Goal: Task Accomplishment & Management: Manage account settings

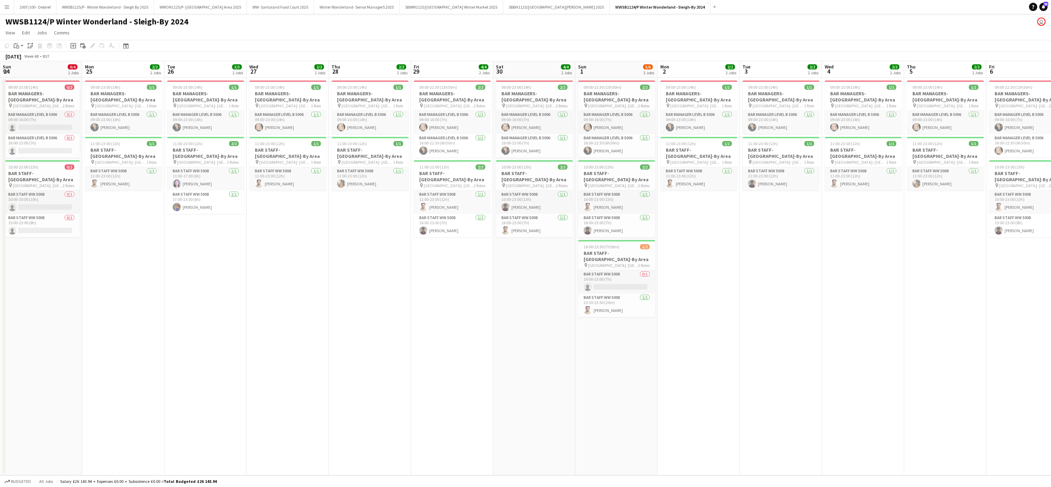
scroll to position [0, 279]
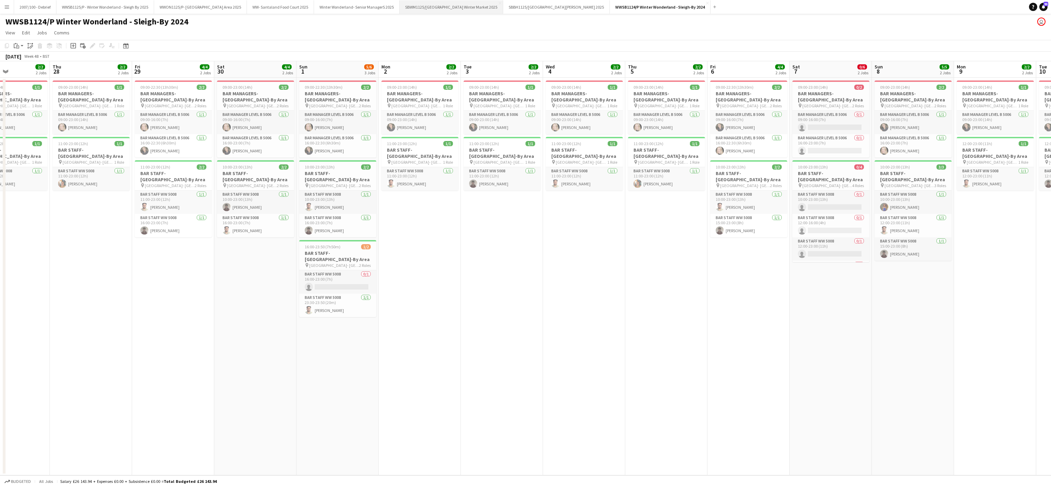
click at [466, 1] on button "SBWM1125/[GEOGRAPHIC_DATA] Winter Market 2025 Close" at bounding box center [452, 6] width 104 height 13
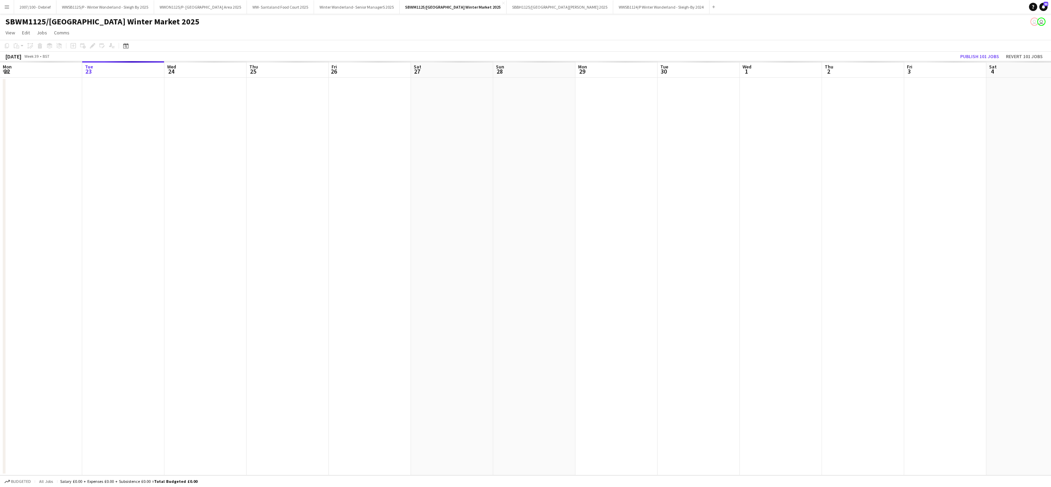
click at [552, 355] on app-date-cell at bounding box center [534, 277] width 82 height 398
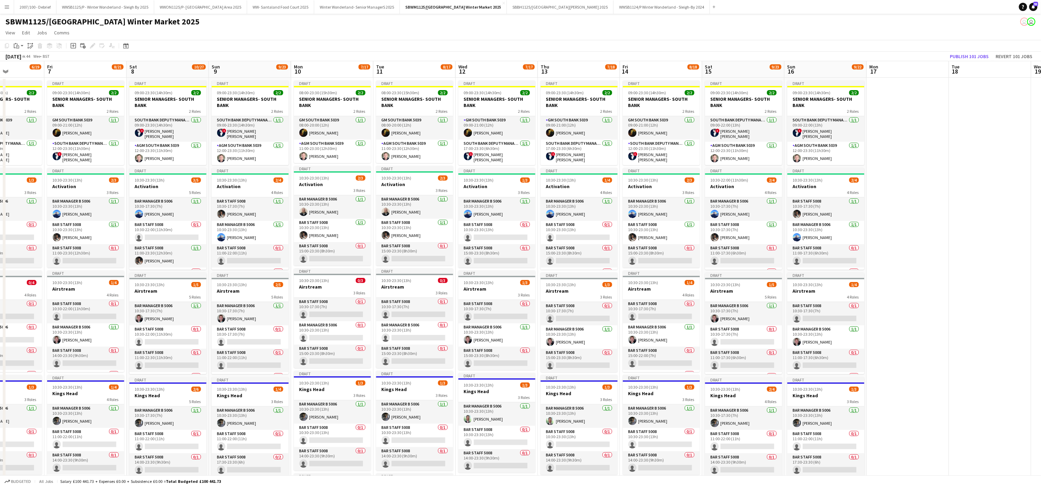
scroll to position [0, 248]
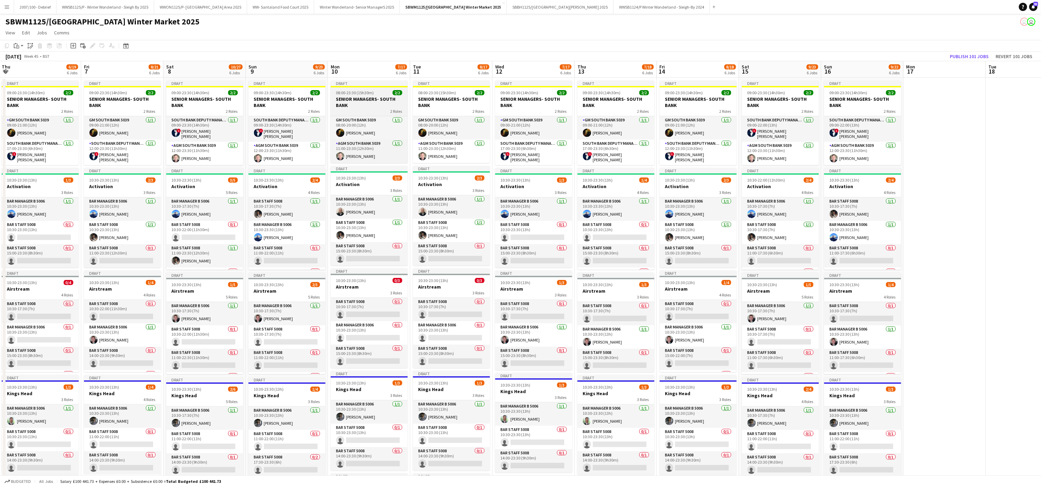
click at [366, 99] on h3 "SENIOR MANAGERS- SOUTH BANK" at bounding box center [369, 102] width 77 height 12
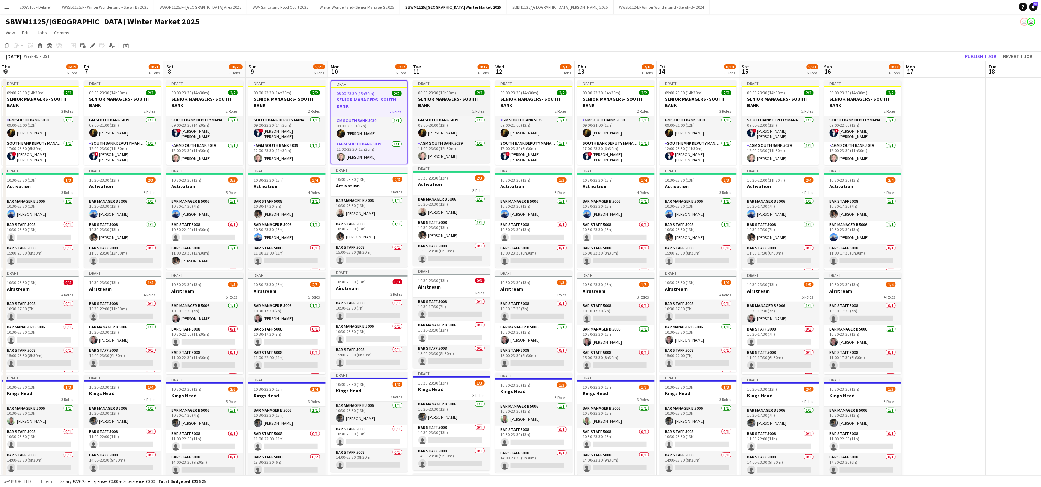
click at [413, 105] on h3 "SENIOR MANAGERS- SOUTH BANK" at bounding box center [451, 102] width 77 height 12
click at [494, 100] on app-date-cell "Draft 09:00-23:30 (14h30m) 2/2 SENIOR MANAGERS- SOUTH BANK 2 Roles GM South Ban…" at bounding box center [533, 389] width 82 height 623
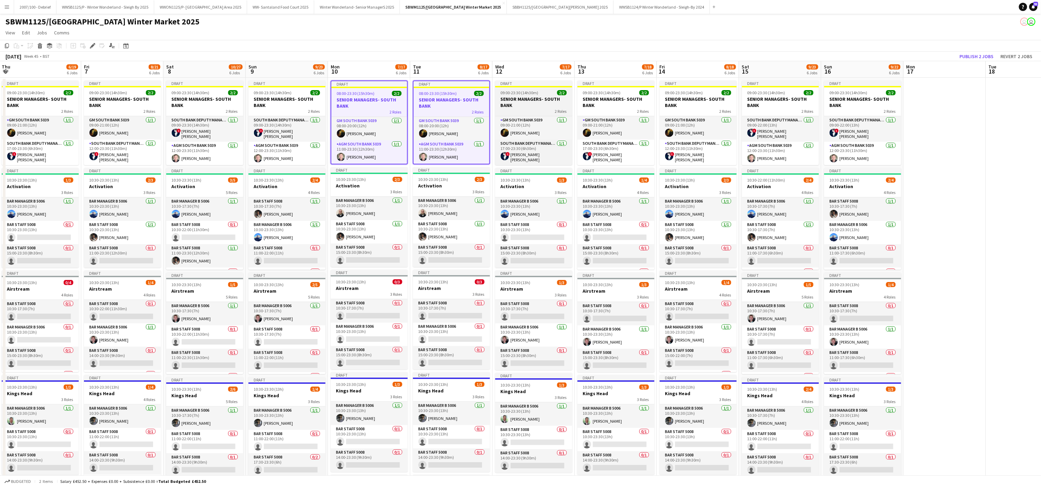
click at [512, 98] on h3 "SENIOR MANAGERS- SOUTH BANK" at bounding box center [533, 102] width 77 height 12
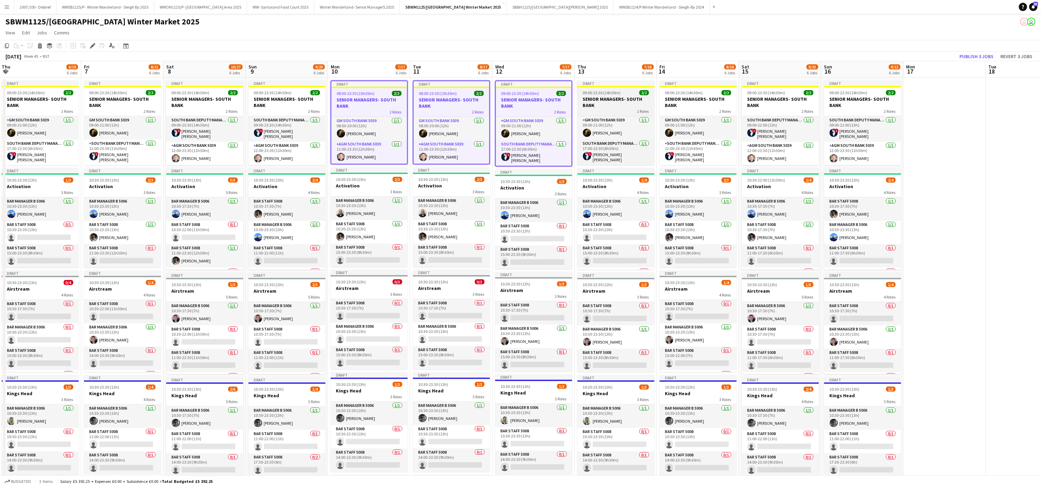
click at [582, 100] on h3 "SENIOR MANAGERS- SOUTH BANK" at bounding box center [615, 102] width 77 height 12
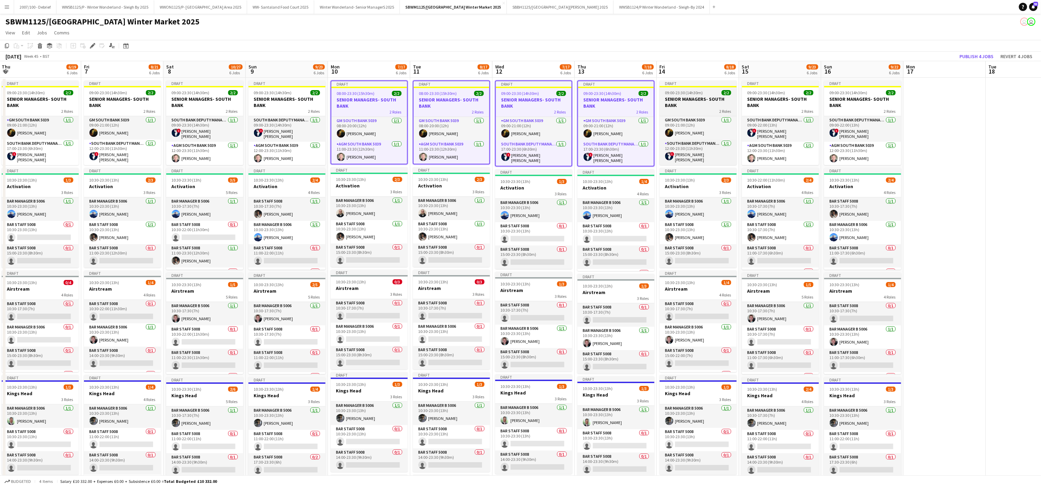
click at [700, 102] on h3 "SENIOR MANAGERS- SOUTH BANK" at bounding box center [697, 102] width 77 height 12
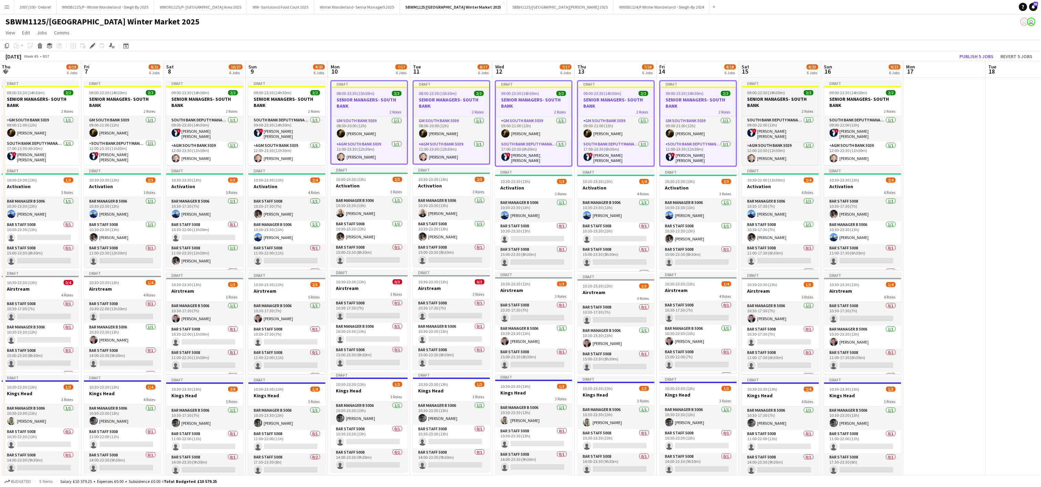
click at [775, 102] on h3 "SENIOR MANAGERS- SOUTH BANK" at bounding box center [780, 102] width 77 height 12
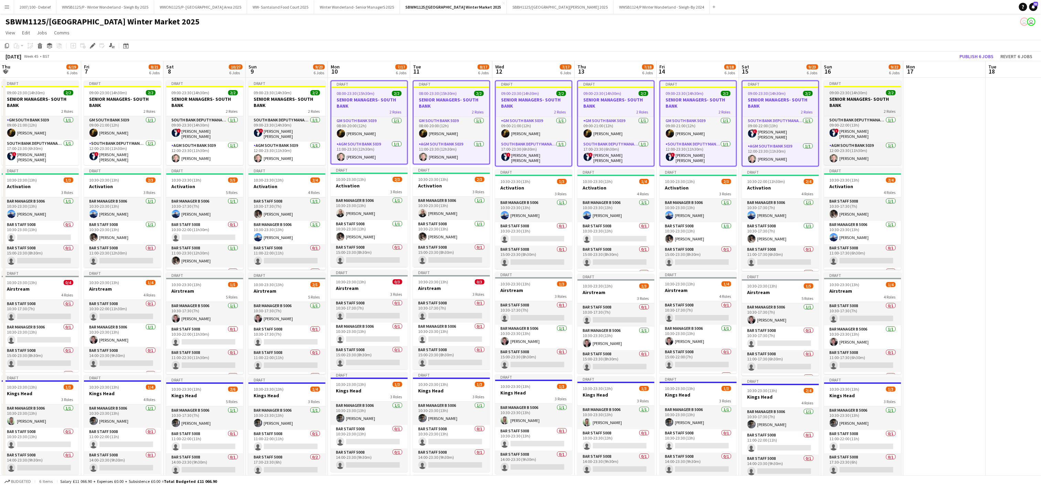
click at [848, 107] on h3 "SENIOR MANAGERS- SOUTH BANK" at bounding box center [862, 102] width 77 height 12
click at [7, 46] on icon "Copy" at bounding box center [7, 46] width 6 height 6
click at [949, 102] on app-date-cell at bounding box center [944, 389] width 82 height 623
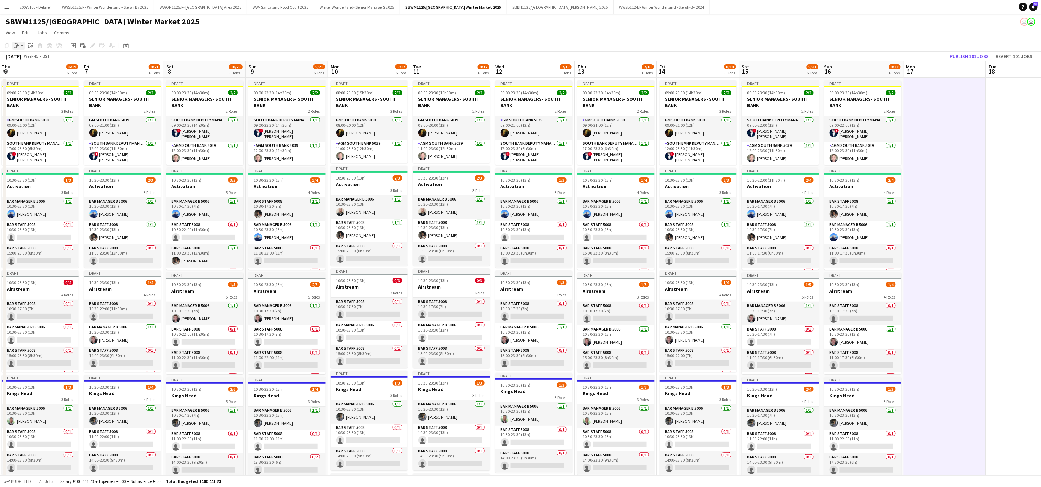
click at [12, 43] on div "Paste" at bounding box center [16, 46] width 8 height 8
click at [32, 67] on link "Paste with crew Ctrl+Shift+V" at bounding box center [50, 70] width 65 height 6
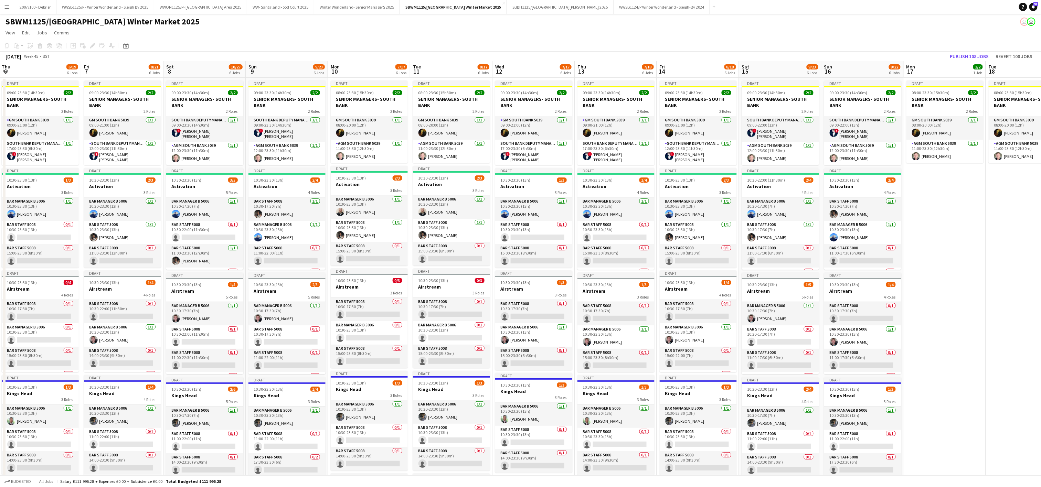
click at [970, 257] on app-date-cell "Draft 08:00-23:30 (15h30m) 2/2 SENIOR MANAGERS- SOUTH BANK 2 Roles GM South Ban…" at bounding box center [944, 389] width 82 height 623
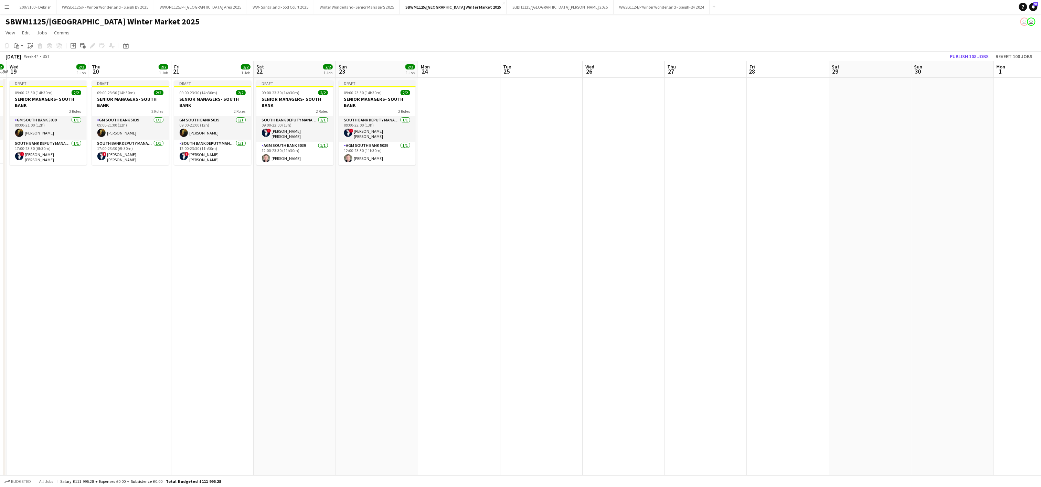
scroll to position [0, 251]
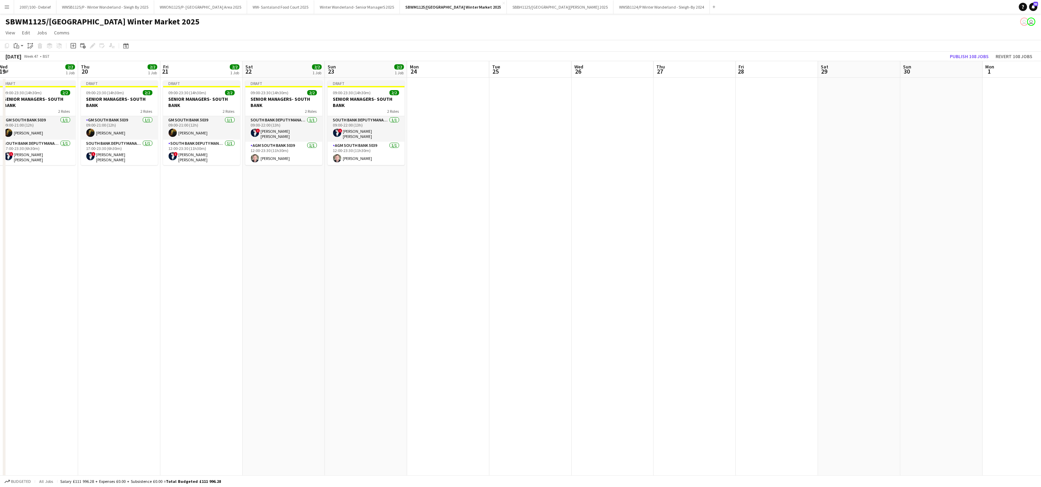
click at [450, 103] on app-date-cell at bounding box center [448, 389] width 82 height 623
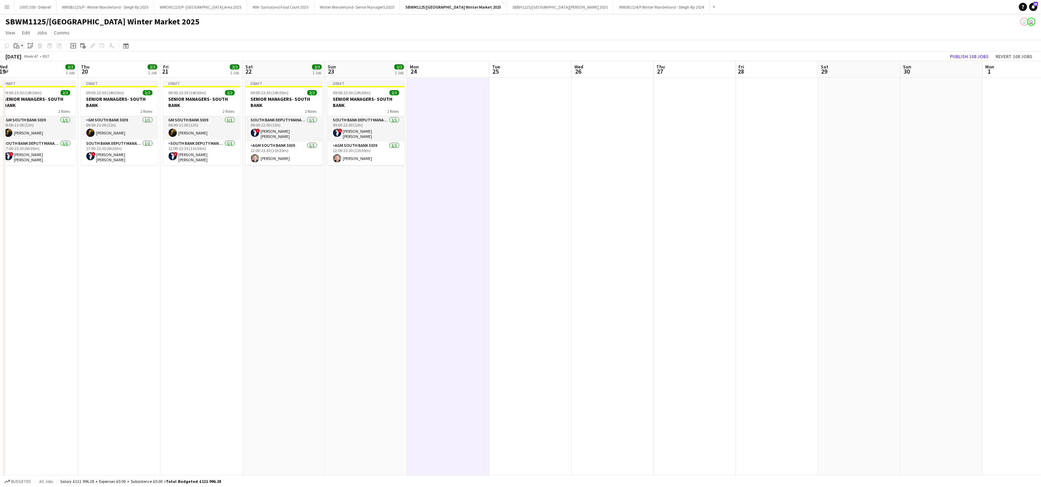
click at [19, 45] on div "Paste" at bounding box center [16, 46] width 8 height 8
click at [41, 74] on link "Paste with crew Ctrl+Shift+V" at bounding box center [50, 70] width 65 height 6
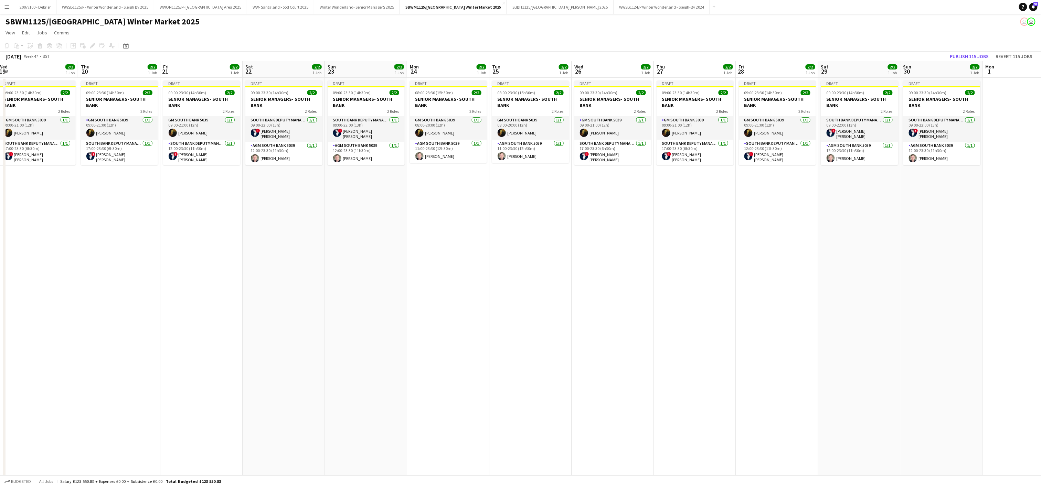
click at [444, 333] on app-date-cell "Draft 08:00-23:30 (15h30m) 2/2 SENIOR MANAGERS- SOUTH BANK 2 Roles GM South Ban…" at bounding box center [448, 389] width 82 height 623
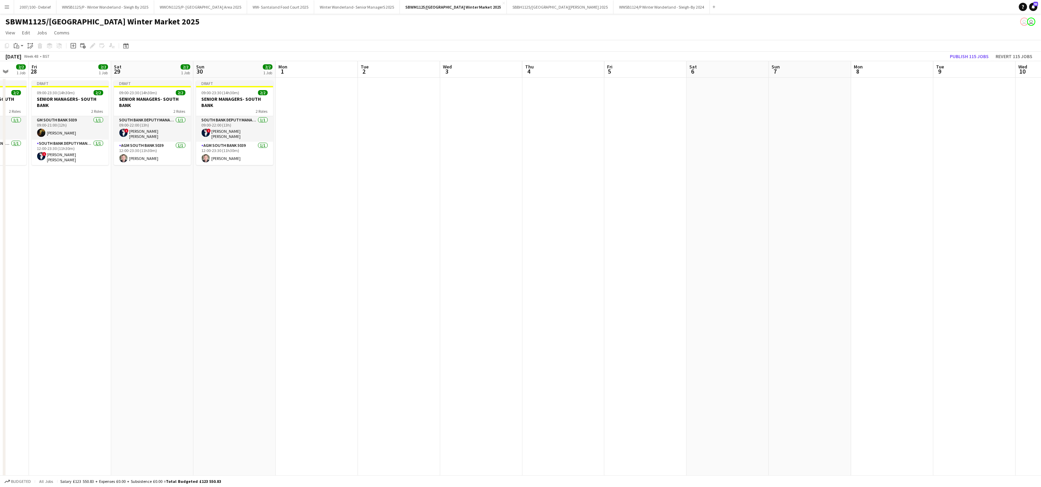
scroll to position [0, 229]
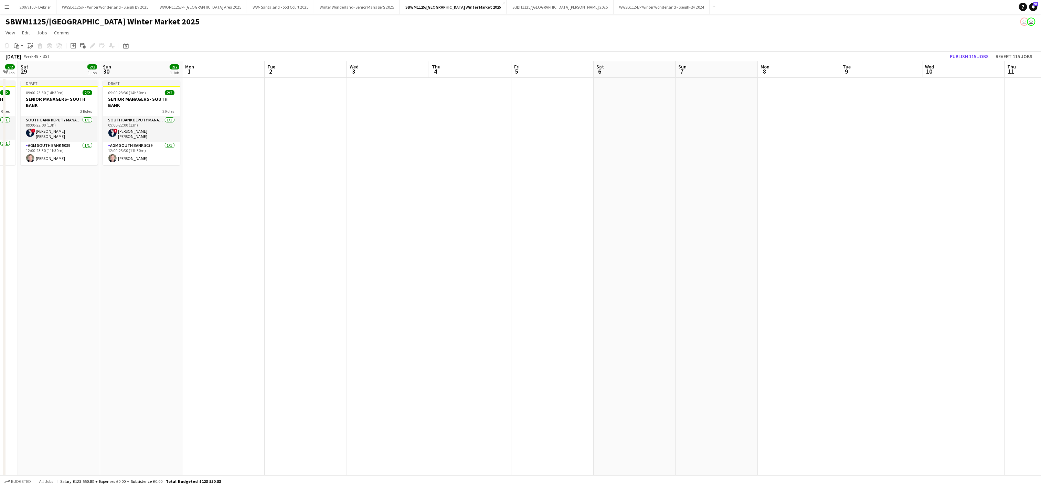
click at [217, 101] on app-date-cell at bounding box center [223, 389] width 82 height 623
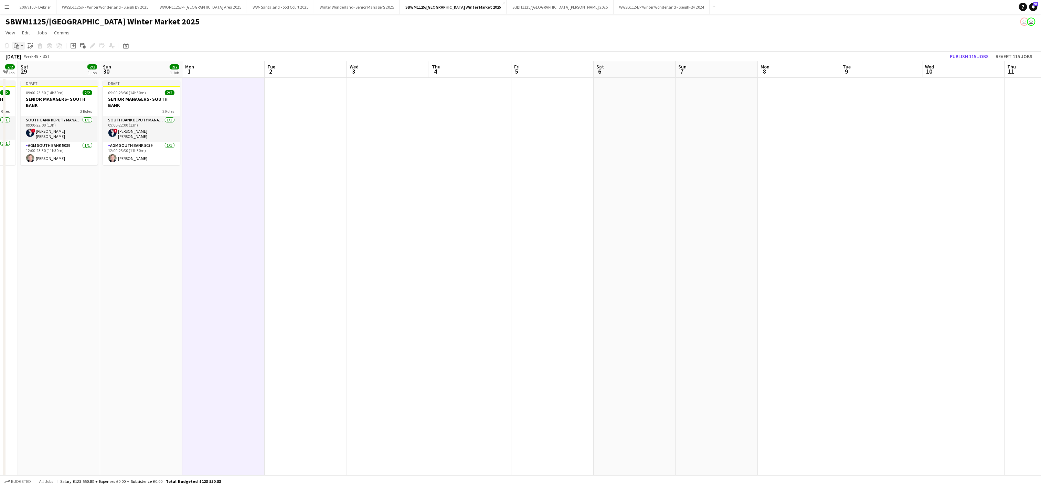
click at [15, 47] on icon "Paste" at bounding box center [17, 46] width 6 height 6
click at [37, 72] on link "Paste with crew Ctrl+Shift+V" at bounding box center [50, 70] width 65 height 6
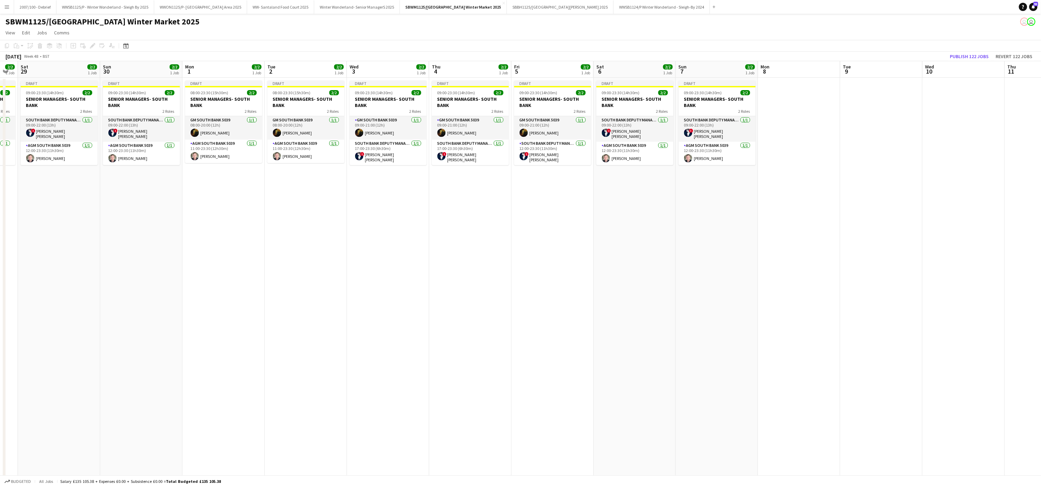
click at [347, 328] on app-date-cell "Draft 09:00-23:30 (14h30m) 2/2 SENIOR MANAGERS- SOUTH BANK 2 Roles GM South Ban…" at bounding box center [388, 389] width 82 height 623
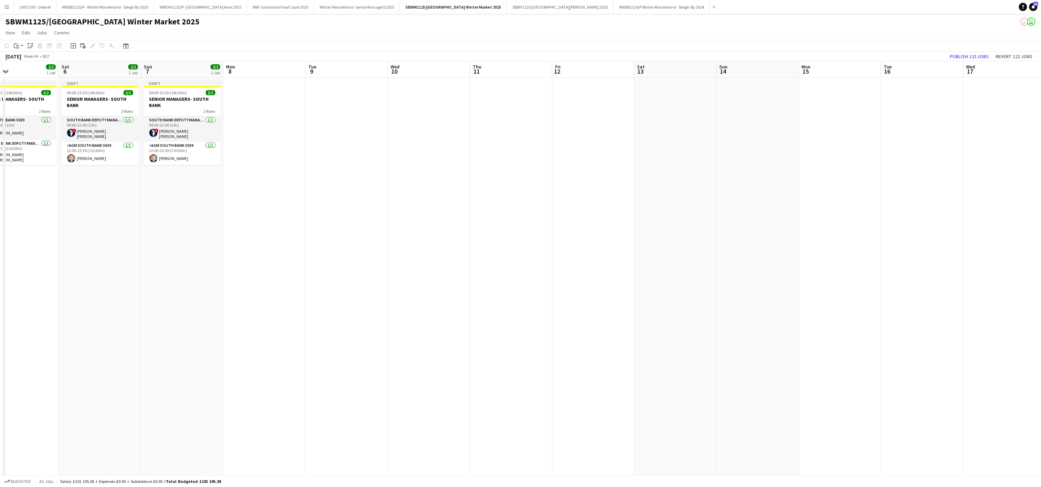
scroll to position [0, 277]
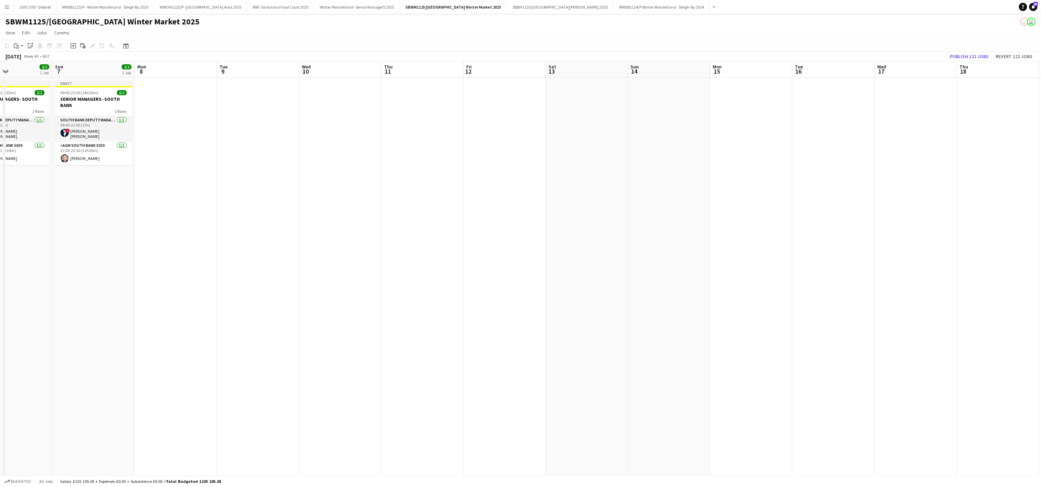
click at [162, 108] on app-date-cell at bounding box center [176, 389] width 82 height 623
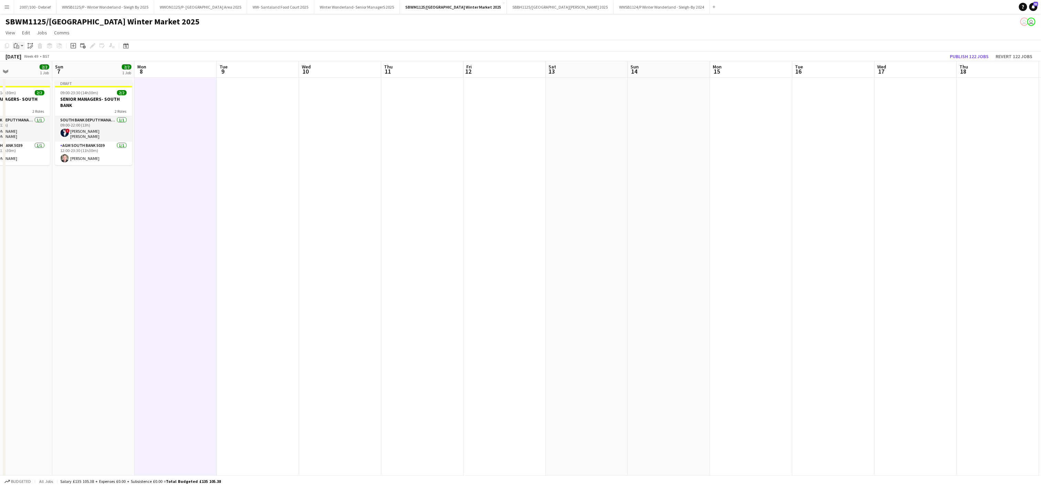
click at [16, 43] on icon "Paste" at bounding box center [17, 46] width 6 height 6
click at [37, 71] on link "Paste with crew Ctrl+Shift+V" at bounding box center [50, 70] width 65 height 6
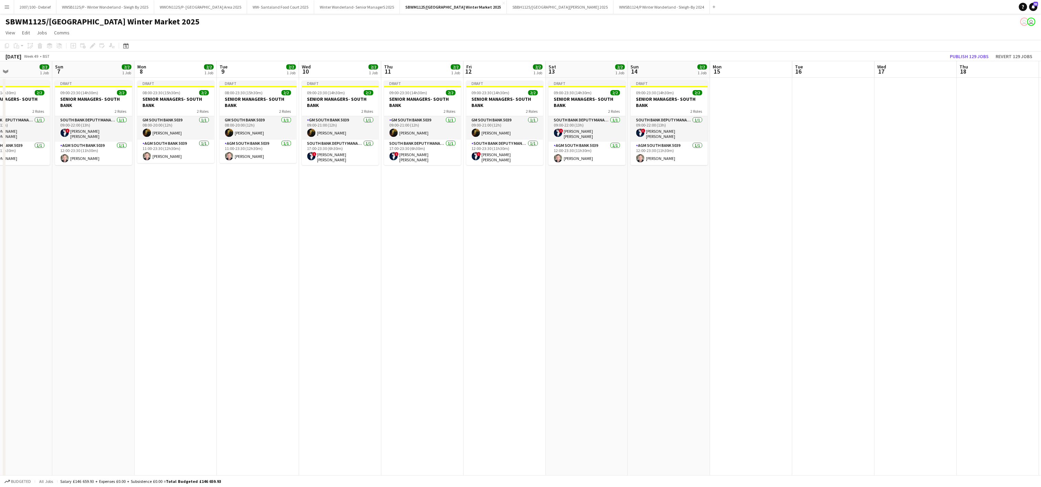
click at [541, 300] on app-date-cell "Draft 09:00-23:30 (14h30m) 2/2 SENIOR MANAGERS- SOUTH BANK 2 Roles GM South Ban…" at bounding box center [504, 389] width 82 height 623
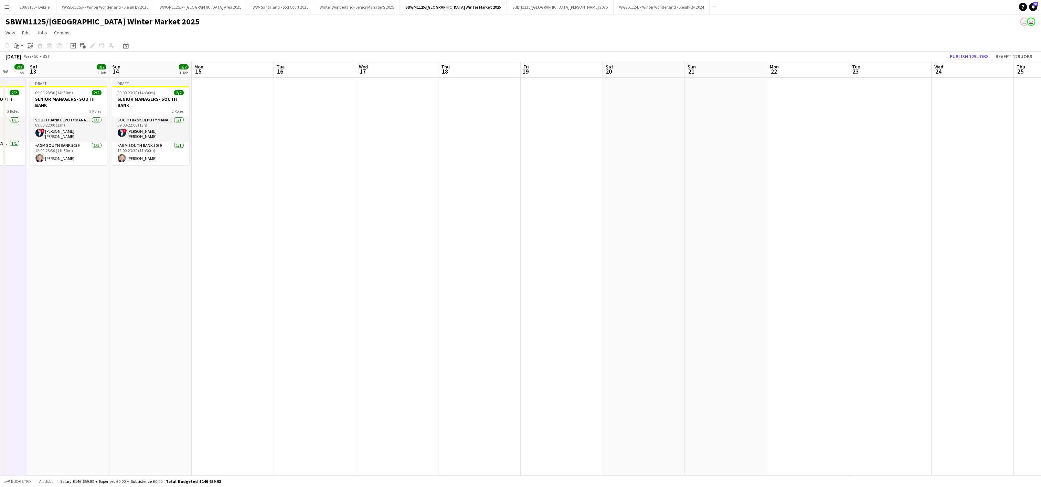
scroll to position [0, 226]
click at [239, 96] on app-date-cell at bounding box center [226, 389] width 82 height 623
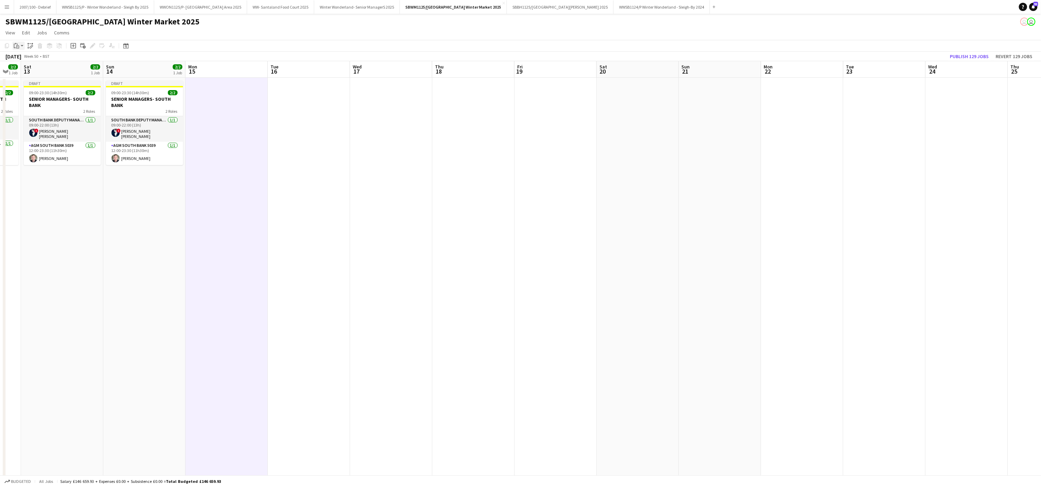
click at [21, 44] on app-action-btn "Paste" at bounding box center [18, 46] width 12 height 8
click at [30, 73] on link "Paste with crew Ctrl+Shift+V" at bounding box center [50, 70] width 65 height 6
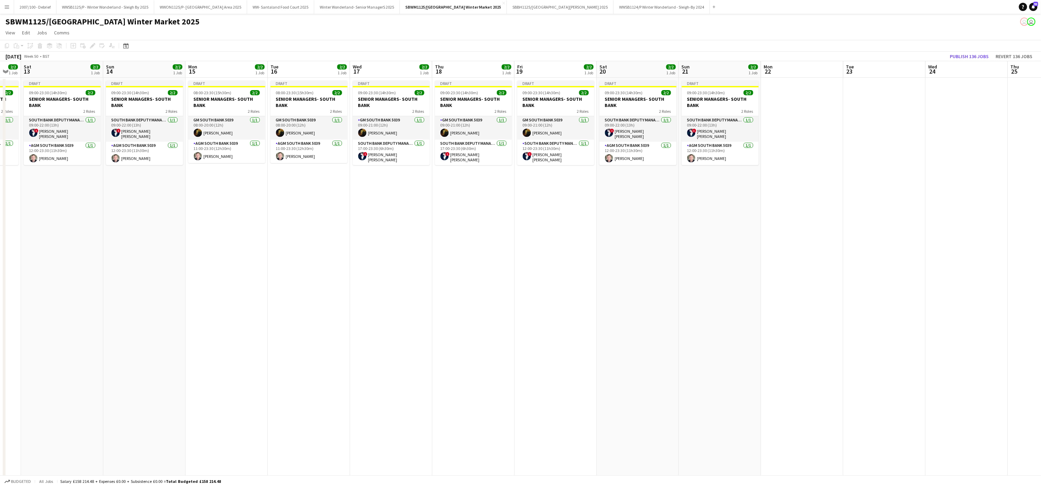
click at [601, 310] on app-date-cell "Draft 09:00-23:30 (14h30m) 2/2 SENIOR MANAGERS- SOUTH BANK 2 Roles South Bank D…" at bounding box center [638, 389] width 82 height 623
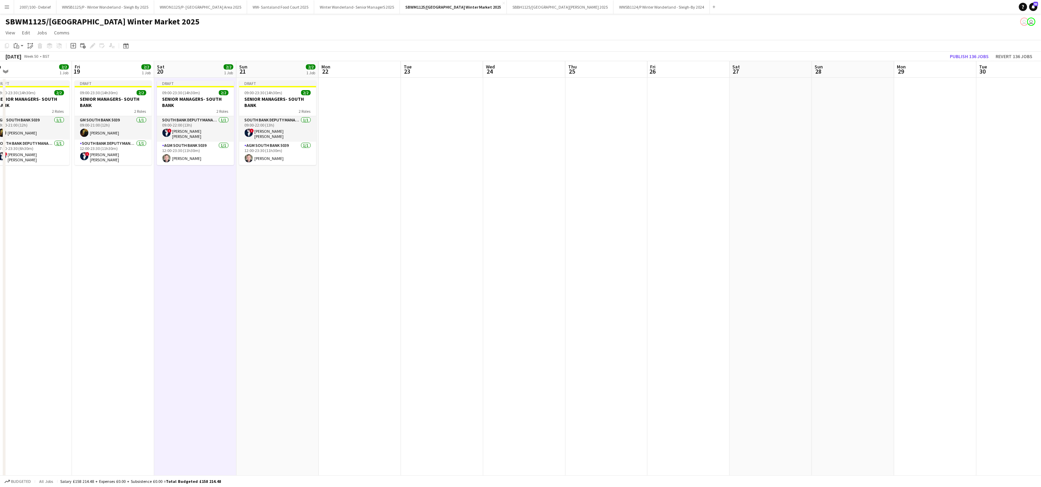
scroll to position [0, 256]
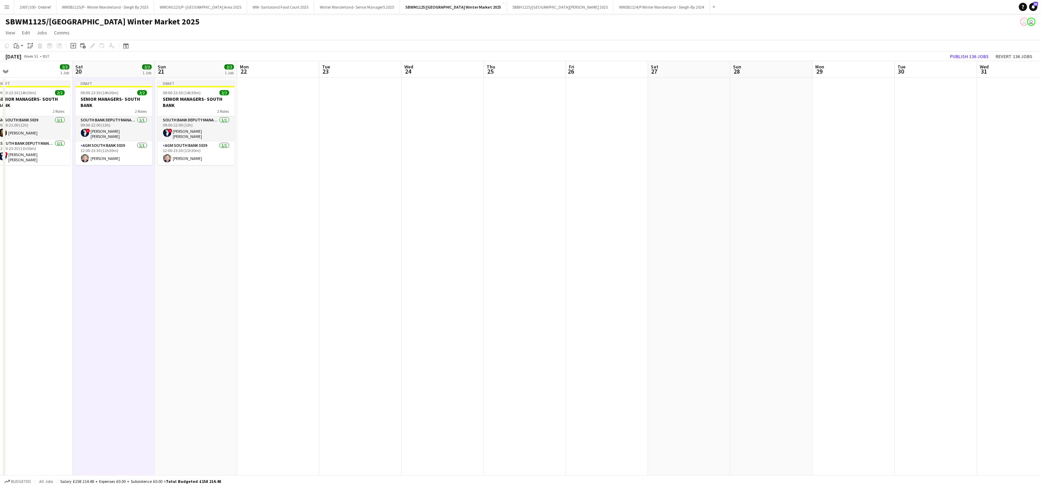
click at [259, 124] on app-date-cell at bounding box center [278, 389] width 82 height 623
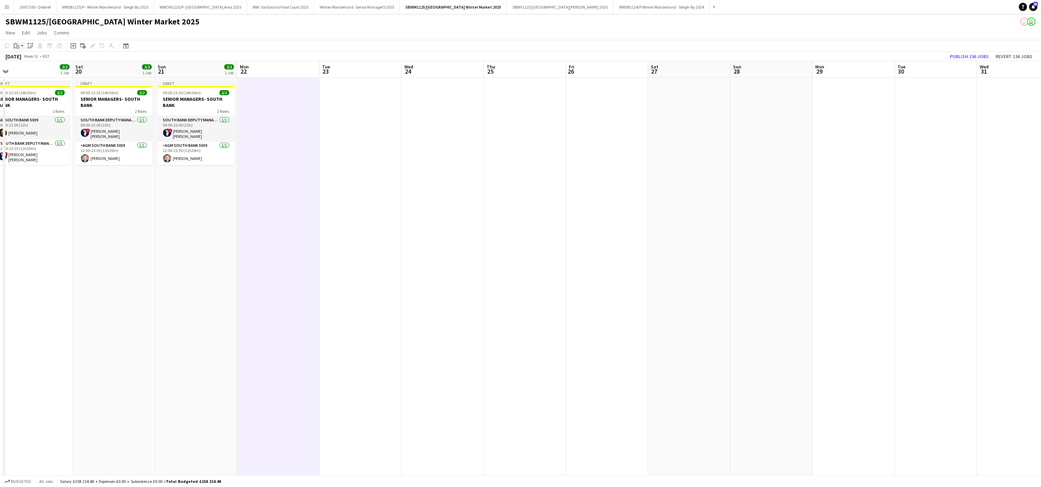
click at [19, 48] on icon at bounding box center [17, 46] width 3 height 3
click at [32, 72] on link "Paste with crew Ctrl+Shift+V" at bounding box center [50, 70] width 65 height 6
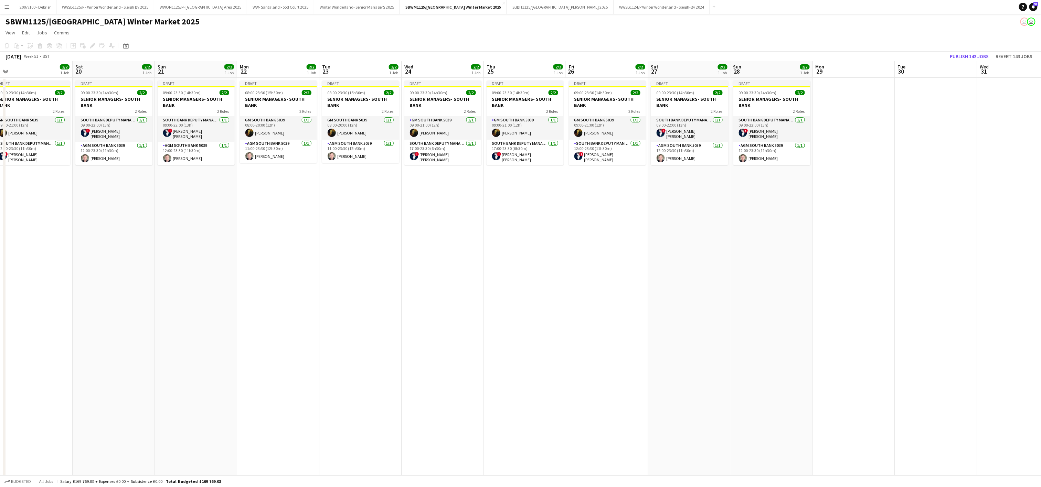
click at [562, 268] on app-date-cell "Draft 09:00-23:30 (14h30m) 2/2 SENIOR MANAGERS- SOUTH BANK 2 Roles GM South Ban…" at bounding box center [525, 389] width 82 height 623
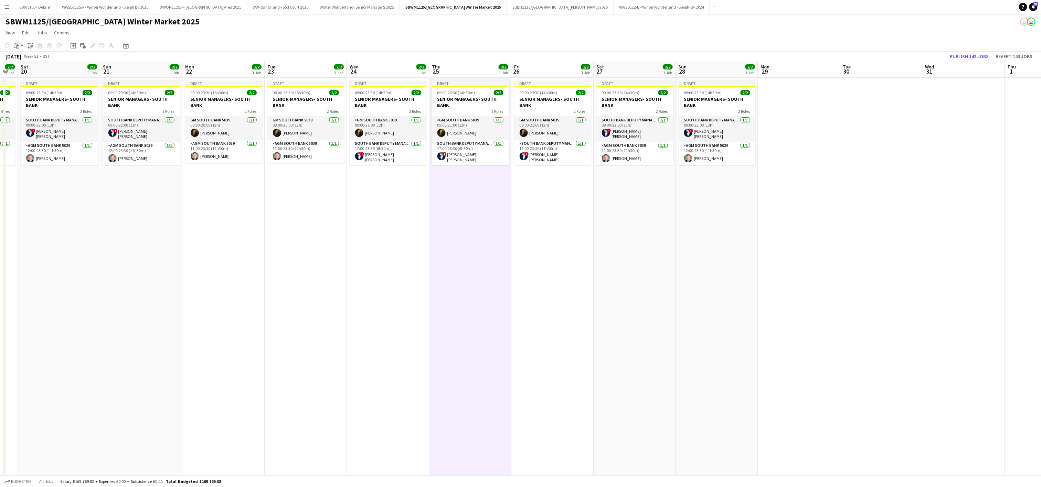
scroll to position [0, 230]
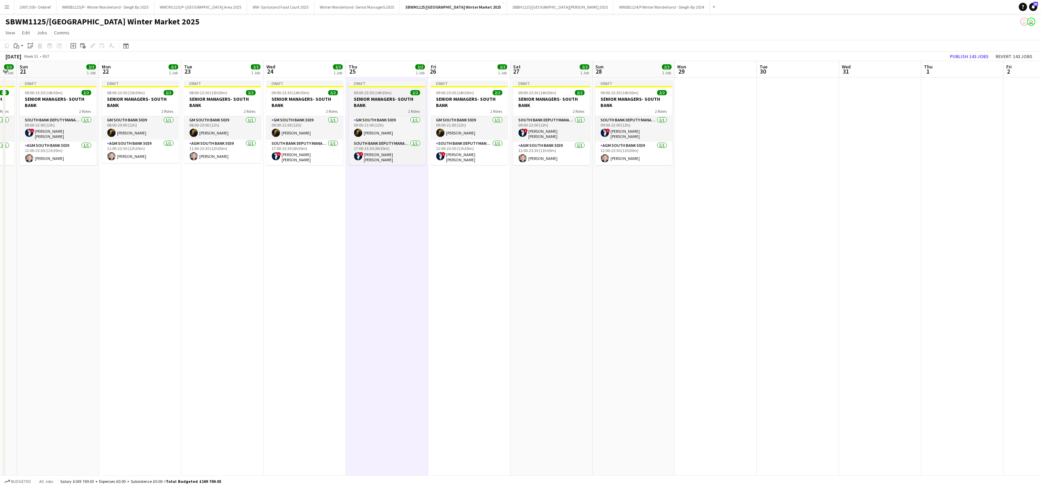
click at [385, 84] on div "Draft" at bounding box center [386, 83] width 77 height 6
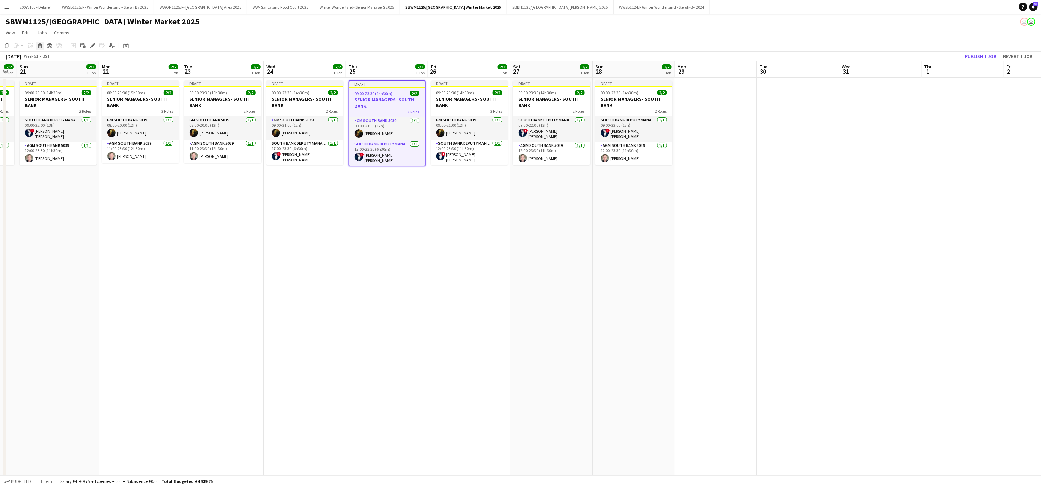
click at [38, 43] on icon "Delete" at bounding box center [40, 46] width 6 height 6
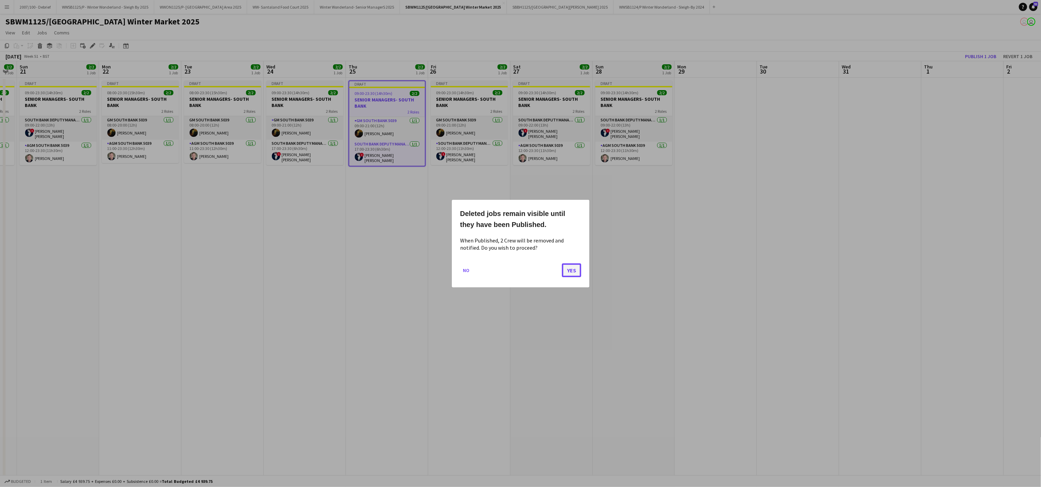
click at [568, 266] on button "Yes" at bounding box center [571, 270] width 19 height 14
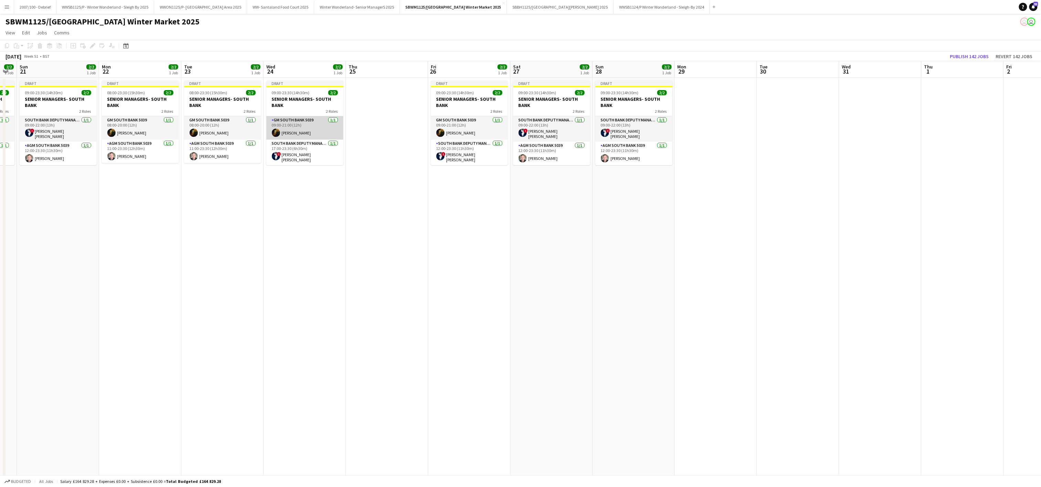
click at [321, 131] on app-card-role "GM South Bank 5039 [DATE] 09:00-21:00 (12h) [PERSON_NAME]" at bounding box center [304, 127] width 77 height 23
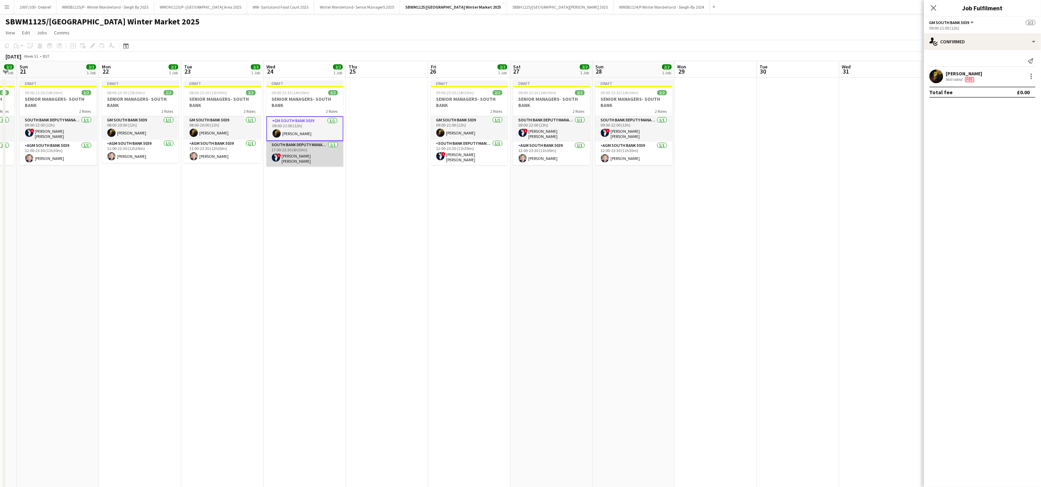
click at [321, 150] on app-card-role "South Bank Deputy Manager 5039 [DATE] 17:00-23:30 (6h30m) ! [PERSON_NAME] [PERS…" at bounding box center [304, 153] width 77 height 25
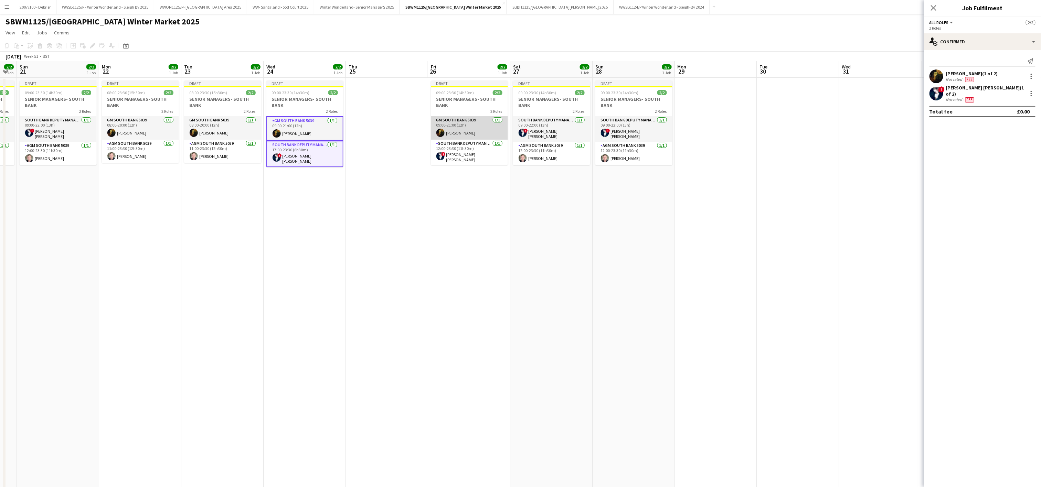
click at [461, 123] on app-card-role "GM South Bank 5039 [DATE] 09:00-21:00 (12h) [PERSON_NAME]" at bounding box center [469, 127] width 77 height 23
click at [465, 152] on app-card-role "South Bank Deputy Manager 5039 [DATE] 12:00-23:30 (11h30m) ! [PERSON_NAME] [PER…" at bounding box center [469, 153] width 77 height 25
click at [1033, 76] on div at bounding box center [1031, 76] width 8 height 8
click at [1022, 136] on span "Remove" at bounding box center [1008, 139] width 43 height 6
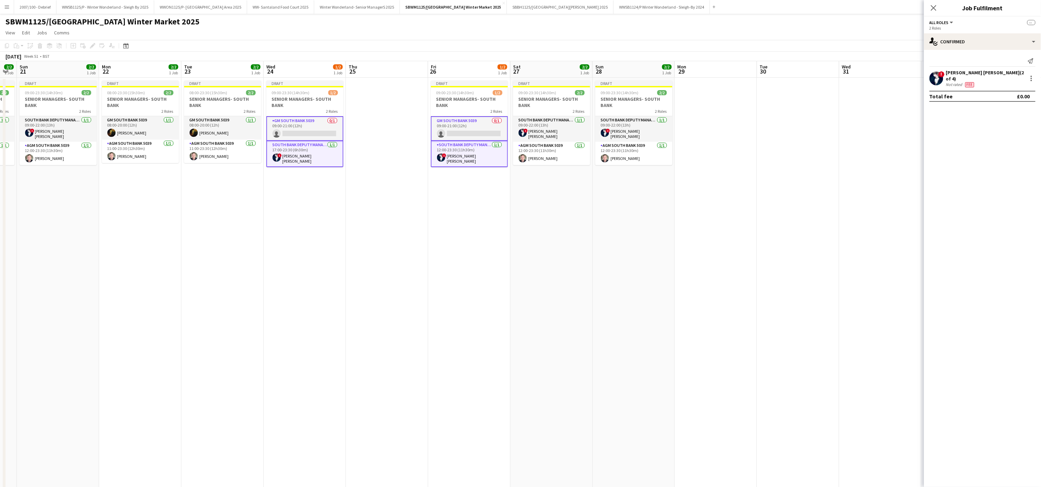
click at [549, 256] on app-date-cell "Draft 09:00-23:30 (14h30m) 2/2 SENIOR MANAGERS- SOUTH BANK 2 Roles South Bank D…" at bounding box center [551, 389] width 82 height 623
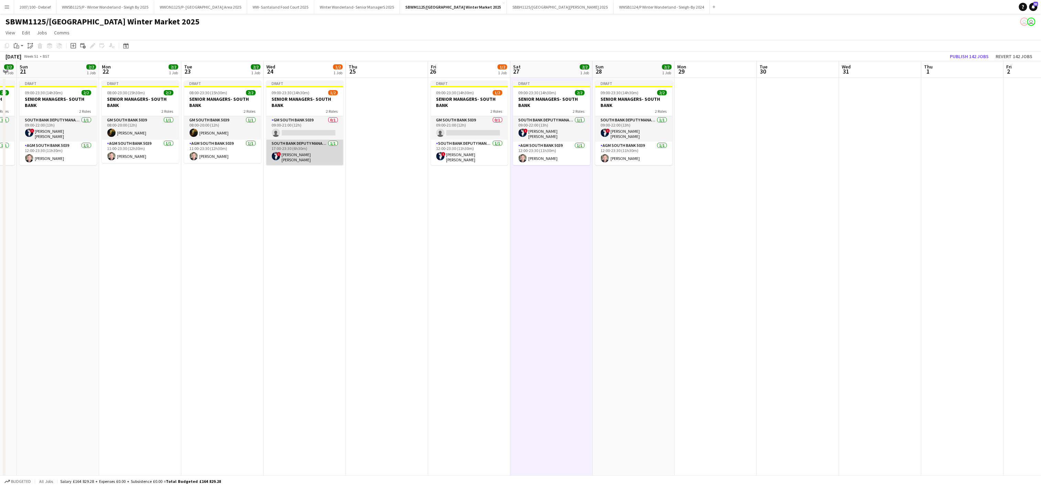
click at [304, 156] on app-card-role "South Bank Deputy Manager 5039 [DATE] 17:00-23:30 (6h30m) ! [PERSON_NAME] [PERS…" at bounding box center [304, 152] width 77 height 25
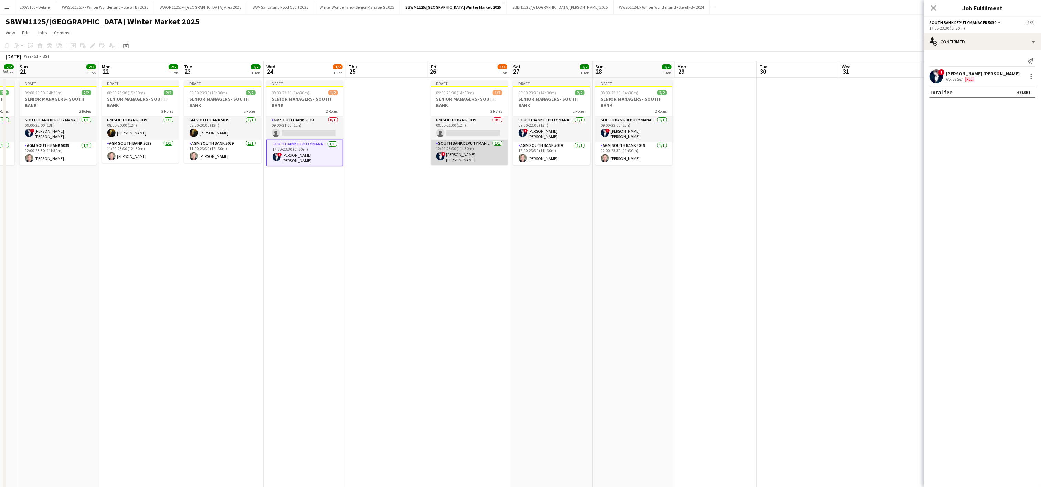
click at [467, 144] on app-card-role "South Bank Deputy Manager 5039 [DATE] 12:00-23:30 (11h30m) ! [PERSON_NAME] [PER…" at bounding box center [469, 152] width 77 height 25
click at [1036, 80] on div "! [PERSON_NAME] [PERSON_NAME] Not rated Fee" at bounding box center [982, 76] width 117 height 14
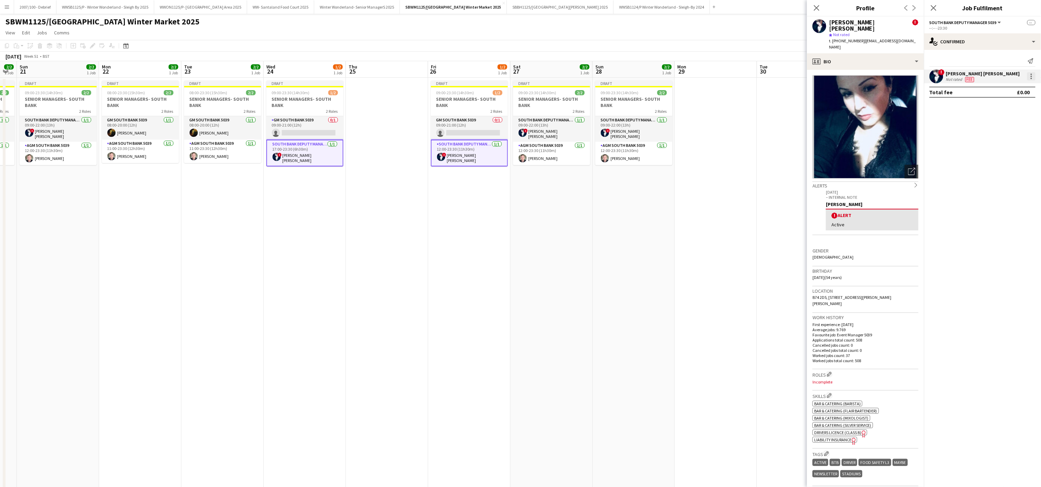
click at [1029, 75] on div at bounding box center [1031, 76] width 8 height 8
click at [996, 138] on span "Remove" at bounding box center [997, 139] width 21 height 6
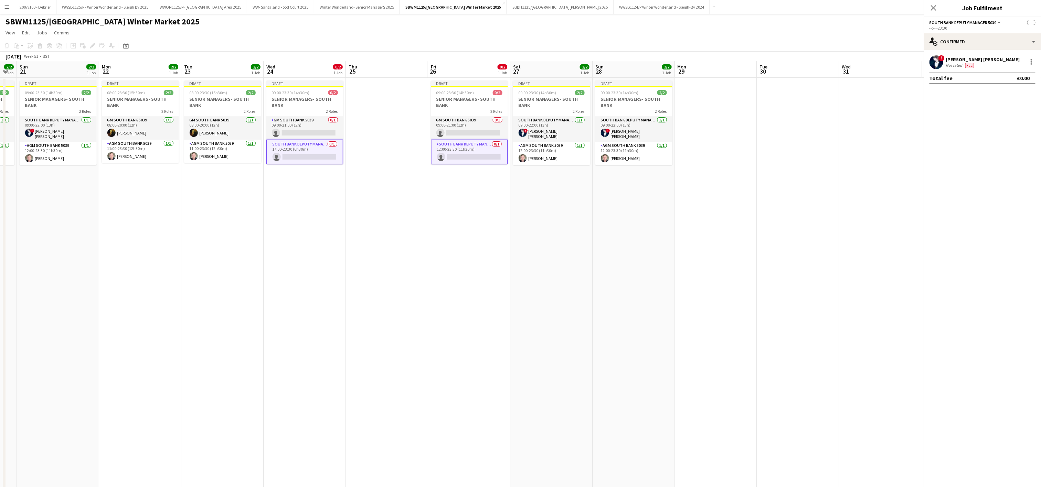
click at [465, 324] on app-date-cell "Draft 09:00-23:30 (14h30m) 0/2 SENIOR MANAGERS- SOUTH BANK 2 Roles GM South Ban…" at bounding box center [469, 389] width 82 height 623
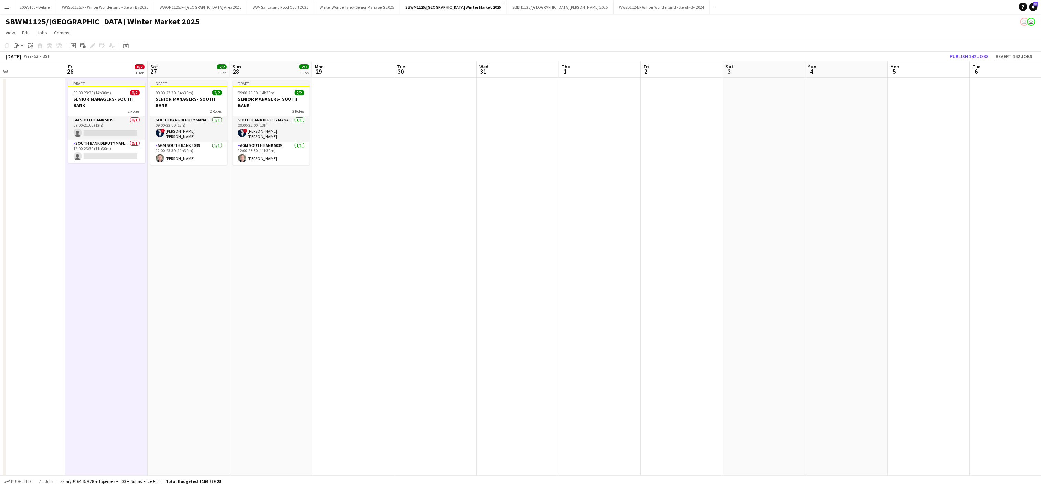
scroll to position [0, 287]
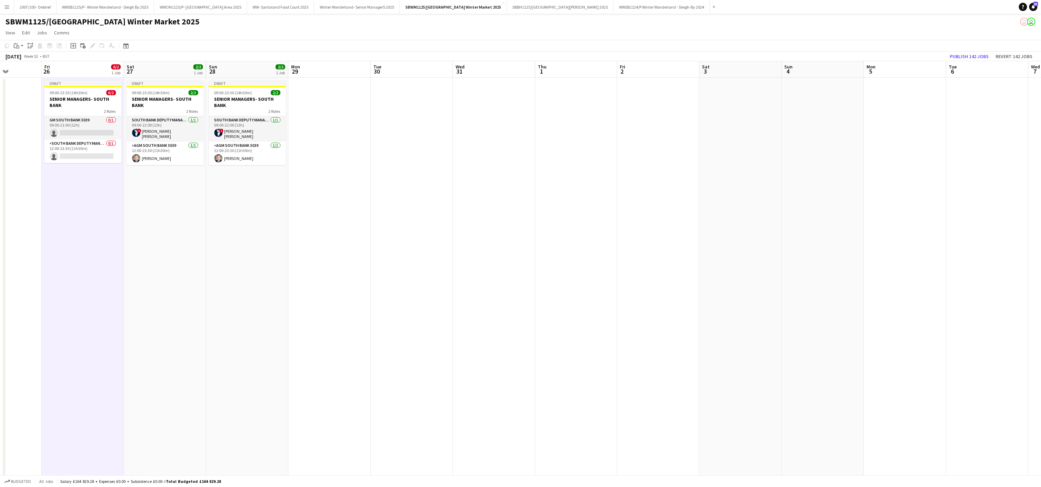
click at [329, 105] on app-date-cell at bounding box center [329, 389] width 82 height 623
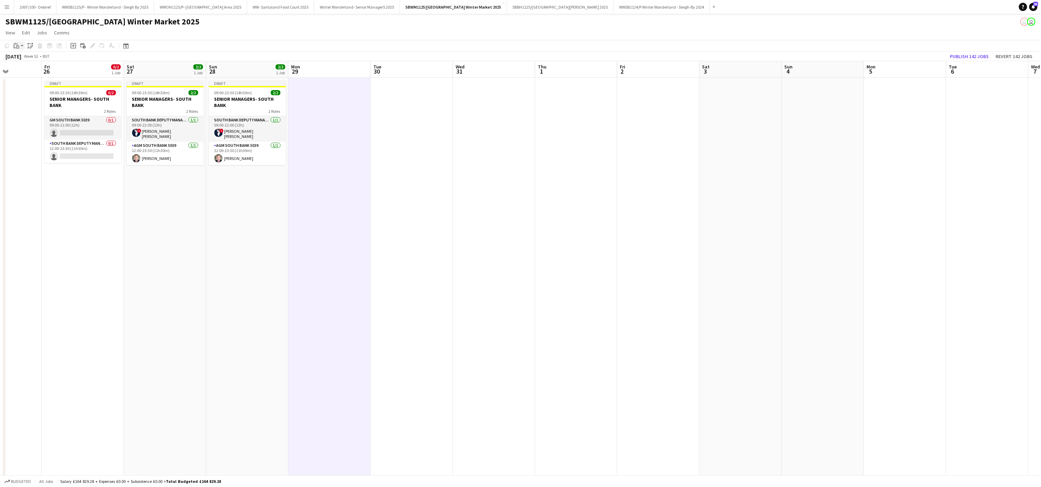
click at [16, 45] on icon "Paste" at bounding box center [17, 46] width 6 height 6
click at [31, 72] on link "Paste with crew Ctrl+Shift+V" at bounding box center [50, 70] width 65 height 6
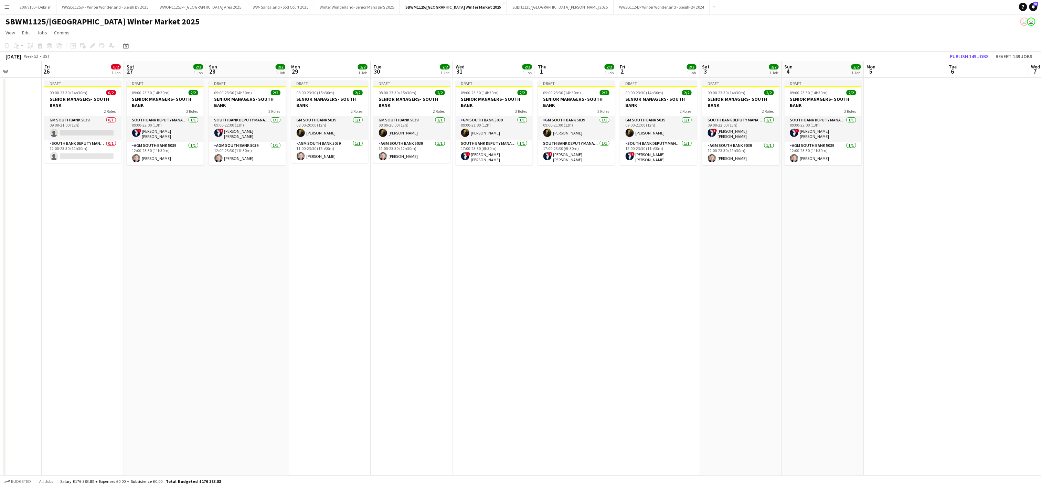
click at [488, 274] on app-date-cell "Draft 09:00-23:30 (14h30m) 2/2 SENIOR MANAGERS- SOUTH BANK 2 Roles GM South Ban…" at bounding box center [494, 389] width 82 height 623
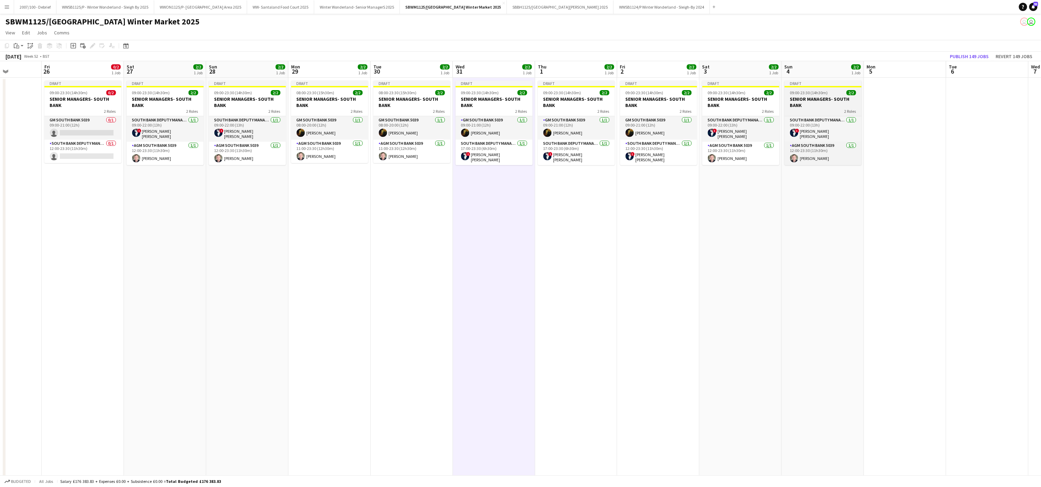
click at [802, 97] on h3 "SENIOR MANAGERS- SOUTH BANK" at bounding box center [822, 102] width 77 height 12
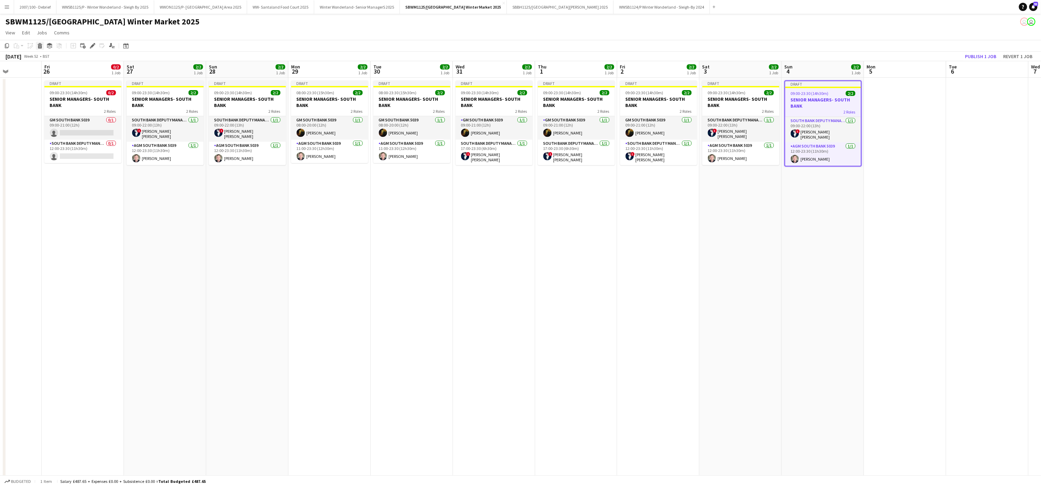
click at [39, 47] on icon at bounding box center [40, 46] width 4 height 3
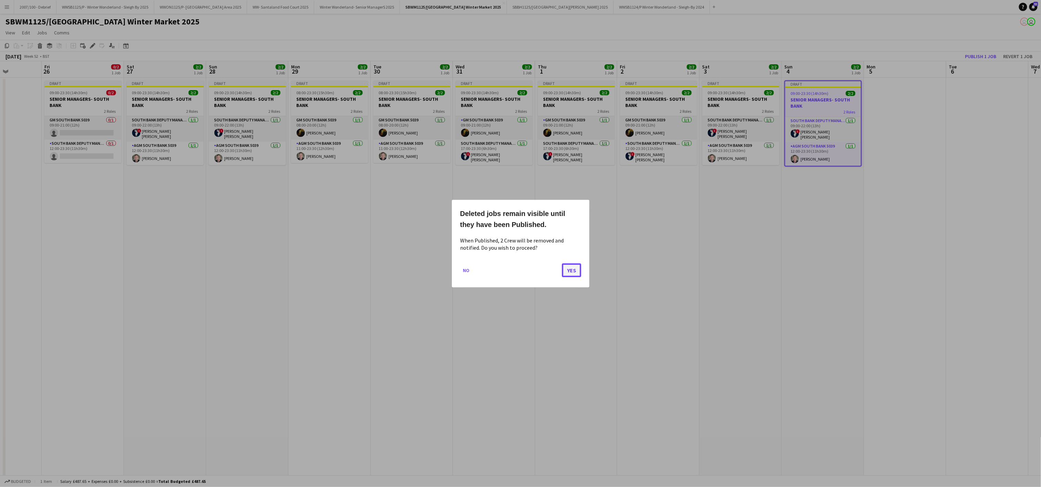
click at [570, 269] on button "Yes" at bounding box center [571, 270] width 19 height 14
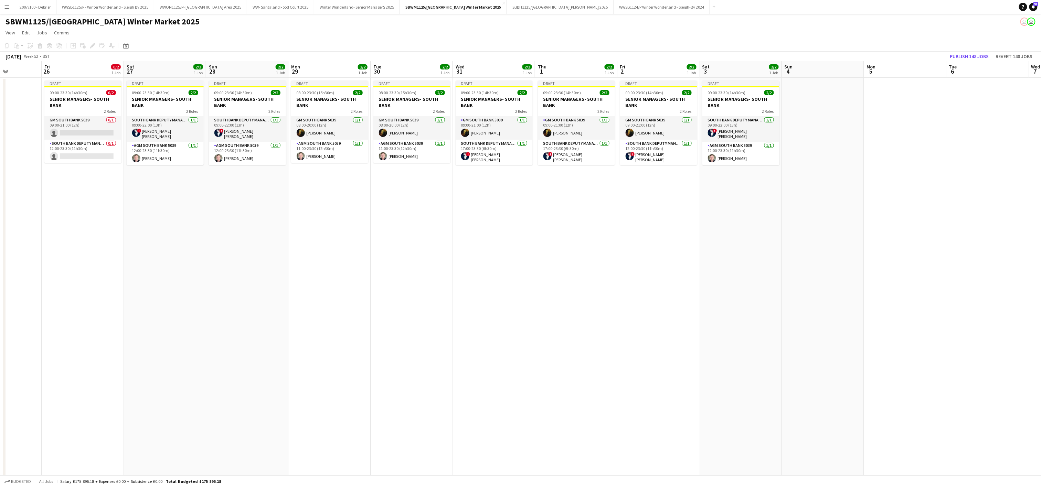
click at [795, 244] on app-date-cell at bounding box center [823, 389] width 82 height 623
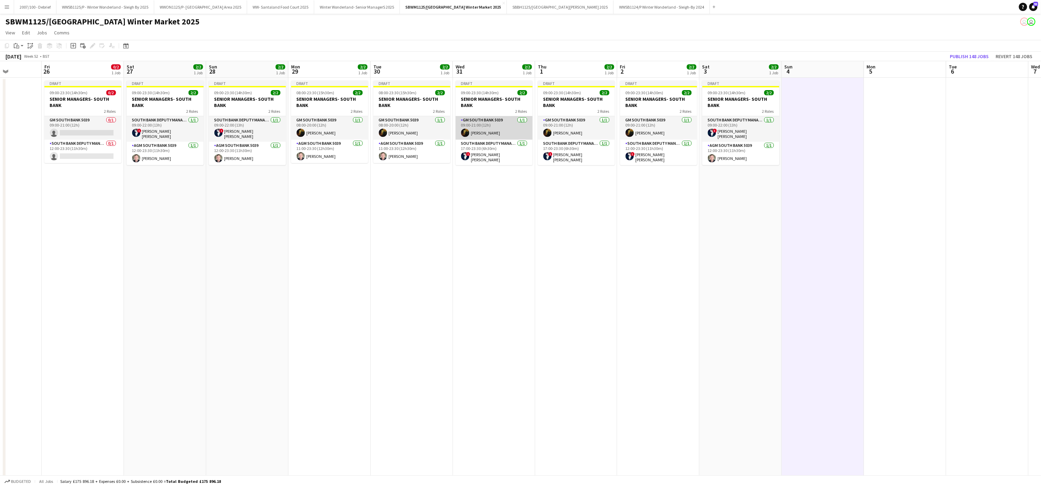
click at [481, 138] on app-card-role "GM South Bank 5039 [DATE] 09:00-21:00 (12h) [PERSON_NAME]" at bounding box center [493, 127] width 77 height 23
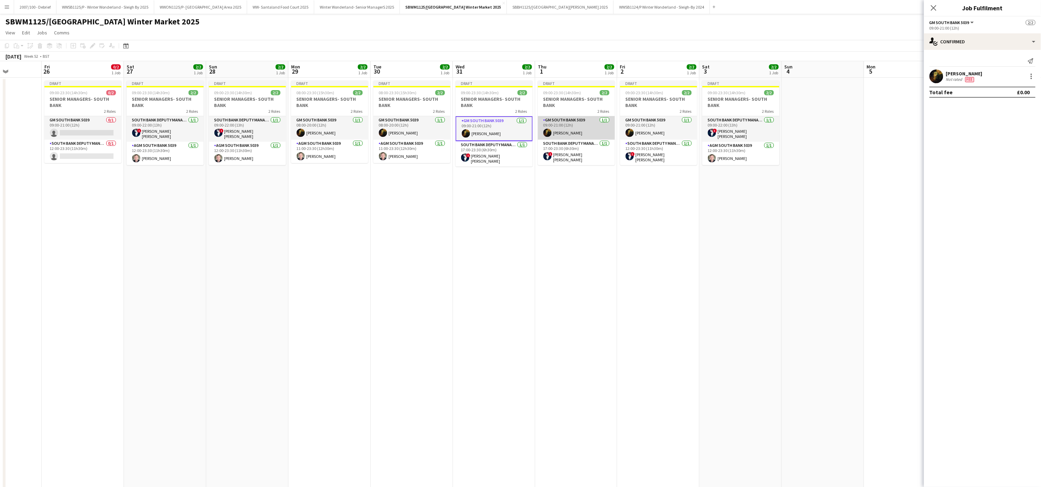
click at [539, 136] on app-card-role "GM South Bank 5039 [DATE] 09:00-21:00 (12h) [PERSON_NAME]" at bounding box center [576, 127] width 77 height 23
click at [495, 153] on app-card-role "South Bank Deputy Manager 5039 [DATE] 17:00-23:30 (6h30m) ! [PERSON_NAME] [PERS…" at bounding box center [493, 153] width 77 height 25
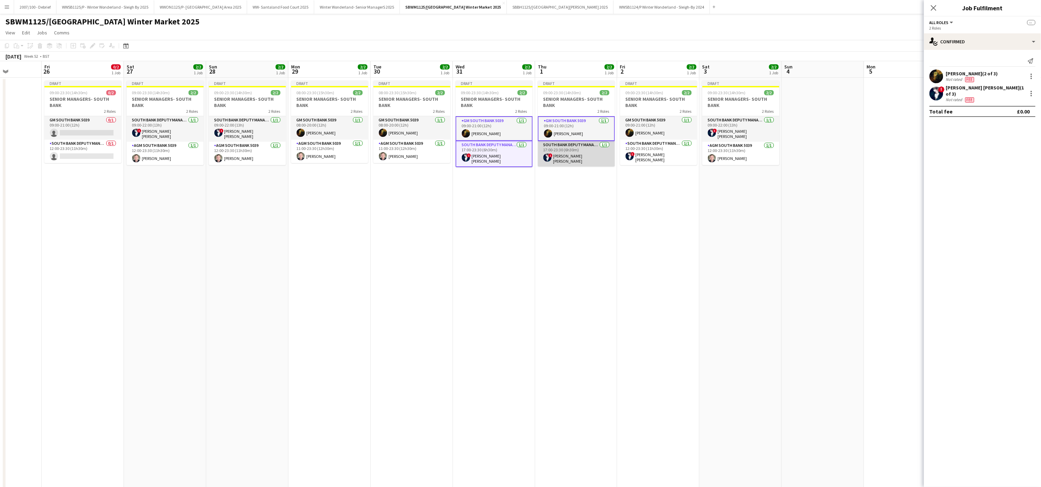
click at [577, 162] on app-card-role "South Bank Deputy Manager 5039 [DATE] 17:00-23:30 (6h30m) ! [PERSON_NAME] [PERS…" at bounding box center [576, 153] width 77 height 25
click at [1032, 75] on div at bounding box center [1031, 76] width 8 height 8
click at [1009, 140] on span "Remove" at bounding box center [1008, 139] width 43 height 6
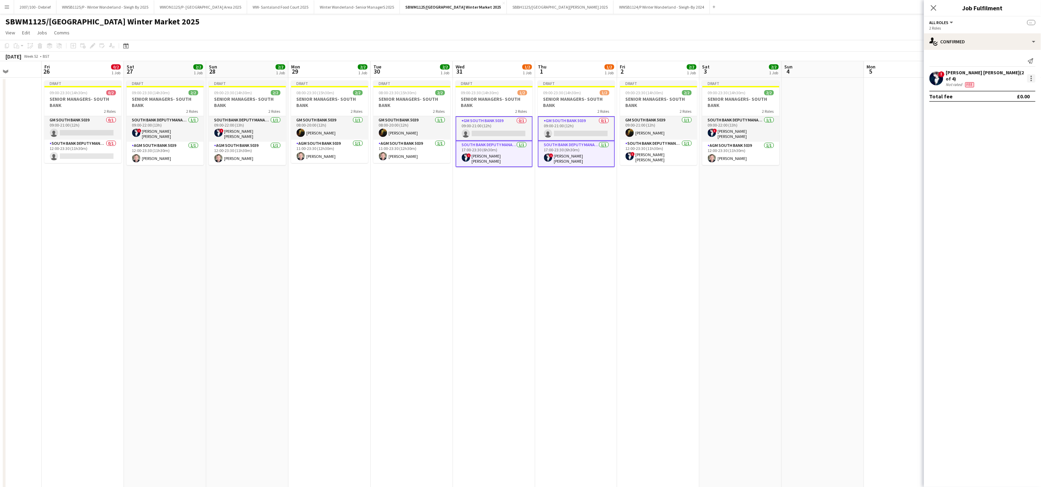
click at [1031, 80] on div at bounding box center [1030, 80] width 1 height 1
click at [986, 143] on button "Remove" at bounding box center [1009, 139] width 54 height 17
click at [480, 294] on app-date-cell "Draft 09:00-23:30 (14h30m) 0/2 SENIOR MANAGERS- SOUTH BANK 2 Roles GM South Ban…" at bounding box center [494, 389] width 82 height 623
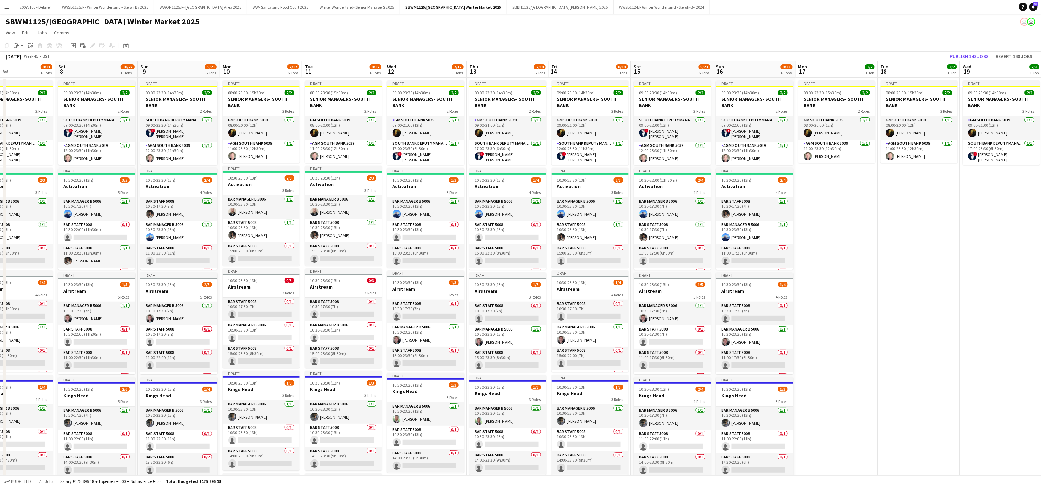
scroll to position [0, 232]
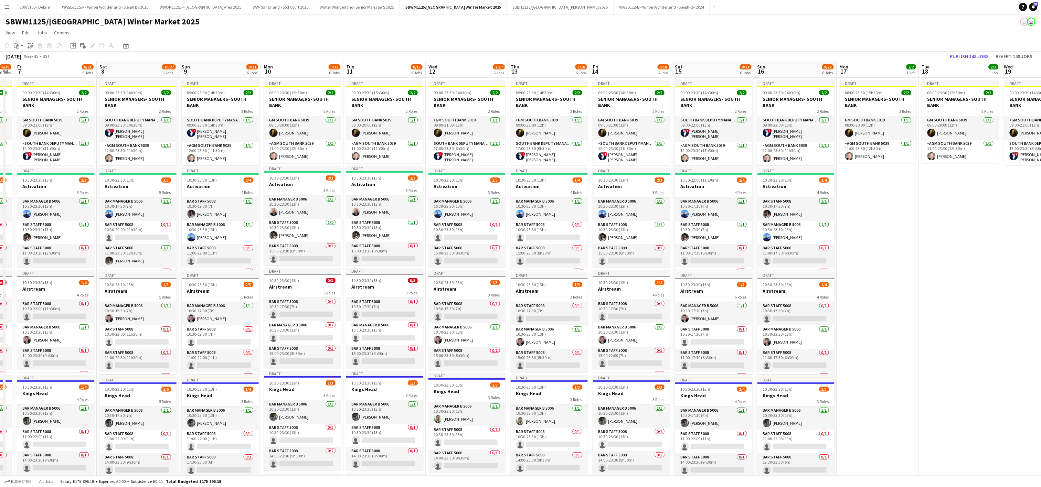
drag, startPoint x: 395, startPoint y: 254, endPoint x: 963, endPoint y: 257, distance: 568.7
click at [963, 257] on app-date-cell "Draft 08:00-23:30 (15h30m) 2/2 SENIOR MANAGERS- SOUTH BANK 2 Roles GM South Ban…" at bounding box center [960, 389] width 82 height 623
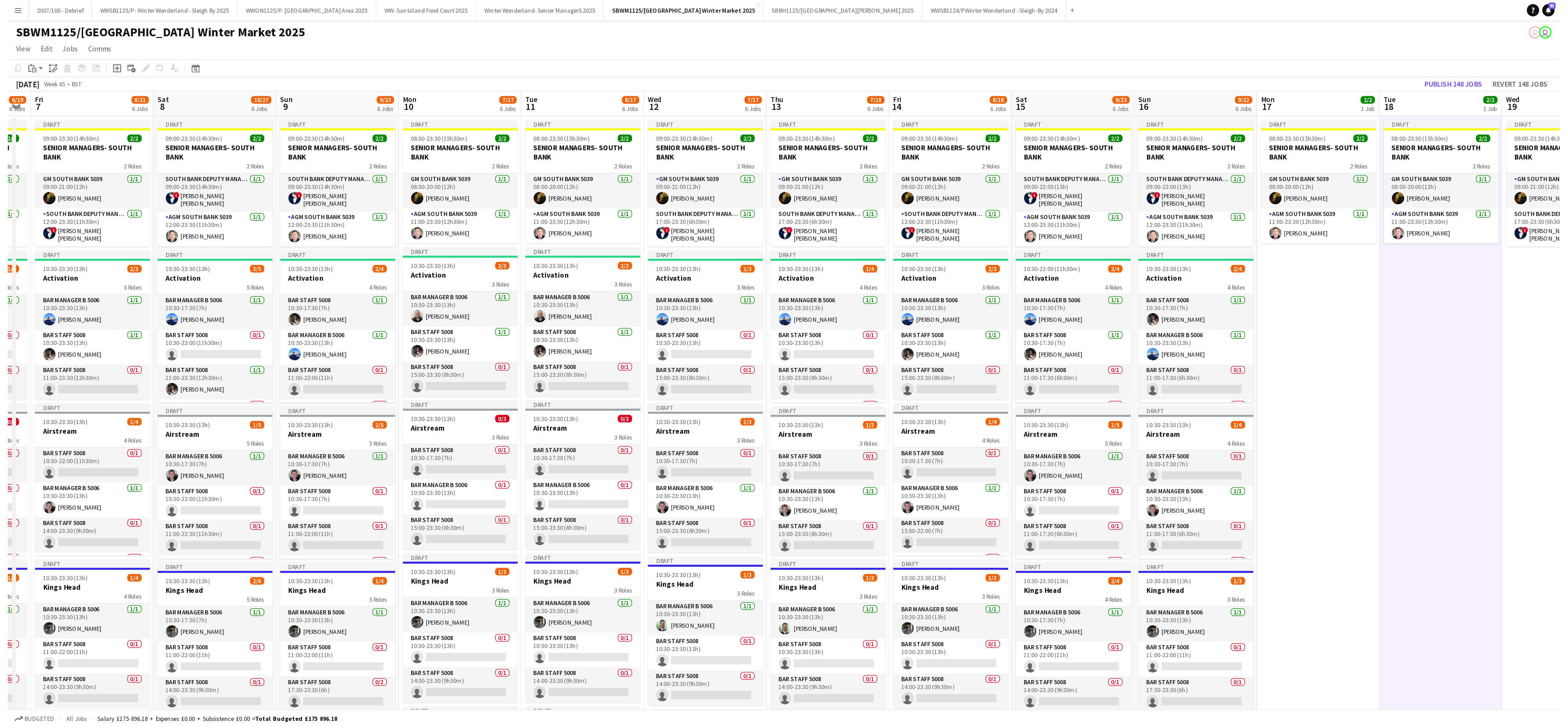
scroll to position [0, 230]
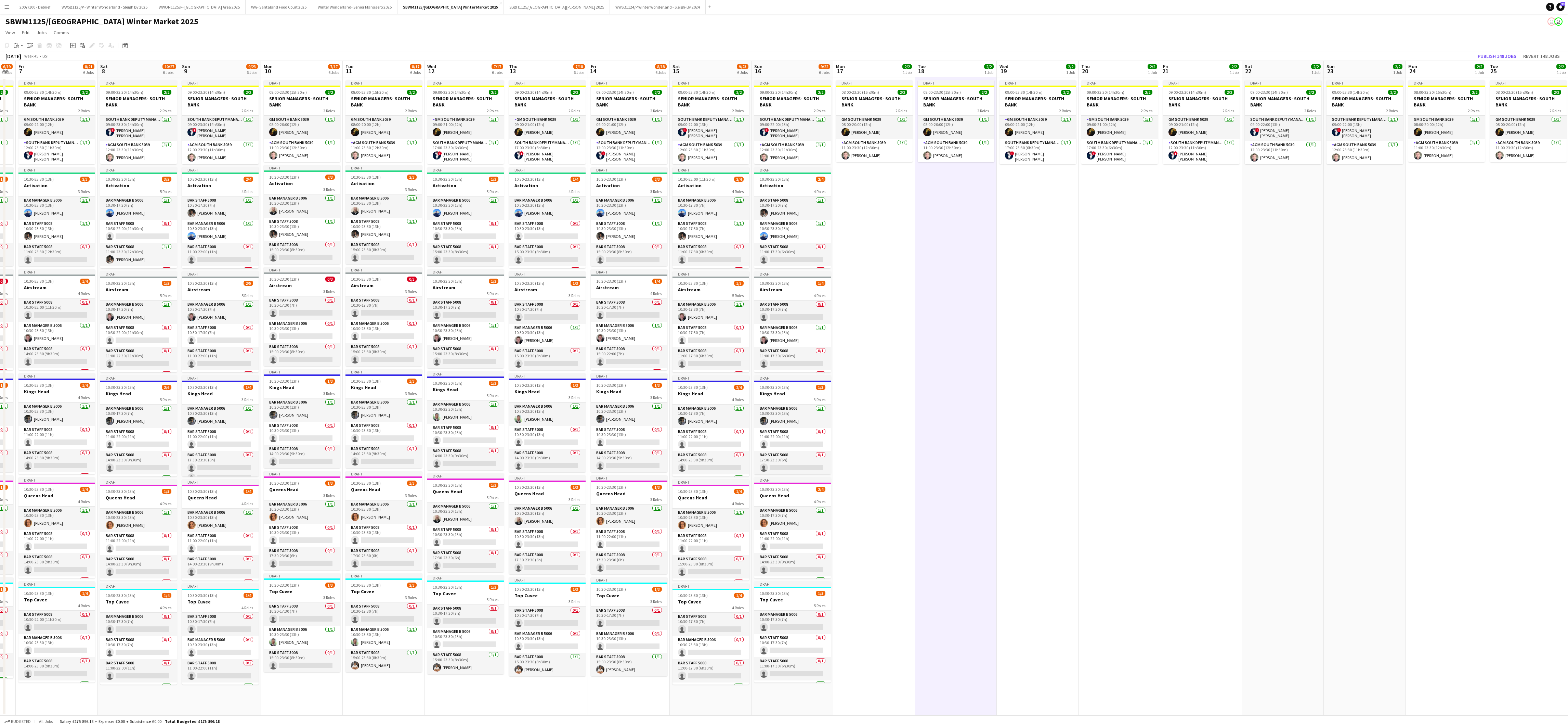
click at [958, 445] on app-date-cell "Draft 08:00-23:30 (15h30m) 2/2 SENIOR MANAGERS- SOUTH BANK 2 Roles GM South Ban…" at bounding box center [956, 396] width 82 height 637
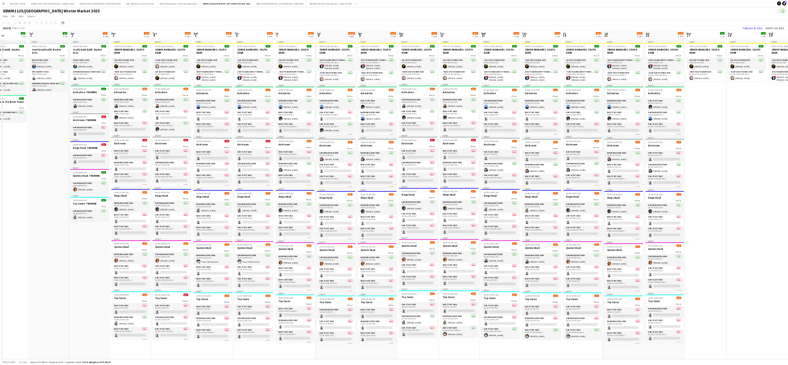
scroll to position [0, 206]
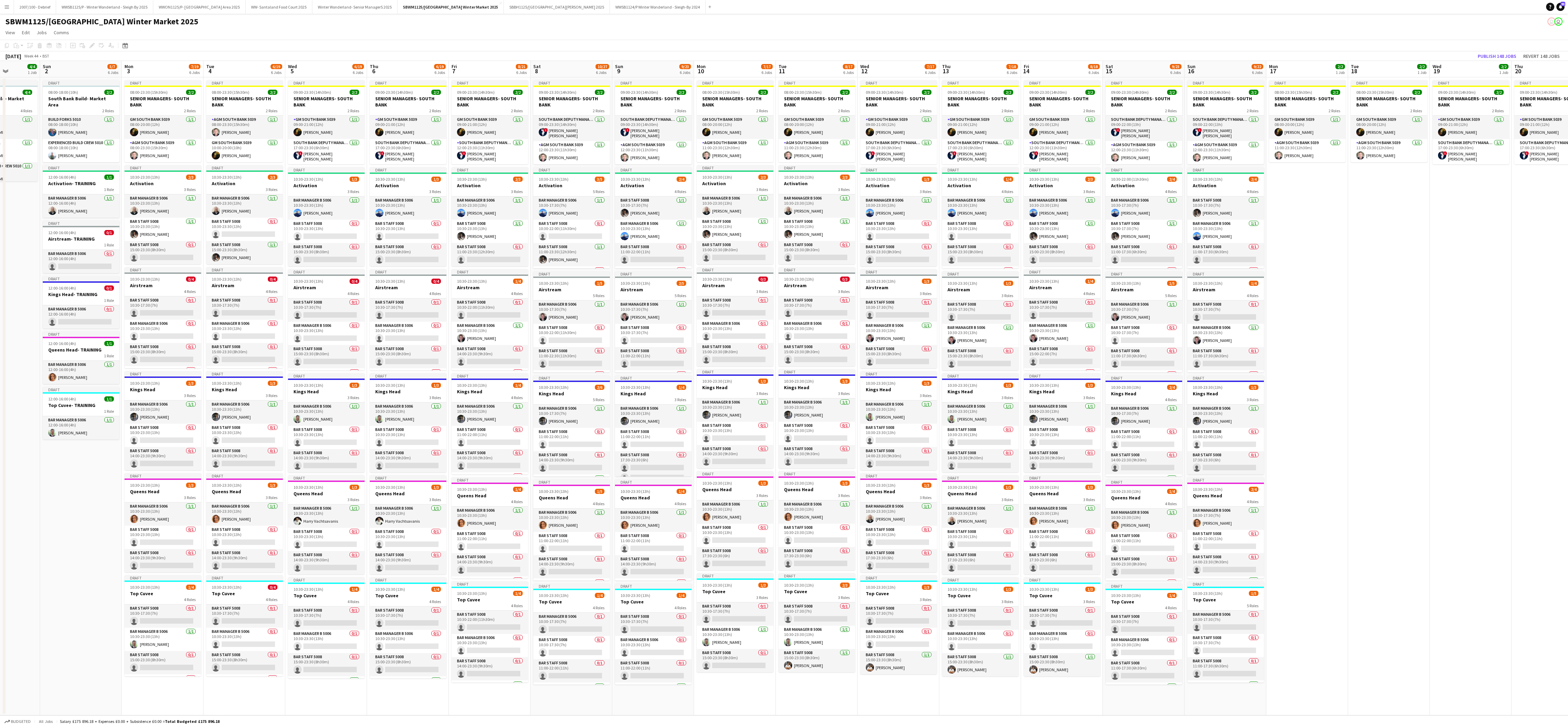
click at [7, 7] on app-icon "Menu" at bounding box center [7, 7] width 6 height 6
click at [89, 37] on link "My Workforce" at bounding box center [102, 38] width 69 height 14
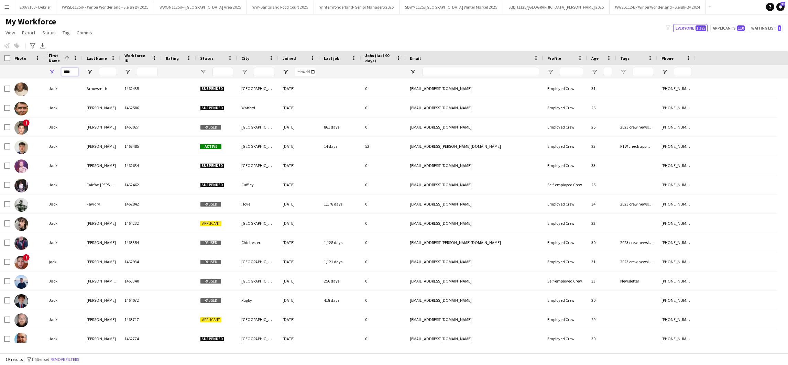
click at [75, 72] on input "****" at bounding box center [69, 72] width 17 height 8
type input "*"
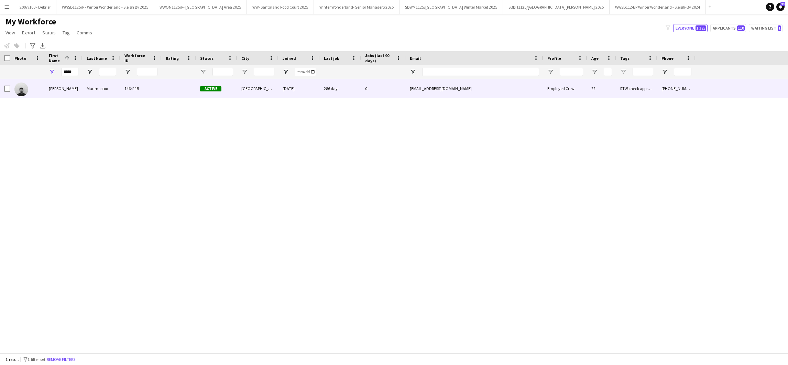
click at [41, 96] on div at bounding box center [27, 88] width 34 height 19
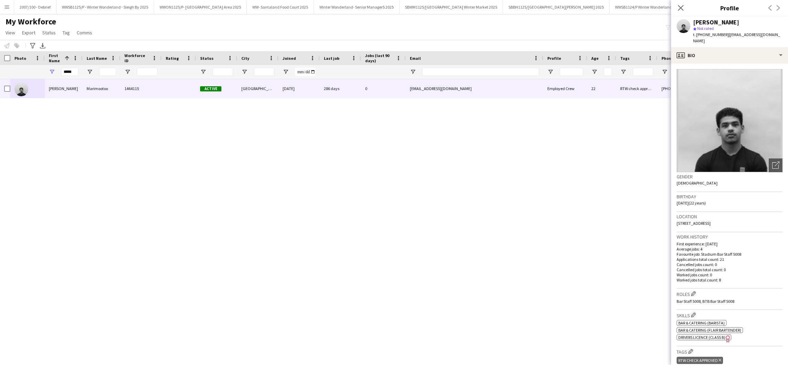
drag, startPoint x: 725, startPoint y: 35, endPoint x: 697, endPoint y: 36, distance: 28.2
click at [697, 36] on span "t. [PHONE_NUMBER]" at bounding box center [712, 34] width 36 height 5
copy span "[PHONE_NUMBER]"
click at [75, 73] on input "*****" at bounding box center [69, 72] width 17 height 8
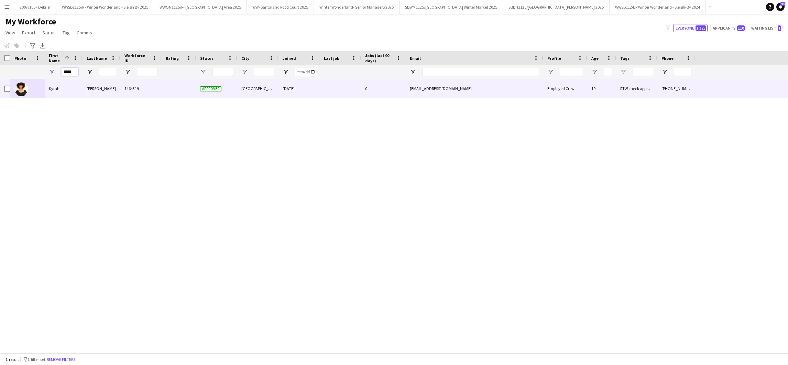
type input "*****"
click at [108, 94] on div "[PERSON_NAME]" at bounding box center [102, 88] width 38 height 19
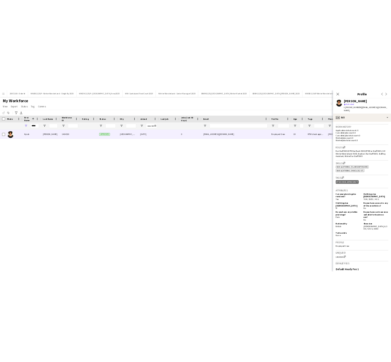
scroll to position [257, 0]
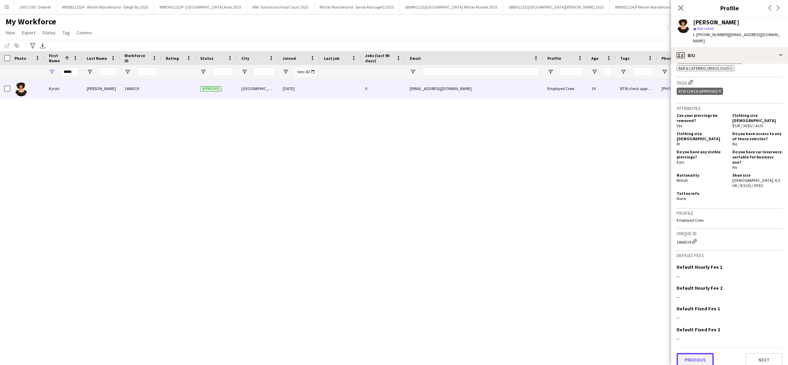
click at [707, 353] on button "Previous" at bounding box center [695, 360] width 37 height 14
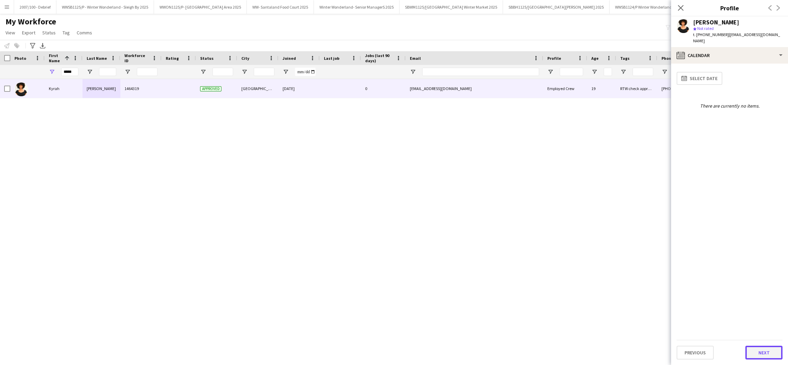
click at [763, 347] on button "Next" at bounding box center [764, 353] width 37 height 14
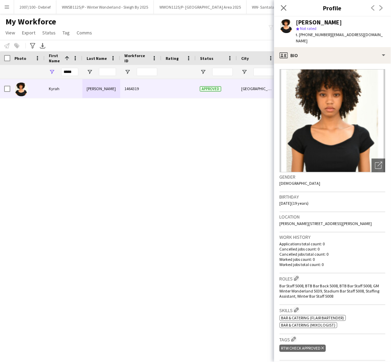
drag, startPoint x: 328, startPoint y: 34, endPoint x: 293, endPoint y: 35, distance: 34.8
click at [293, 35] on div "[PERSON_NAME] star Not rated t. [PHONE_NUMBER] | [EMAIL_ADDRESS][DOMAIN_NAME]" at bounding box center [333, 32] width 117 height 31
click at [330, 36] on span "| [EMAIL_ADDRESS][DOMAIN_NAME]" at bounding box center [340, 37] width 87 height 11
drag, startPoint x: 328, startPoint y: 35, endPoint x: 299, endPoint y: 35, distance: 28.9
click at [299, 35] on div "t. [PHONE_NUMBER] | [EMAIL_ADDRESS][DOMAIN_NAME]" at bounding box center [341, 38] width 89 height 12
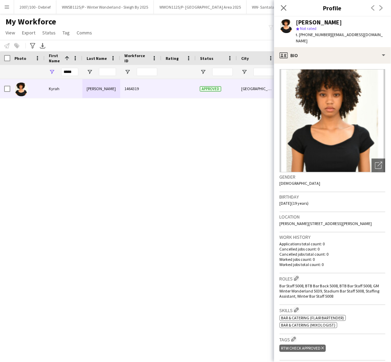
copy span ". [PHONE_NUMBER]"
click at [186, 169] on div "[PERSON_NAME] 1464319 Approved [GEOGRAPHIC_DATA] [DATE] 0 [EMAIL_ADDRESS][DOMAI…" at bounding box center [195, 209] width 391 height 260
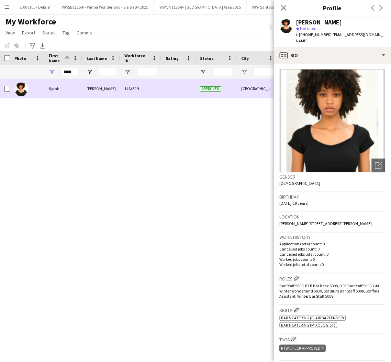
click at [189, 90] on div at bounding box center [179, 88] width 34 height 19
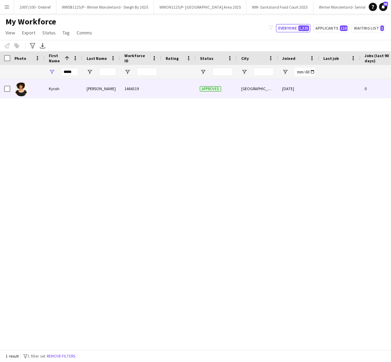
click at [208, 90] on span "Approved" at bounding box center [210, 88] width 21 height 5
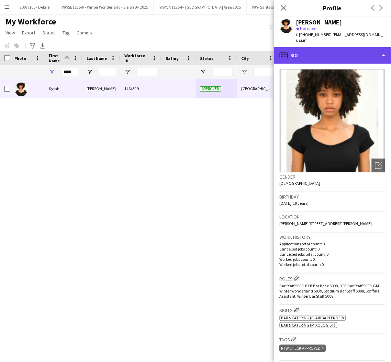
click at [378, 47] on div "profile Bio" at bounding box center [333, 55] width 117 height 17
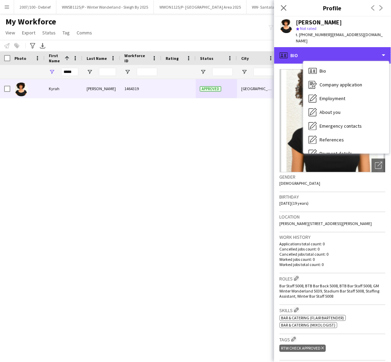
scroll to position [92, 0]
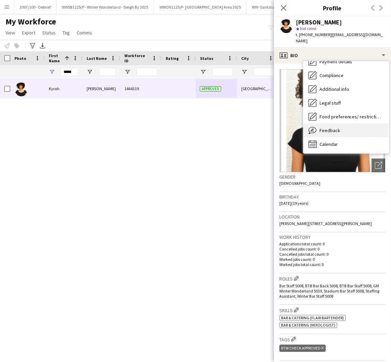
click at [335, 127] on span "Feedback" at bounding box center [330, 130] width 21 height 6
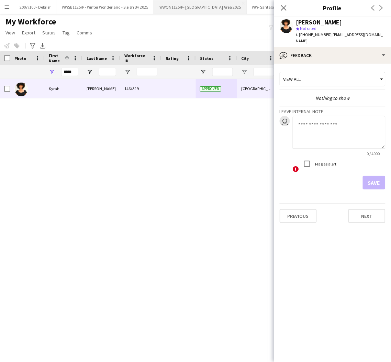
click at [214, 4] on button "WWON1125/P- Winter Wonderland- Streetfood Area 2025 Close" at bounding box center [200, 6] width 93 height 13
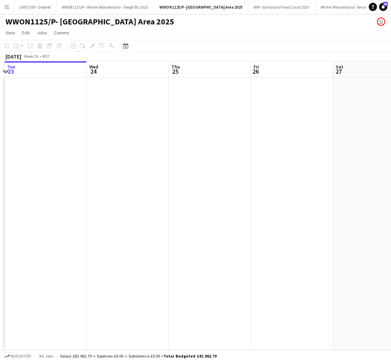
drag, startPoint x: 336, startPoint y: 173, endPoint x: -48, endPoint y: 180, distance: 384.0
click at [0, 180] on html "Menu Boards Boards Boards All jobs Status Workforce Workforce My Workforce Recr…" at bounding box center [195, 181] width 391 height 362
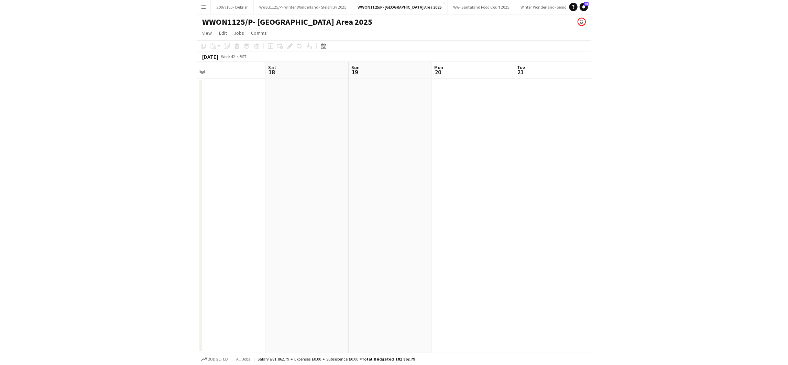
scroll to position [0, 292]
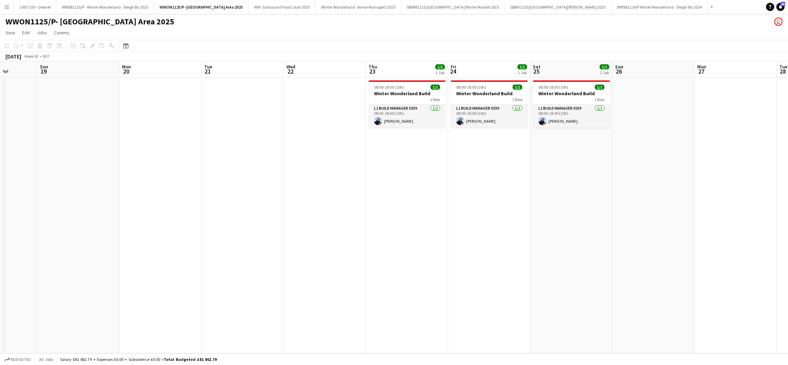
click at [443, 295] on app-date-cell "08:00-18:00 (10h) 1/1 Winter Wonderland Build 1 Role L1 Build Manager 5039 [DAT…" at bounding box center [407, 216] width 82 height 276
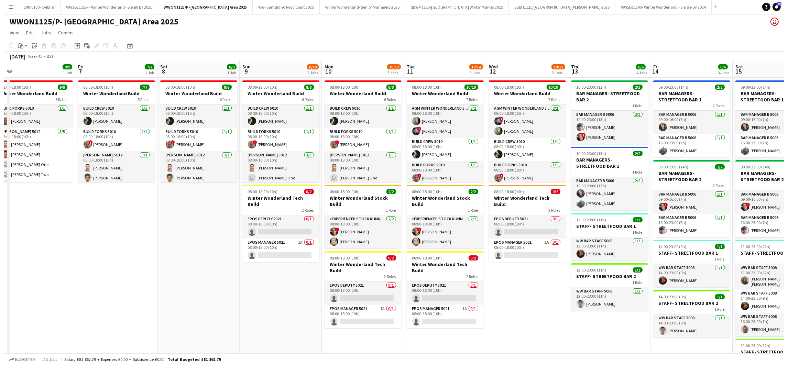
scroll to position [0, 259]
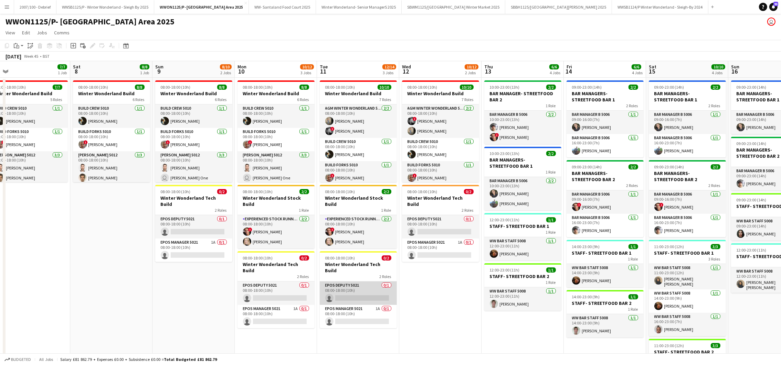
click at [372, 286] on app-card-role "EPOS Deputy 5021 0/1 08:00-18:00 (10h) single-neutral-actions" at bounding box center [358, 293] width 77 height 23
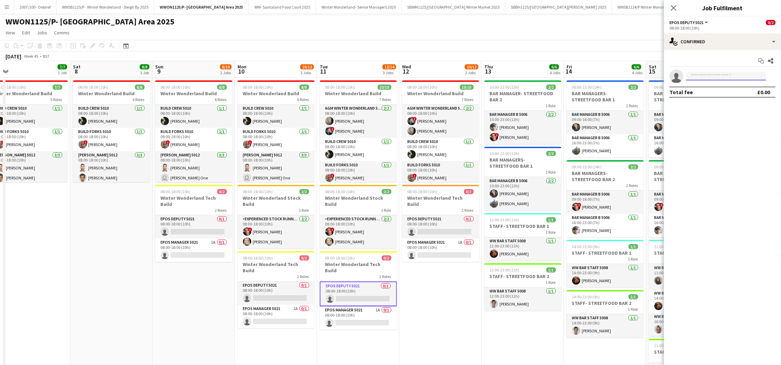
click at [723, 73] on input at bounding box center [726, 76] width 80 height 8
type input "*"
click at [721, 75] on input "********" at bounding box center [726, 76] width 80 height 8
click at [715, 75] on input "********" at bounding box center [726, 76] width 80 height 8
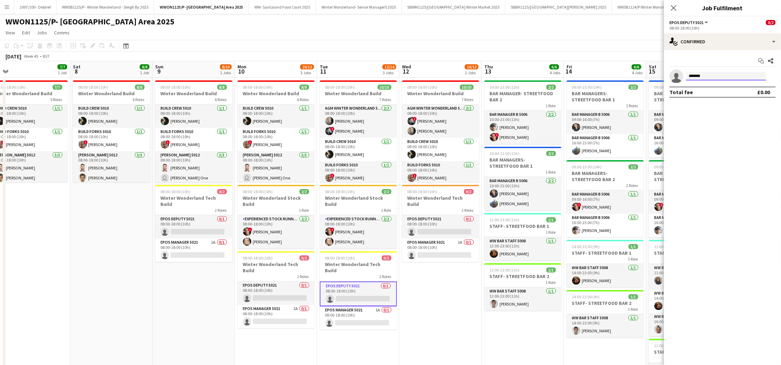
type input "********"
drag, startPoint x: 715, startPoint y: 75, endPoint x: 679, endPoint y: 78, distance: 36.6
click at [679, 78] on app-invite-slot "single-neutral-actions ********" at bounding box center [722, 76] width 117 height 14
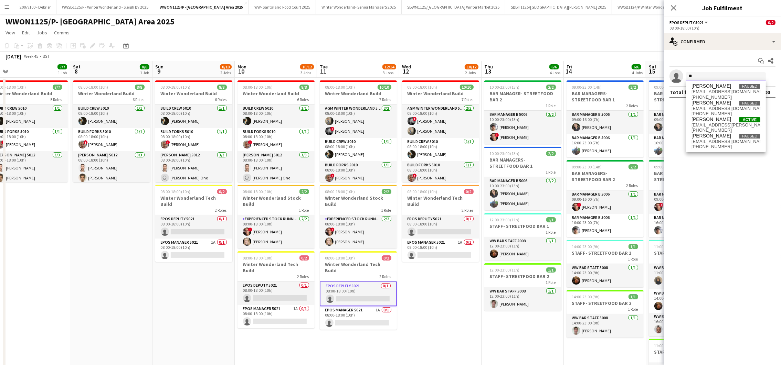
type input "*"
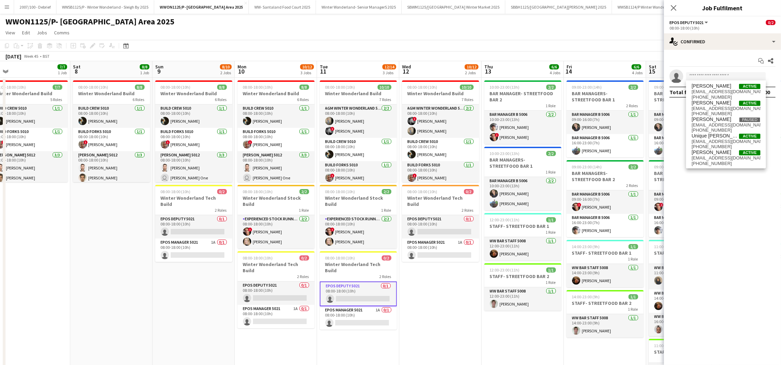
click at [5, 9] on app-icon "Menu" at bounding box center [7, 7] width 6 height 6
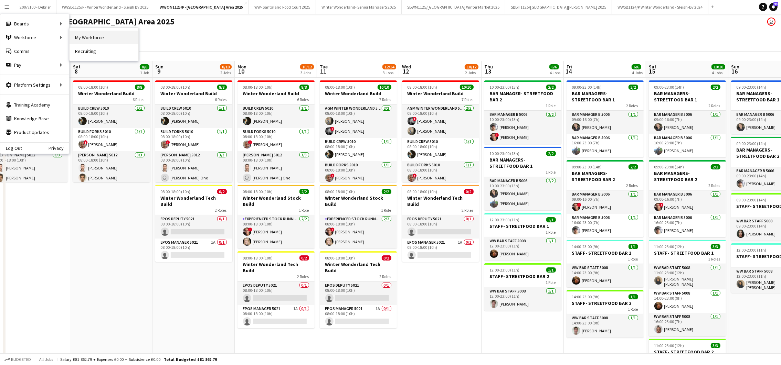
click at [112, 34] on link "My Workforce" at bounding box center [103, 38] width 69 height 14
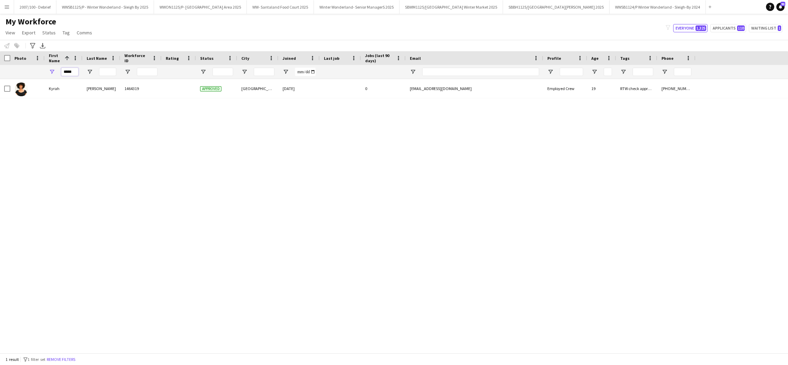
click at [74, 72] on input "*****" at bounding box center [69, 72] width 17 height 8
type input "*"
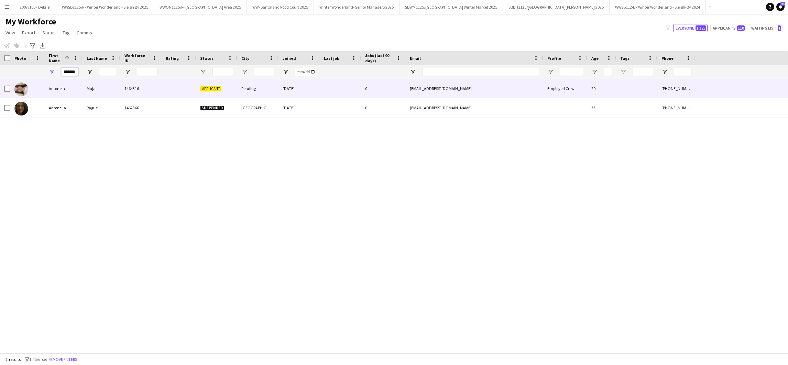
type input "*******"
click at [117, 93] on div "Muja" at bounding box center [102, 88] width 38 height 19
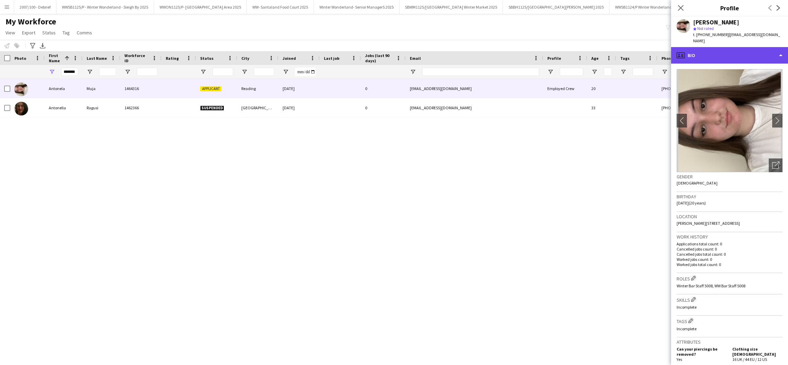
click at [730, 54] on div "profile Bio" at bounding box center [730, 55] width 117 height 17
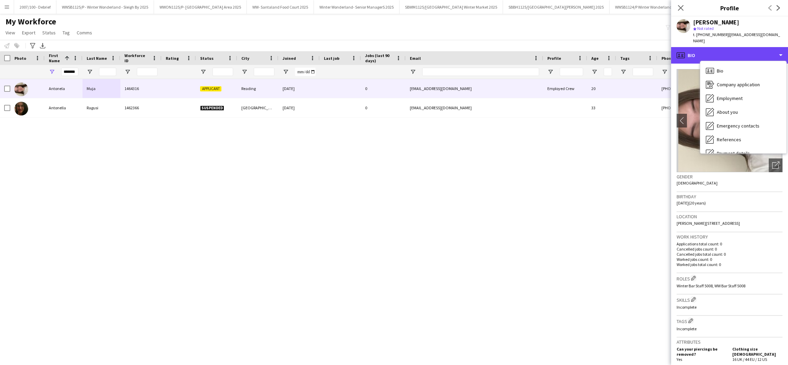
scroll to position [92, 0]
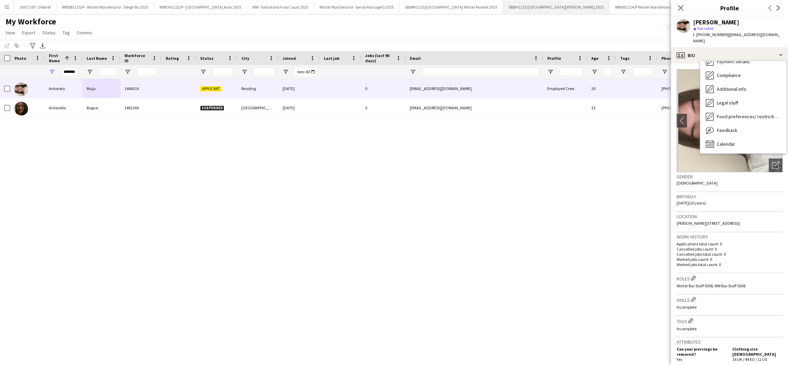
click at [567, 7] on button "SBBH1125/P [GEOGRAPHIC_DATA][PERSON_NAME] 2025 Close" at bounding box center [556, 6] width 107 height 13
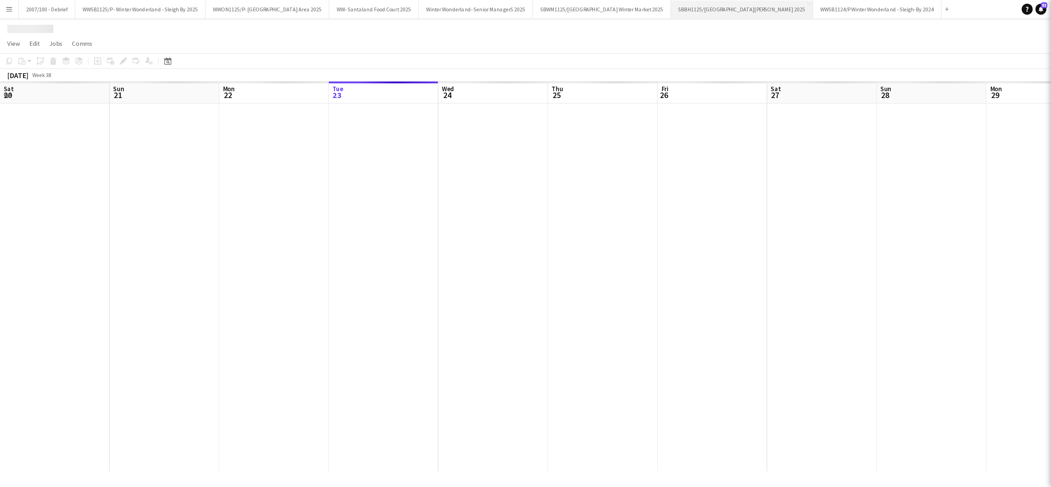
scroll to position [0, 164]
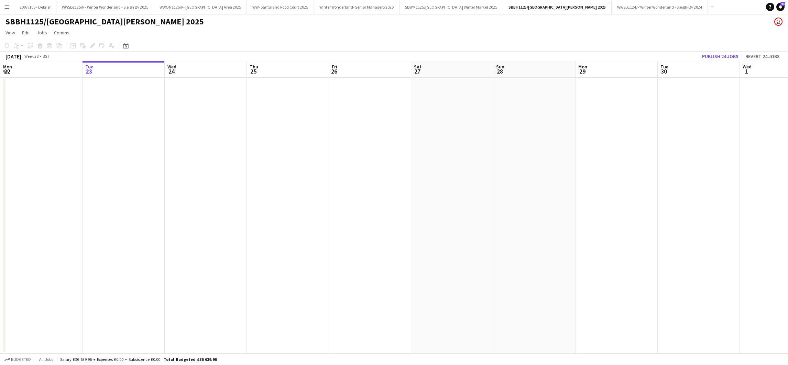
click at [298, 307] on app-date-cell at bounding box center [288, 216] width 82 height 276
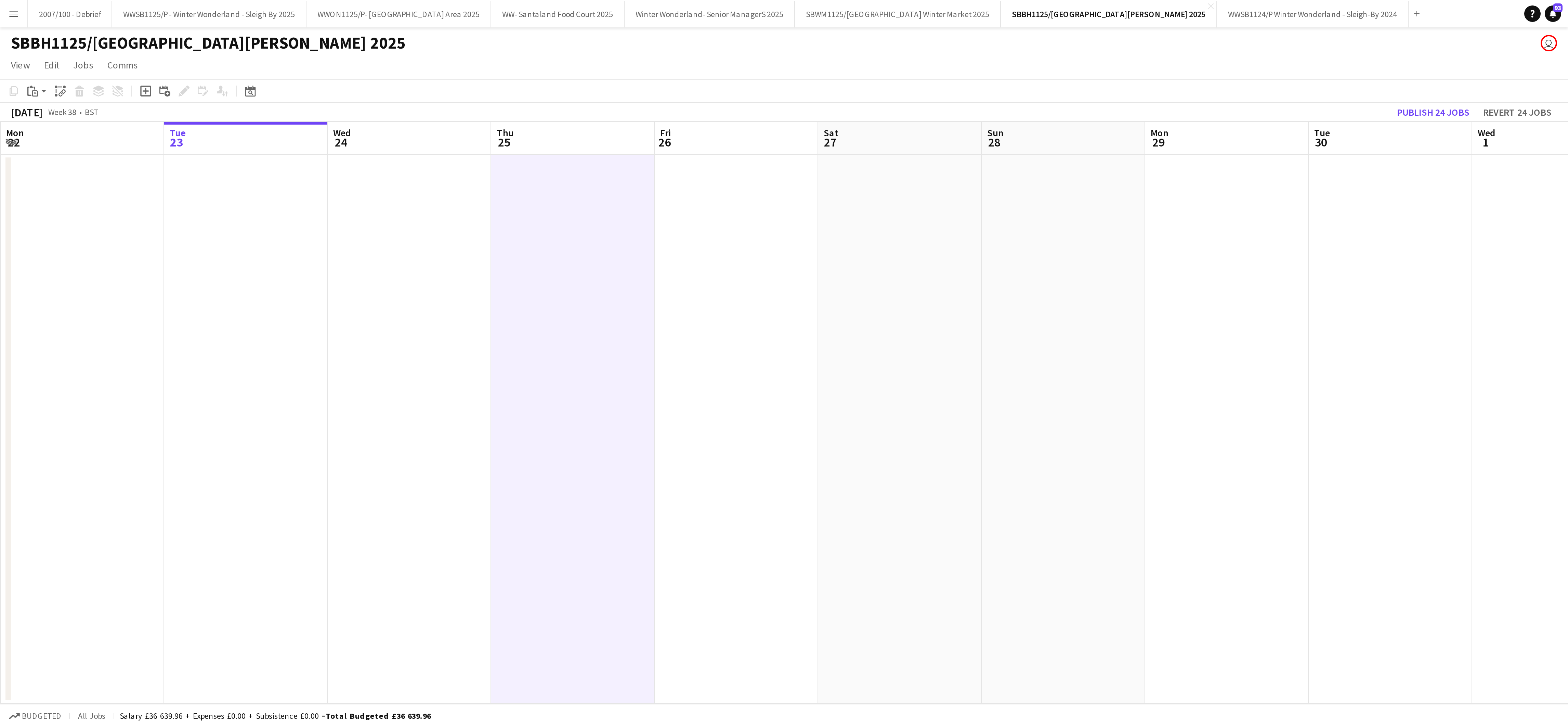
scroll to position [0, 163]
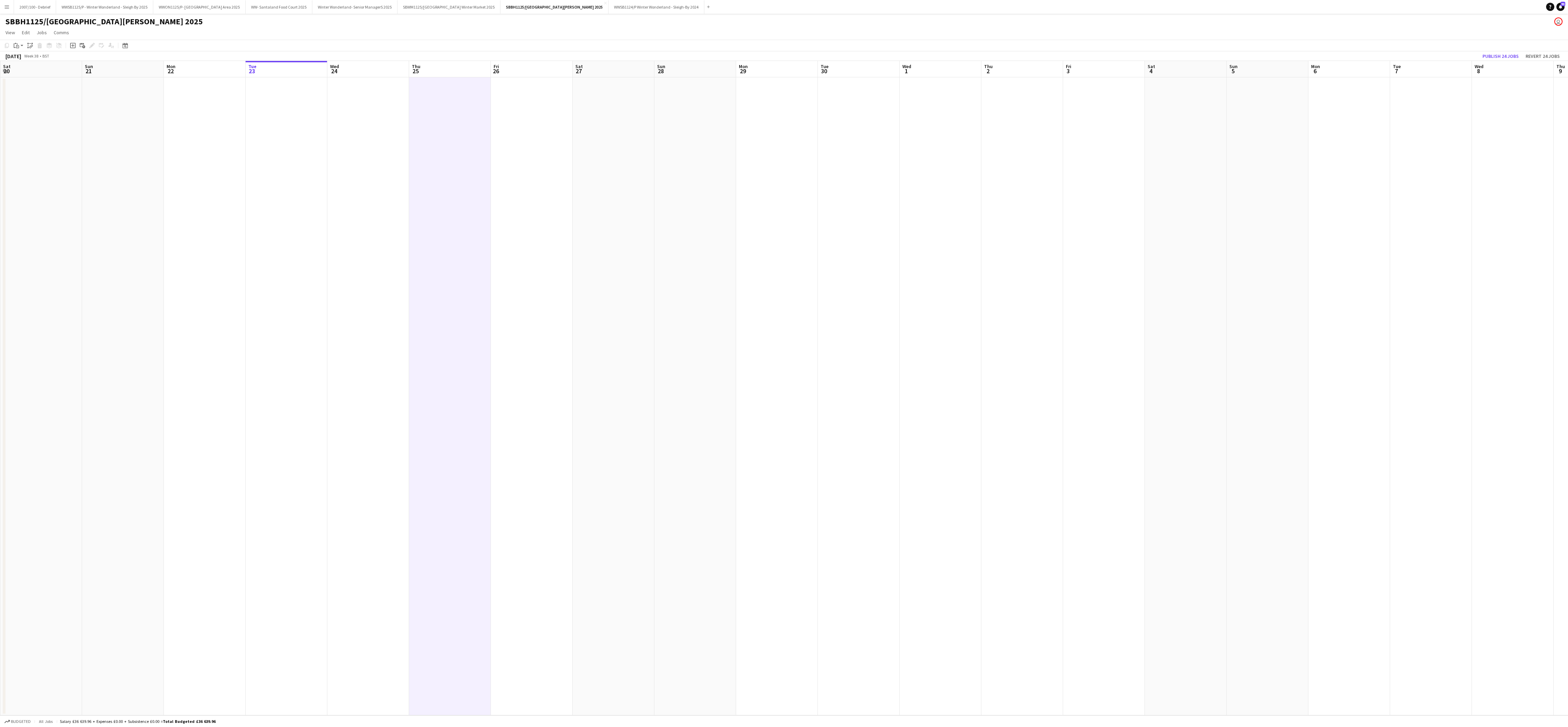
click at [982, 484] on app-date-cell at bounding box center [1022, 396] width 82 height 637
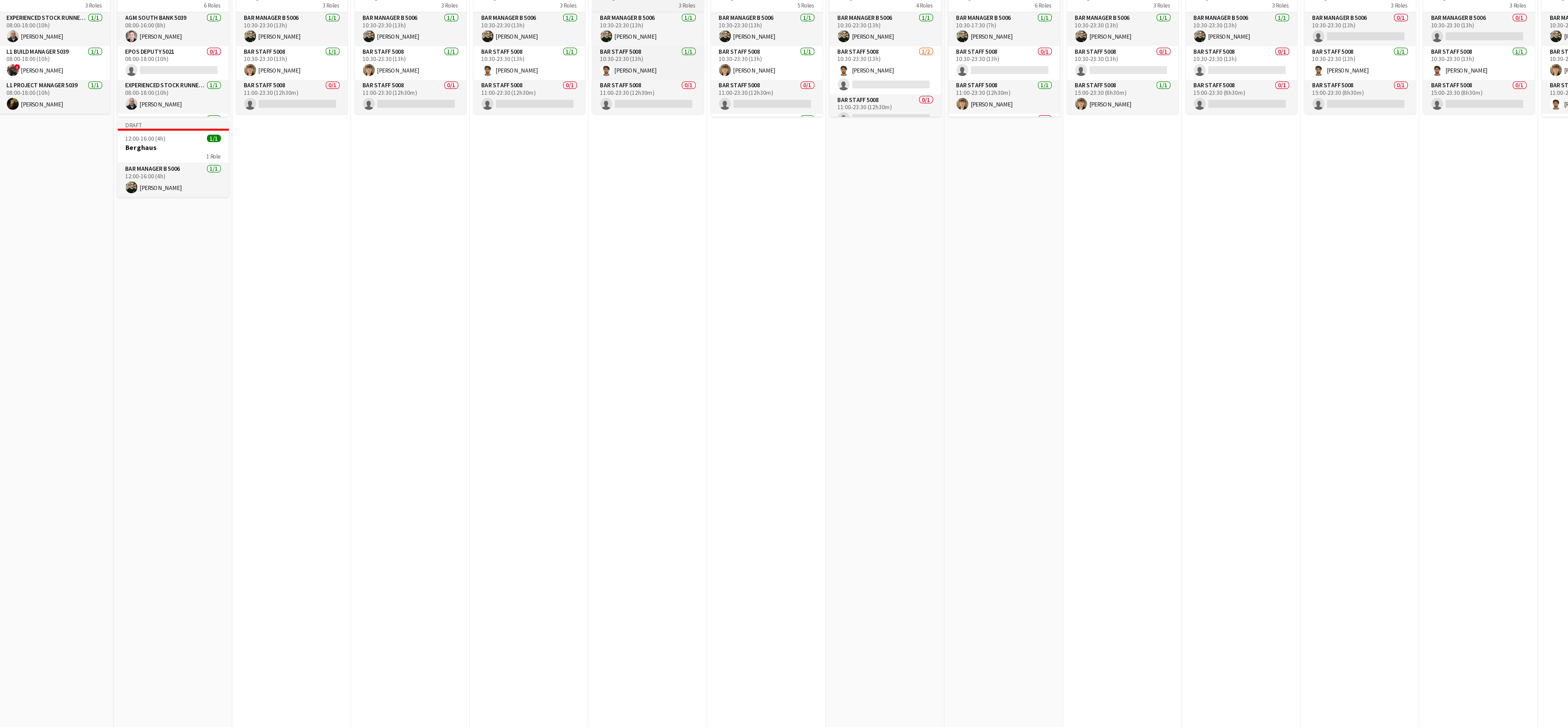
scroll to position [1, 0]
click at [757, 253] on app-date-cell "Draft 10:30-23:30 (13h) 3/5 Berghaus 5 Roles Bar Manager B 5006 [DATE] 10:30-23…" at bounding box center [790, 396] width 82 height 637
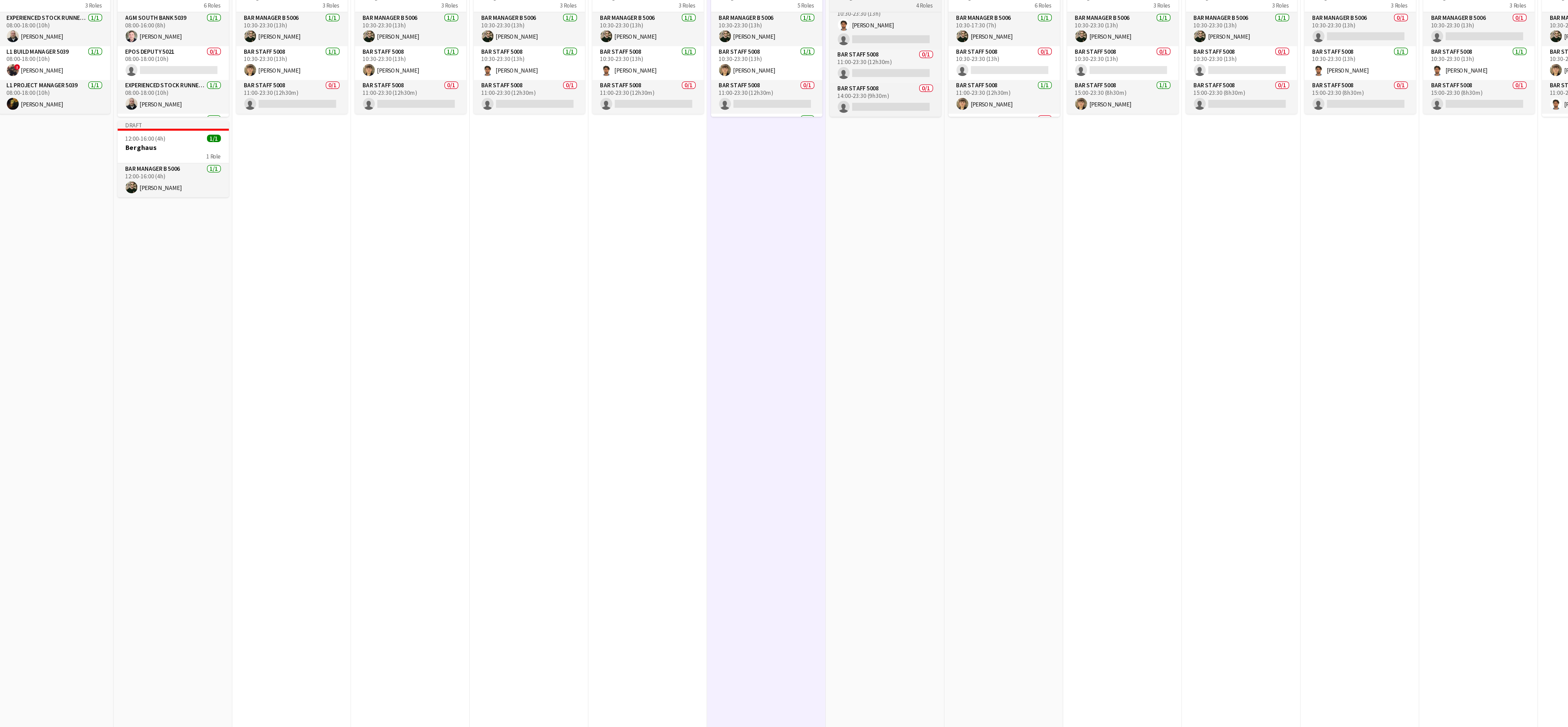
scroll to position [0, 0]
click at [885, 251] on app-date-cell "Draft 10:30-23:30 (13h) 2/5 Berghaus 4 Roles Bar Manager B 5006 [DATE] 10:30-23…" at bounding box center [872, 396] width 82 height 637
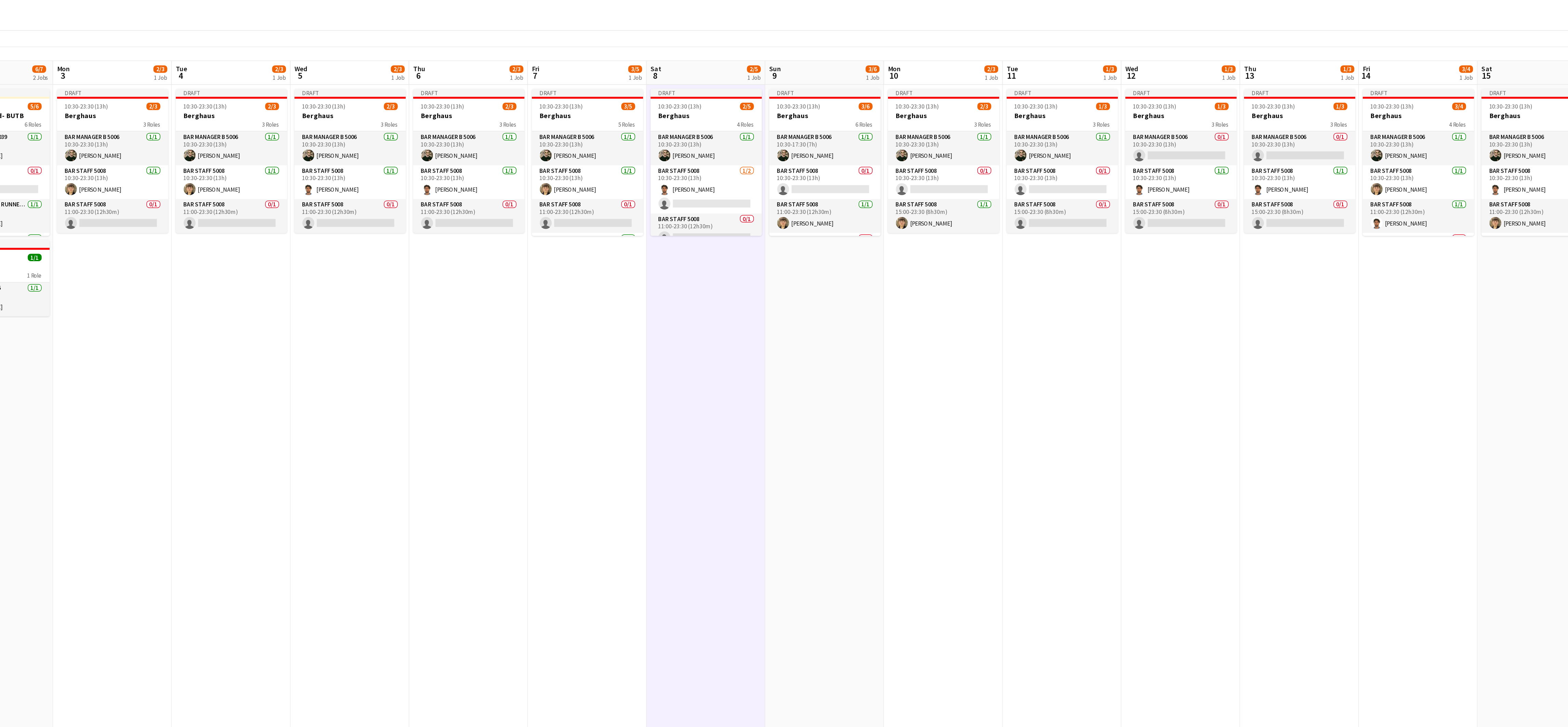
click at [924, 297] on app-date-cell "Draft 10:30-23:30 (13h) 2/3 Berghaus 3 Roles Bar Manager B 5006 [DATE] 10:30-23…" at bounding box center [913, 396] width 82 height 637
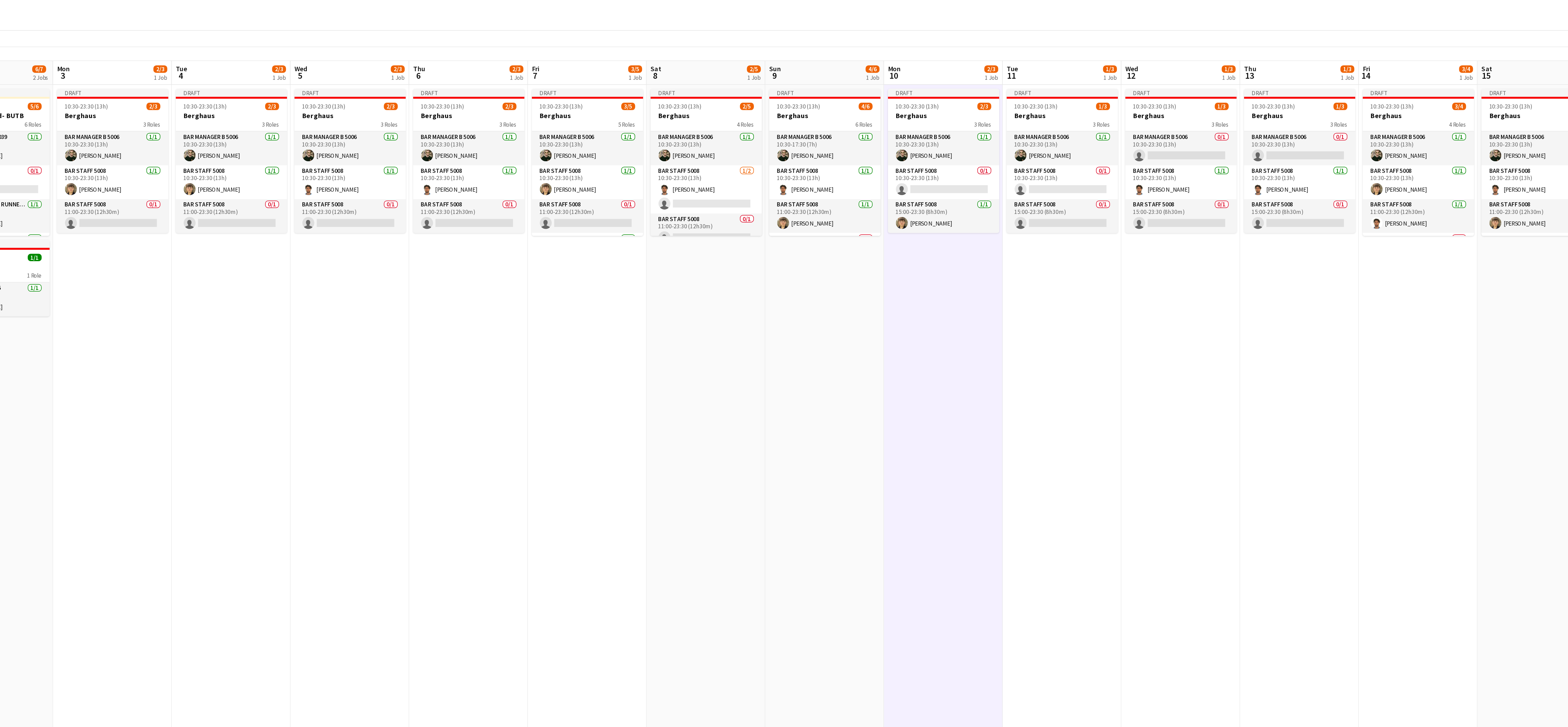
click at [659, 289] on app-date-cell "Draft 10:30-23:30 (13h) 3/5 Berghaus 5 Roles Bar Manager B 5006 [DATE] 10:30-23…" at bounding box center [667, 396] width 82 height 637
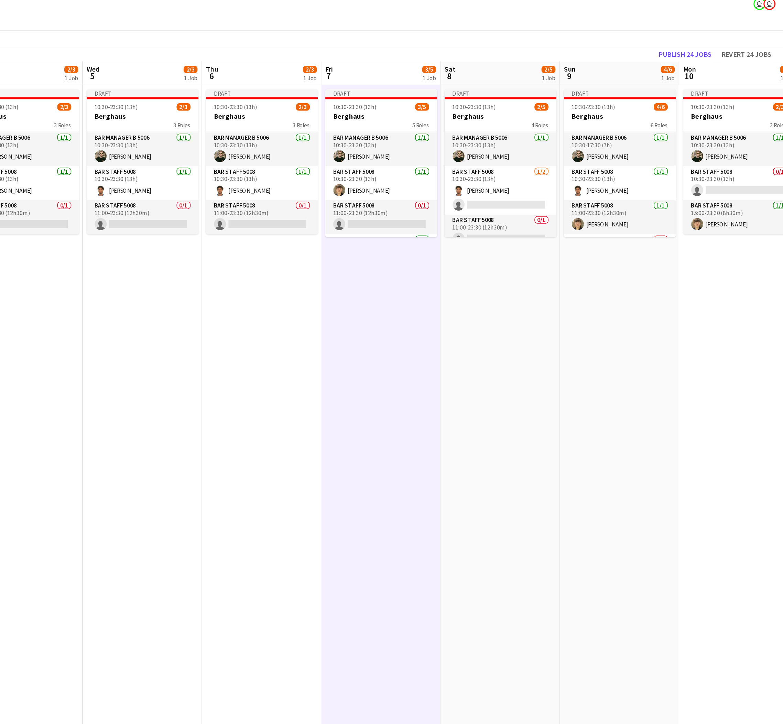
click at [576, 230] on app-date-cell "Draft 10:30-23:30 (13h) 2/5 Berghaus 4 Roles Bar Manager B 5006 [DATE] 10:30-23…" at bounding box center [588, 395] width 82 height 634
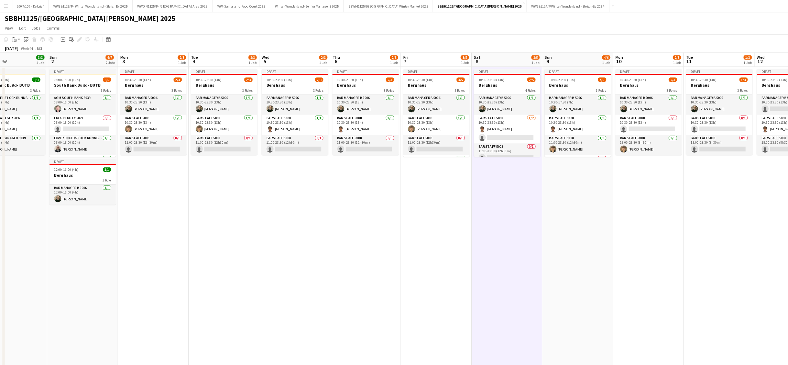
scroll to position [0, 192]
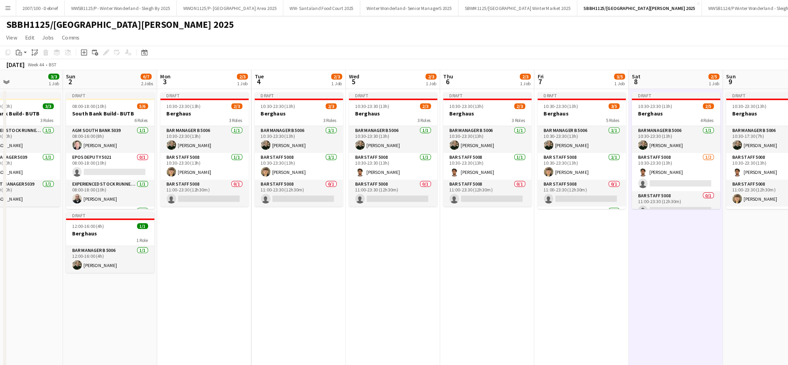
click at [3, 4] on button "Menu" at bounding box center [7, 7] width 14 height 14
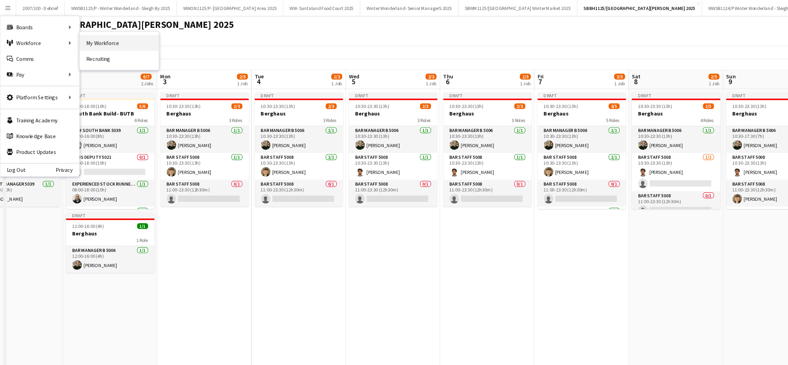
click at [76, 40] on link "My Workforce" at bounding box center [103, 38] width 69 height 14
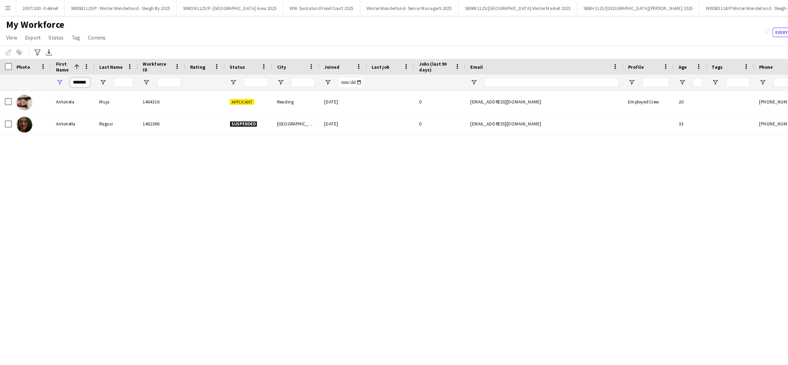
scroll to position [0, 3]
drag, startPoint x: 63, startPoint y: 72, endPoint x: 95, endPoint y: 72, distance: 32.0
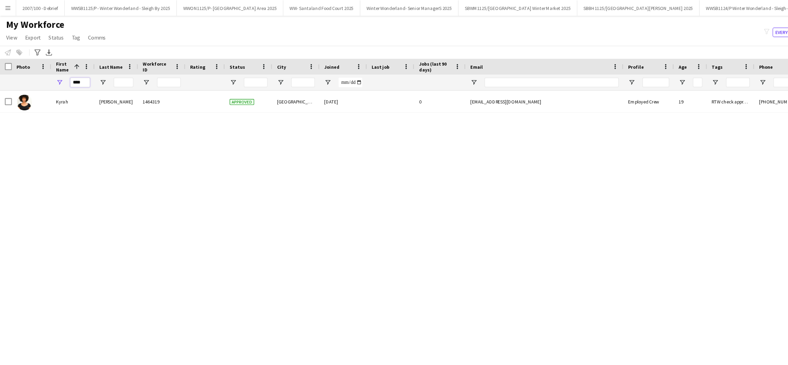
type input "****"
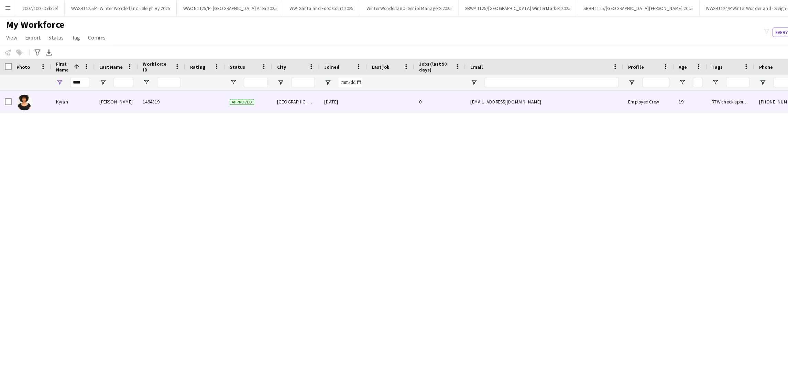
click at [116, 88] on div "[PERSON_NAME]" at bounding box center [102, 88] width 38 height 19
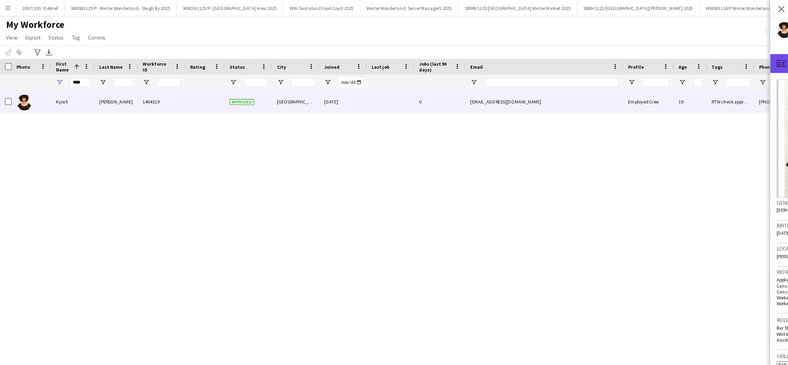
click at [681, 52] on icon at bounding box center [681, 55] width 8 height 6
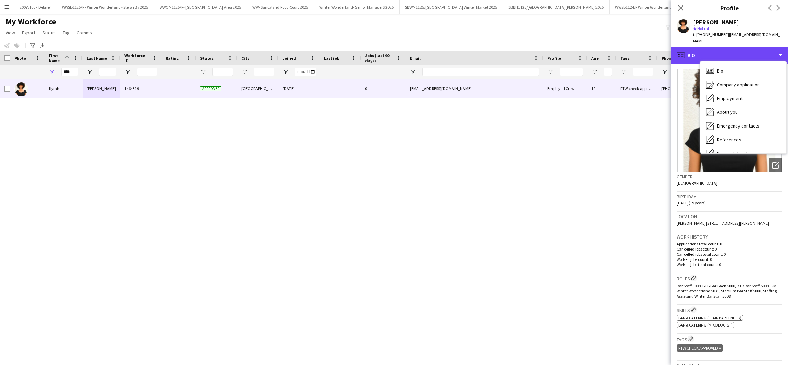
scroll to position [92, 0]
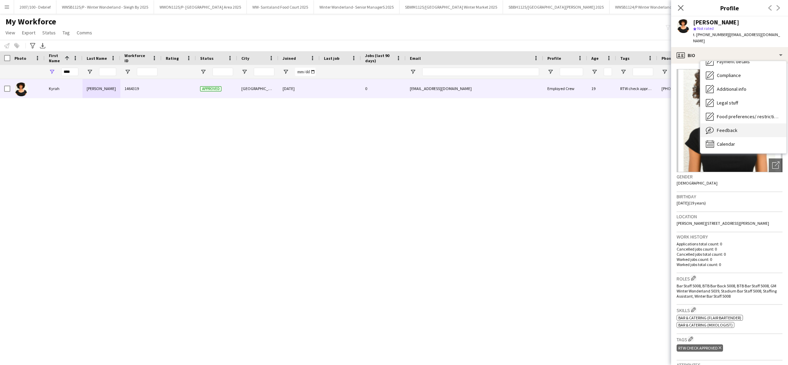
click at [735, 127] on span "Feedback" at bounding box center [727, 130] width 21 height 6
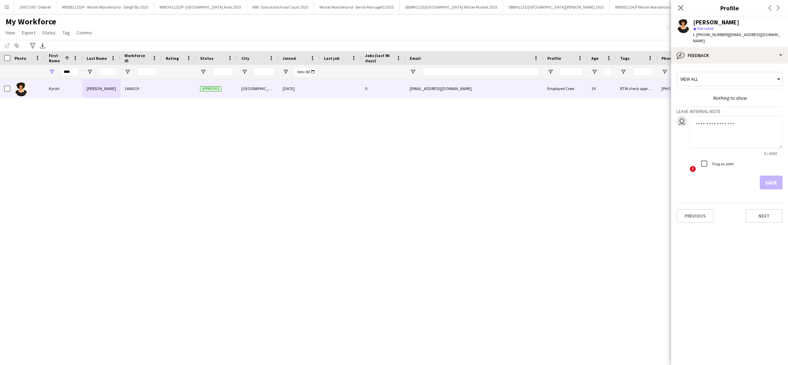
click at [700, 116] on textarea at bounding box center [736, 132] width 93 height 33
type textarea "**********"
click at [779, 176] on button "Save" at bounding box center [771, 183] width 23 height 14
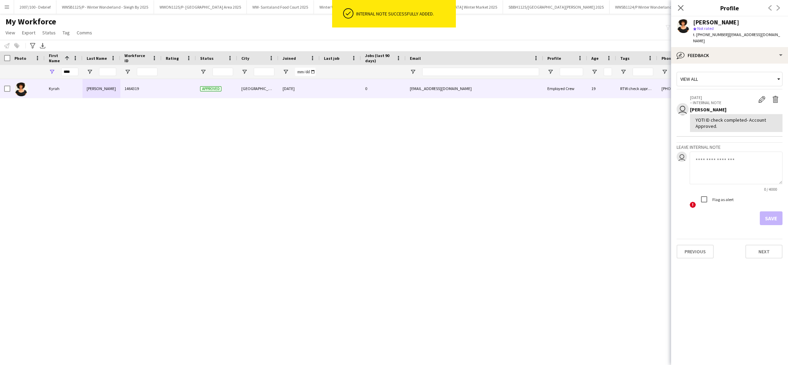
click at [351, 220] on div "[PERSON_NAME] 1464319 Approved [GEOGRAPHIC_DATA] [DATE] 0 [EMAIL_ADDRESS][DOMAI…" at bounding box center [394, 211] width 788 height 264
click at [719, 53] on div "bubble-pencil Feedback" at bounding box center [730, 55] width 117 height 17
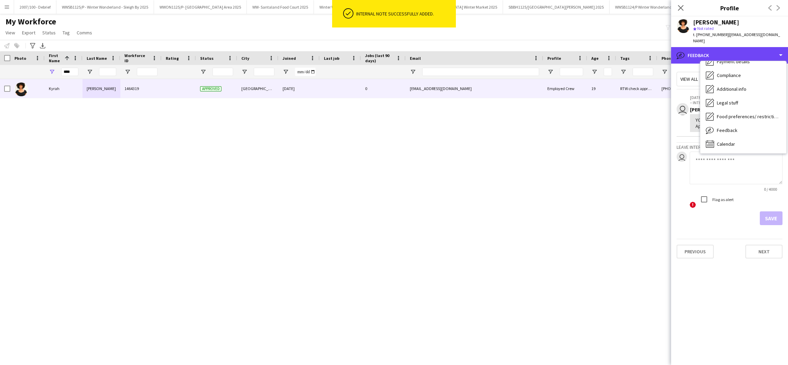
scroll to position [0, 0]
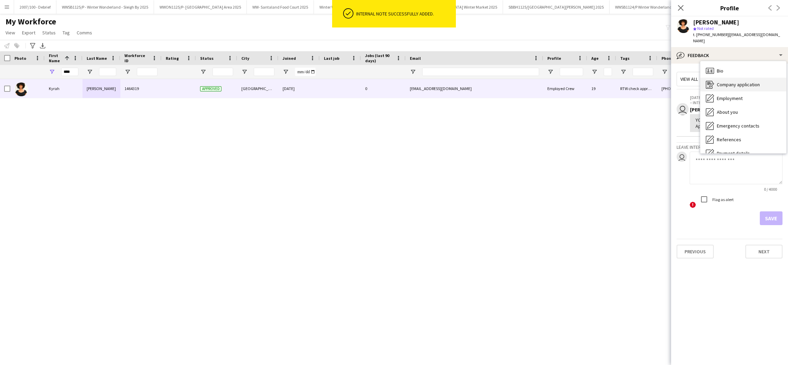
click at [729, 82] on div "Company application Company application" at bounding box center [744, 85] width 86 height 14
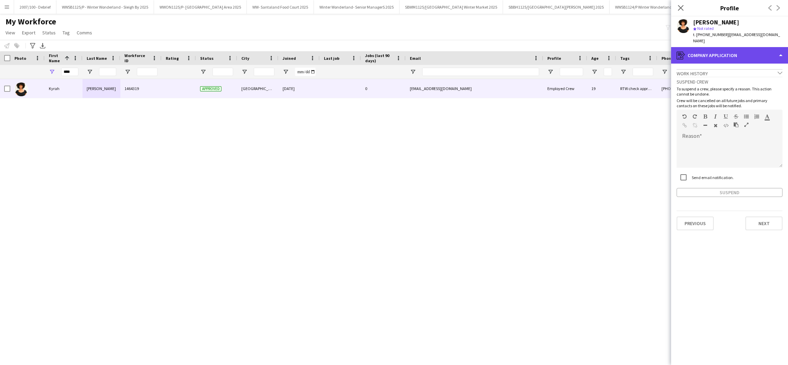
click at [740, 51] on div "register Company application" at bounding box center [730, 55] width 117 height 17
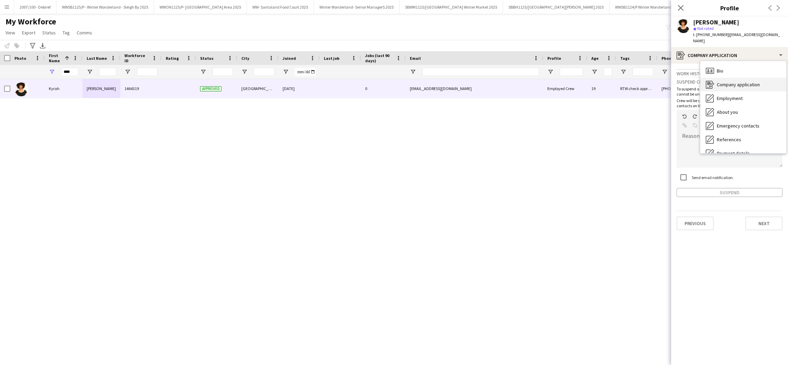
click at [743, 82] on span "Company application" at bounding box center [738, 85] width 43 height 6
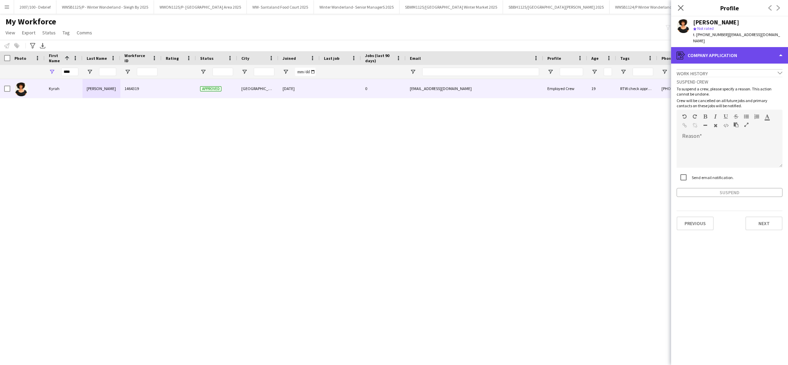
click at [770, 47] on div "register Company application" at bounding box center [730, 55] width 117 height 17
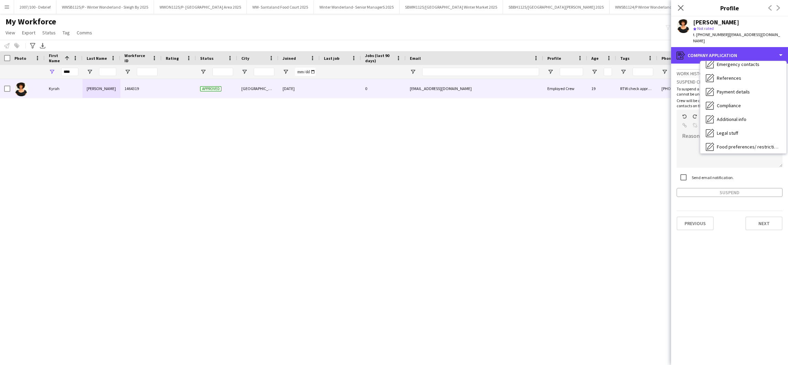
scroll to position [68, 0]
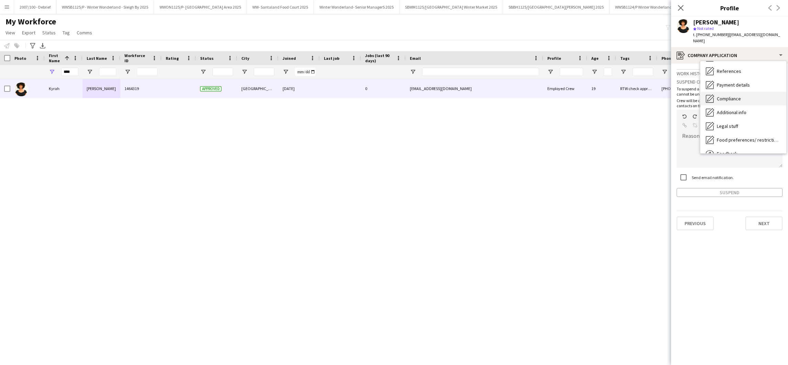
click at [725, 96] on div "Compliance Compliance" at bounding box center [744, 99] width 86 height 14
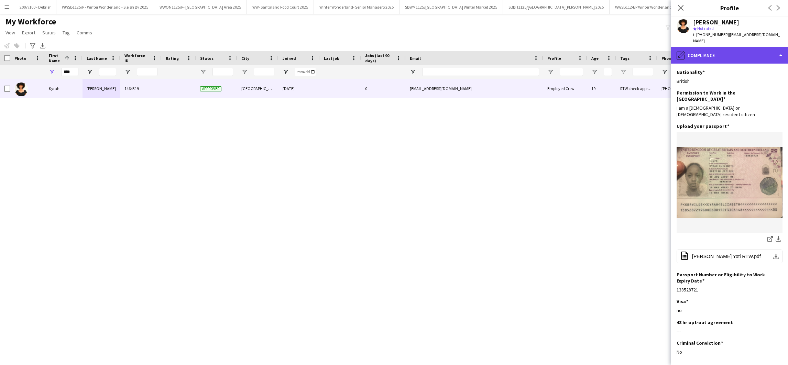
click at [711, 47] on div "pencil4 Compliance" at bounding box center [730, 55] width 117 height 17
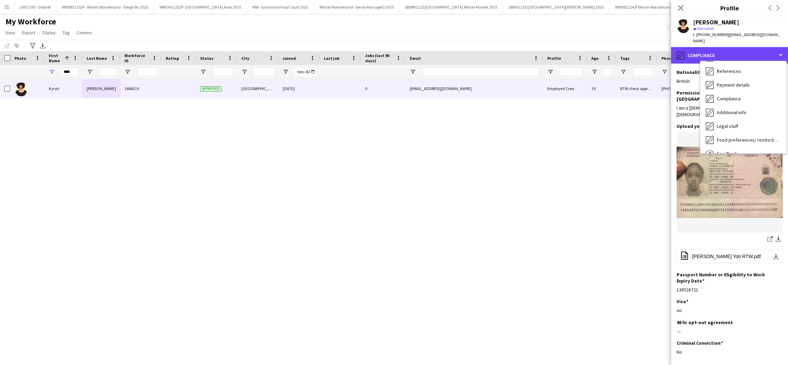
scroll to position [0, 0]
click at [379, 201] on div "[PERSON_NAME] 1464319 Approved [GEOGRAPHIC_DATA] [DATE] 0 [EMAIL_ADDRESS][DOMAI…" at bounding box center [394, 211] width 788 height 264
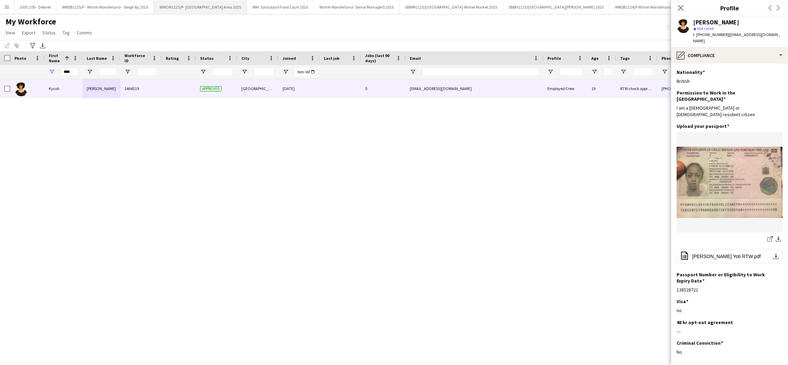
click at [196, 10] on button "WWON1125/P- Winter Wonderland- Streetfood Area 2025 Close" at bounding box center [200, 6] width 93 height 13
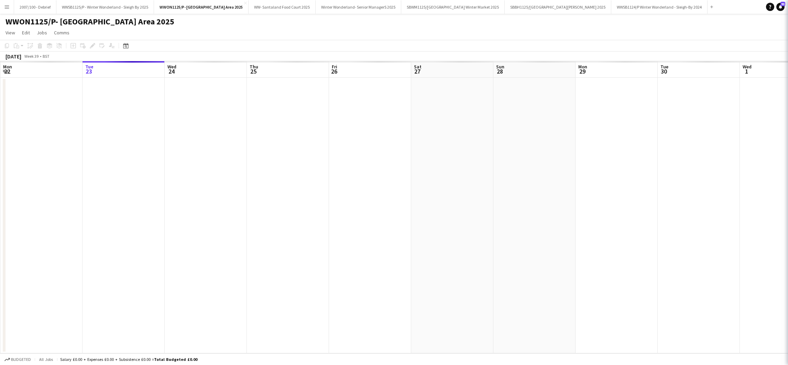
click at [259, 261] on app-date-cell at bounding box center [288, 216] width 82 height 276
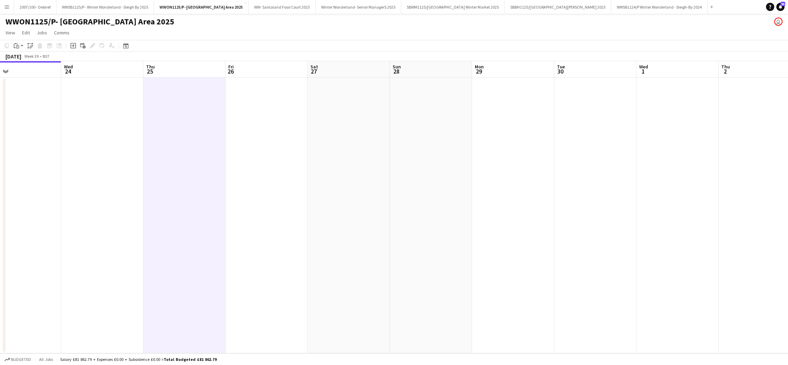
scroll to position [0, 288]
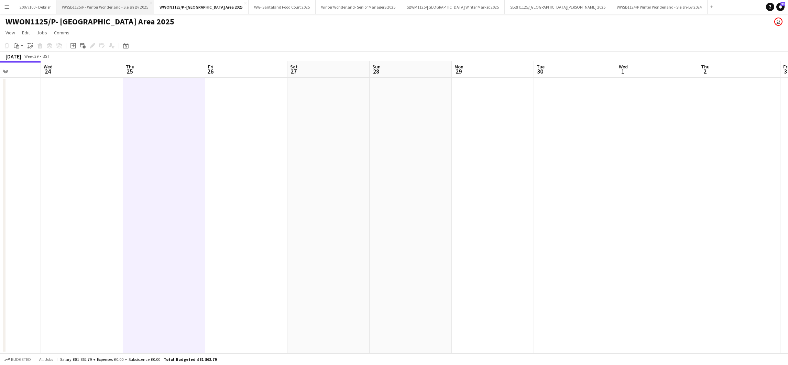
click at [124, 12] on button "WWSB1125/P - Winter Wonderland - Sleigh By 2025 Close" at bounding box center [105, 6] width 98 height 13
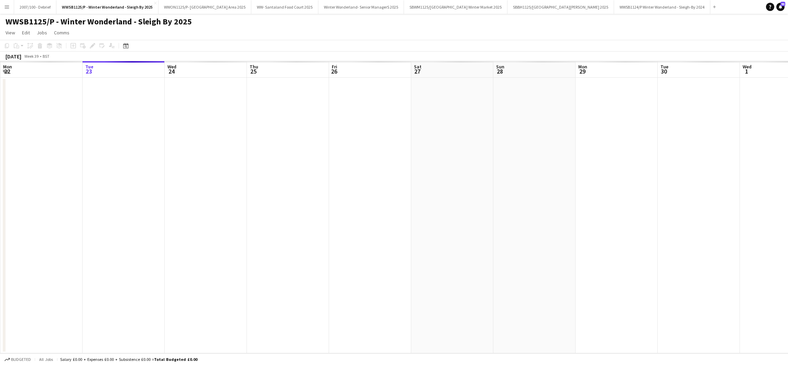
click at [344, 325] on app-date-cell at bounding box center [370, 216] width 82 height 276
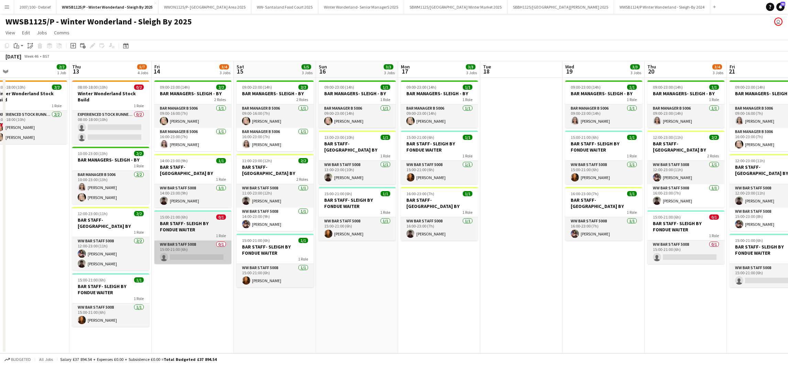
scroll to position [0, 267]
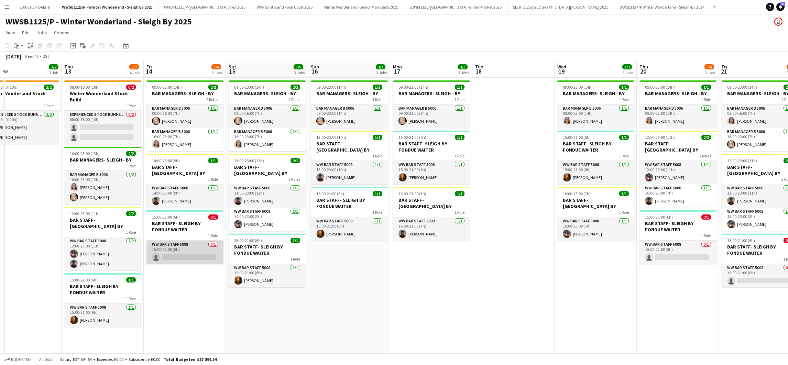
click at [183, 249] on app-card-role "WW Bar Staff 5008 0/1 15:00-21:00 (6h) single-neutral-actions" at bounding box center [185, 252] width 77 height 23
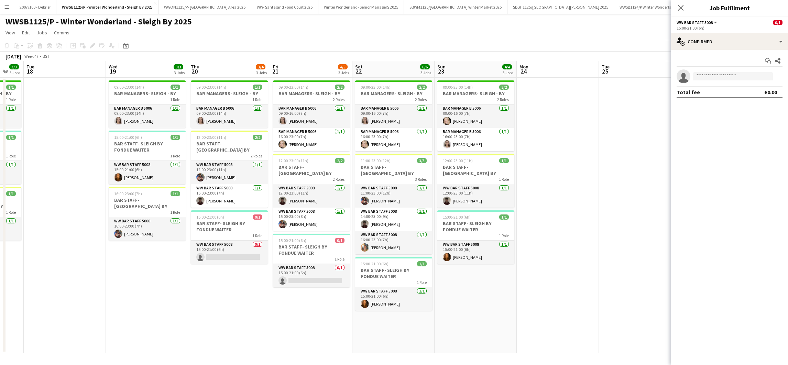
scroll to position [0, 311]
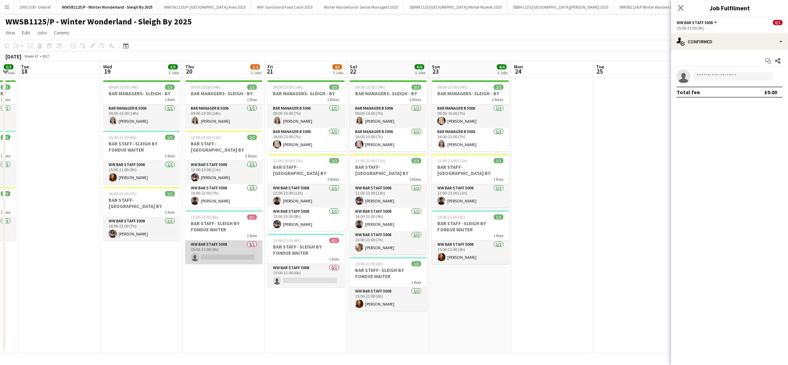
click at [219, 249] on app-card-role "WW Bar Staff 5008 0/1 15:00-21:00 (6h) single-neutral-actions" at bounding box center [223, 252] width 77 height 23
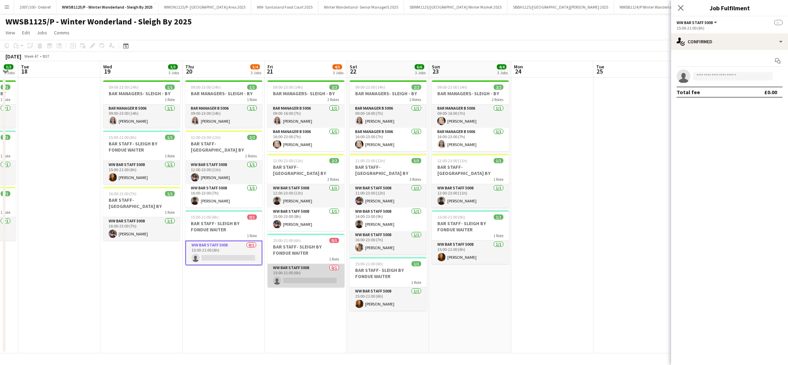
click at [292, 274] on app-card-role "WW Bar Staff 5008 0/1 15:00-21:00 (6h) single-neutral-actions" at bounding box center [306, 275] width 77 height 23
click at [222, 244] on app-card-role "WW Bar Staff 5008 0/1 15:00-21:00 (6h) single-neutral-actions" at bounding box center [223, 253] width 77 height 25
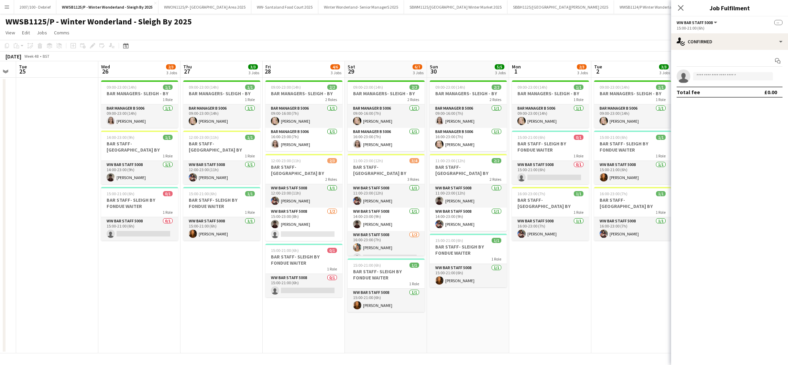
scroll to position [0, 313]
click at [64, 286] on app-date-cell at bounding box center [56, 216] width 82 height 276
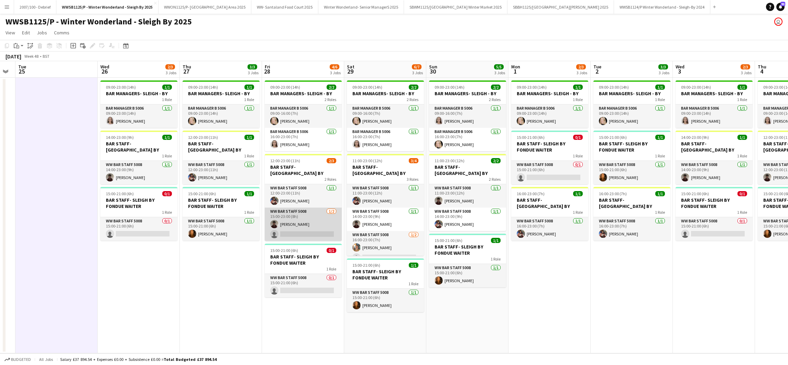
click at [269, 224] on app-card-role "WW Bar Staff 5008 [DATE] 15:00-23:00 (8h) [PERSON_NAME] single-neutral-actions" at bounding box center [303, 224] width 77 height 33
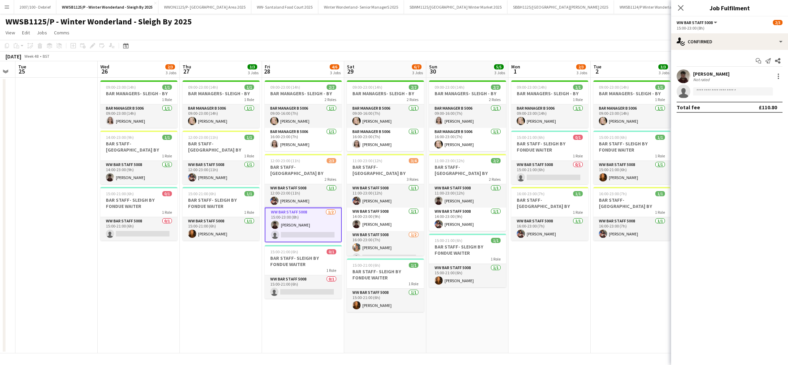
click at [161, 280] on app-date-cell "09:00-23:00 (14h) 1/1 BAR MANAGERS- SLEIGH - BY 1 Role Bar Manager B 5006 [DATE…" at bounding box center [139, 216] width 82 height 276
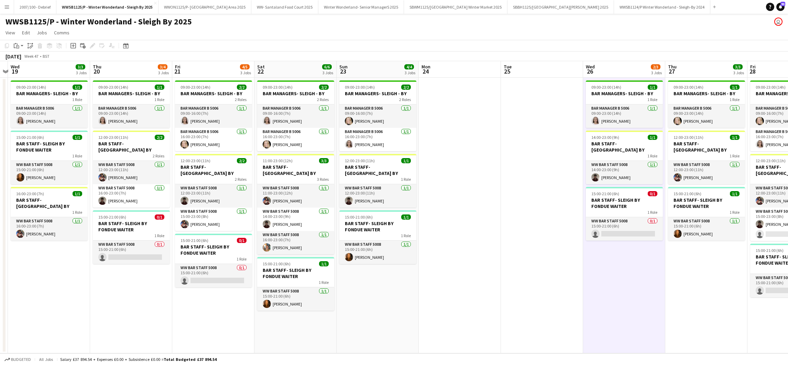
scroll to position [0, 188]
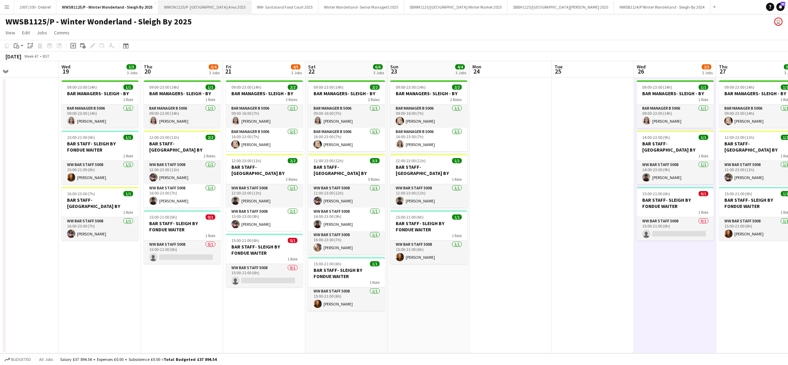
click at [208, 4] on button "WWON1125/P- Winter Wonderland- Streetfood Area 2025 Close" at bounding box center [205, 6] width 93 height 13
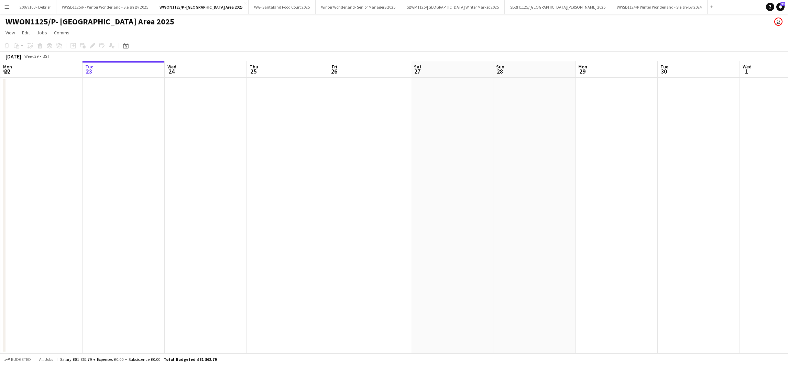
click at [348, 245] on app-date-cell at bounding box center [370, 216] width 82 height 276
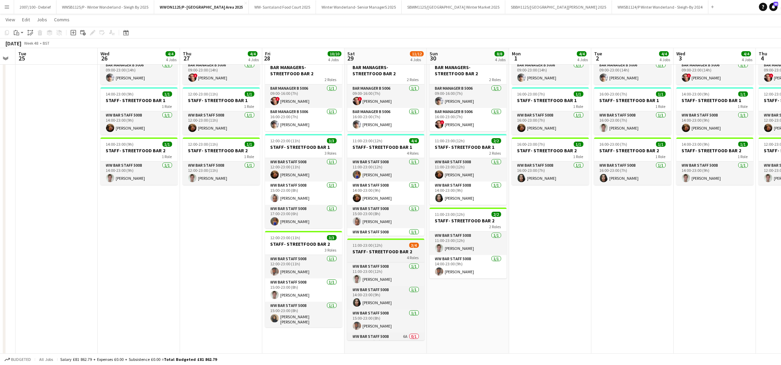
scroll to position [16, 0]
click at [170, 294] on app-date-cell "09:00-23:00 (14h) 1/1 BAR MANAGERS- STREETFOOD BAR 1 1 Role Bar Manager B 5006 …" at bounding box center [139, 164] width 82 height 384
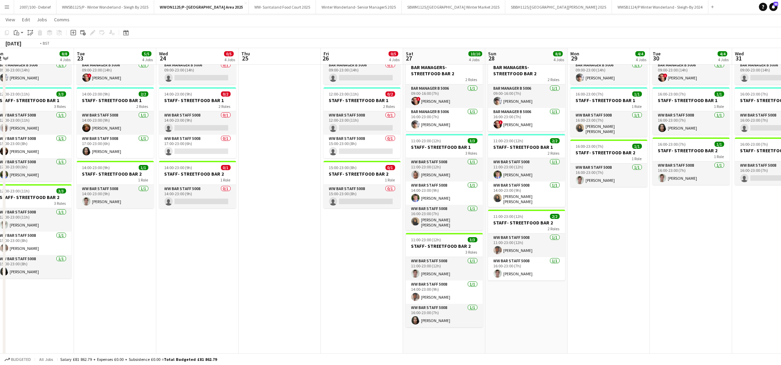
scroll to position [0, 264]
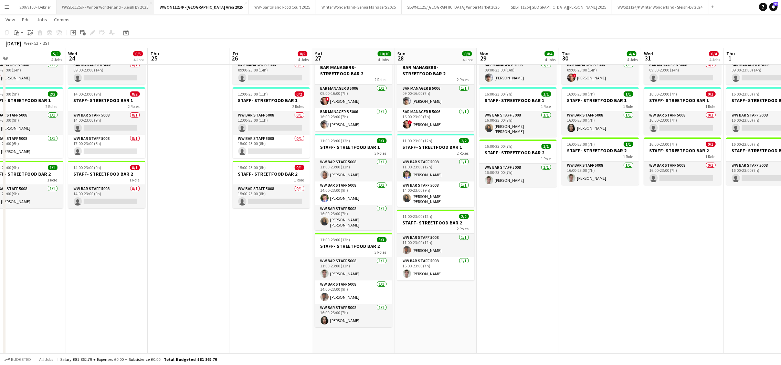
click at [119, 4] on button "WWSB1125/P - Winter Wonderland - Sleigh By 2025 Close" at bounding box center [105, 6] width 98 height 13
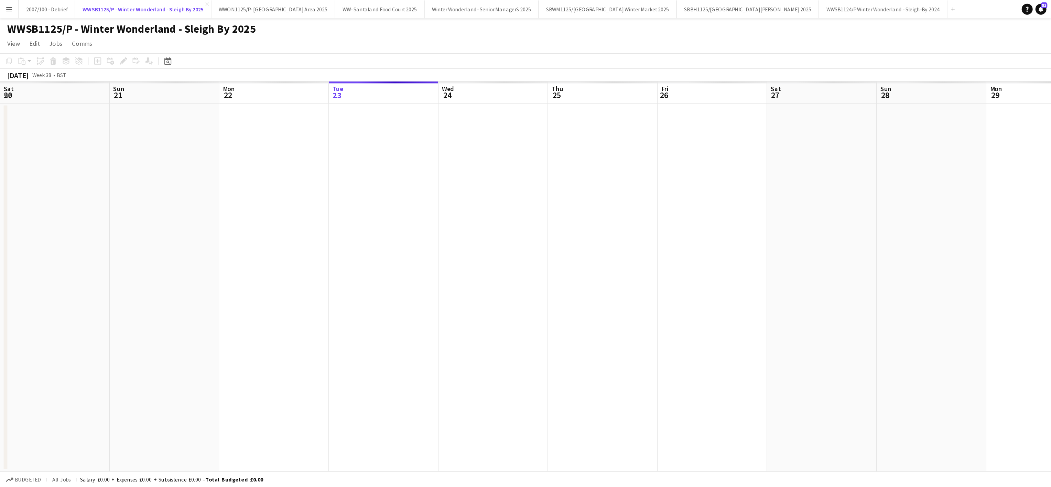
scroll to position [0, 164]
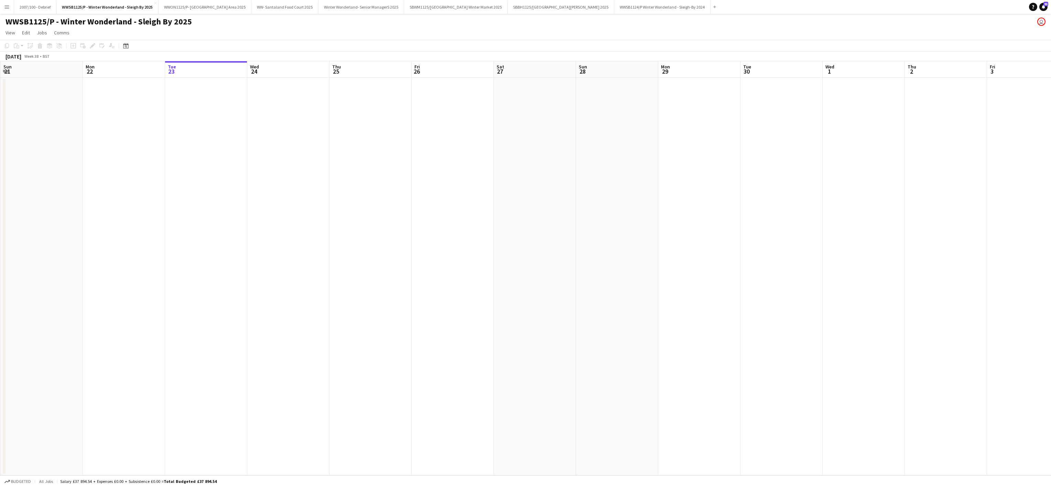
drag, startPoint x: 437, startPoint y: 191, endPoint x: 582, endPoint y: 254, distance: 158.8
click at [582, 254] on app-date-cell at bounding box center [617, 277] width 82 height 398
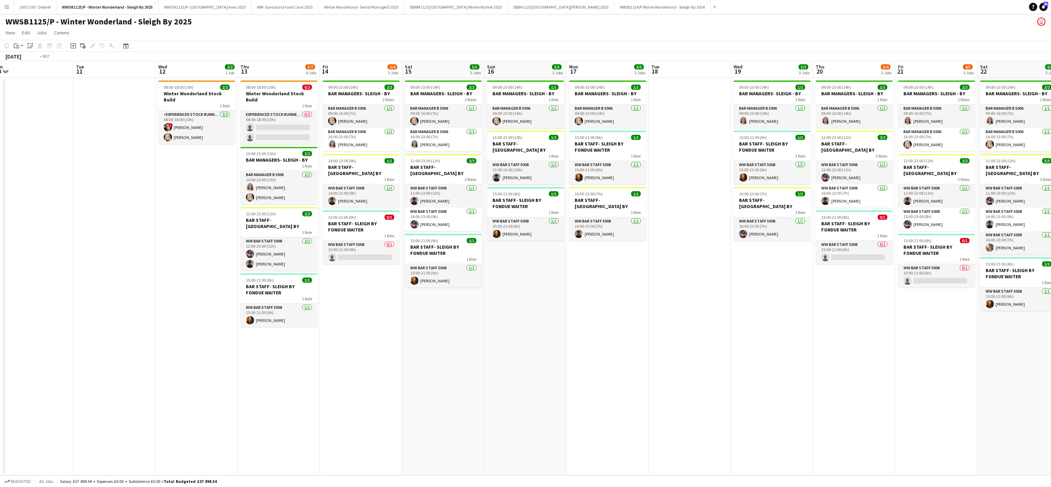
scroll to position [0, 164]
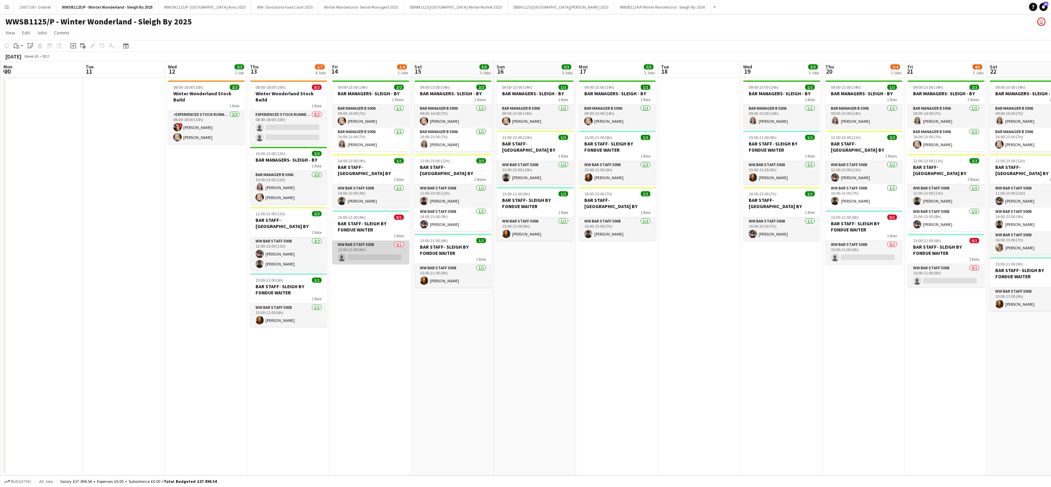
click at [372, 250] on app-card-role "WW Bar Staff 5008 0/1 15:00-21:00 (6h) single-neutral-actions" at bounding box center [370, 252] width 77 height 23
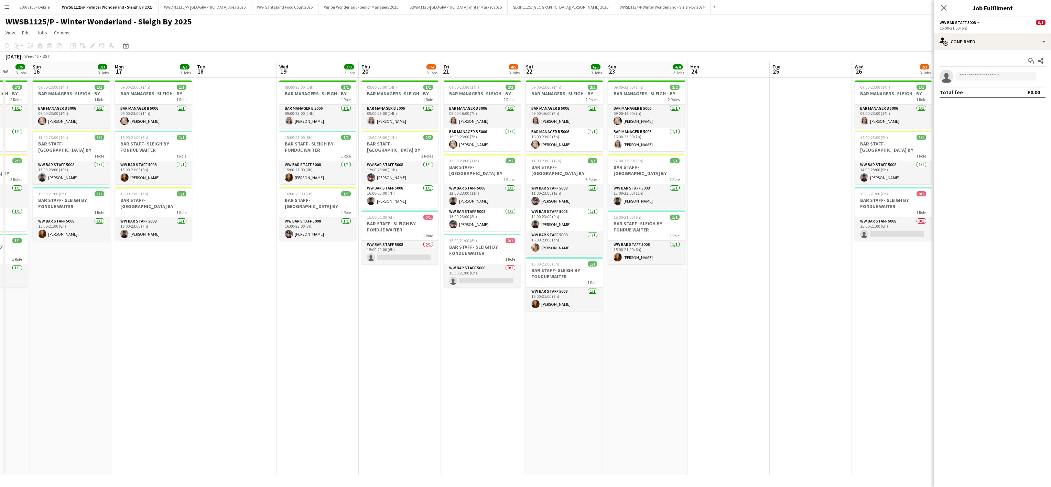
scroll to position [0, 250]
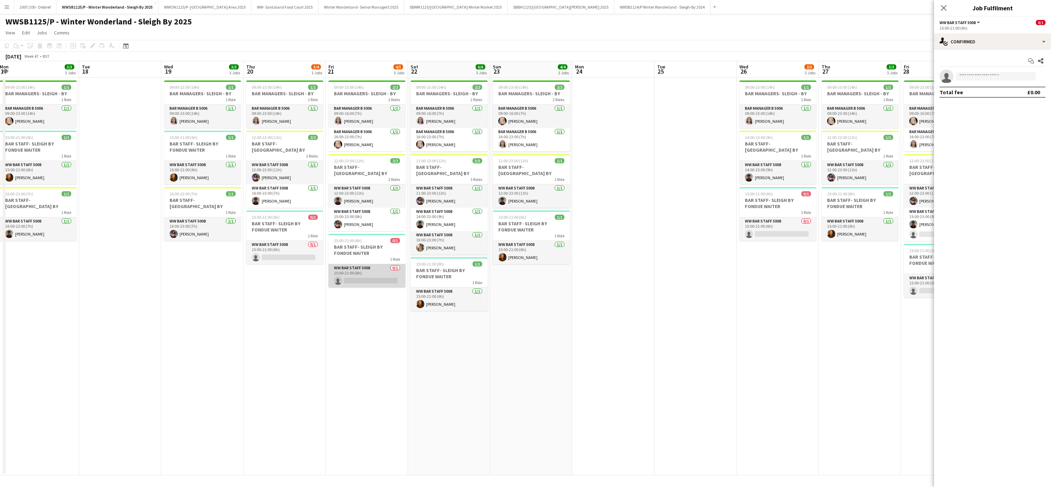
click at [371, 264] on app-card-role "WW Bar Staff 5008 0/1 15:00-21:00 (6h) single-neutral-actions" at bounding box center [367, 275] width 77 height 23
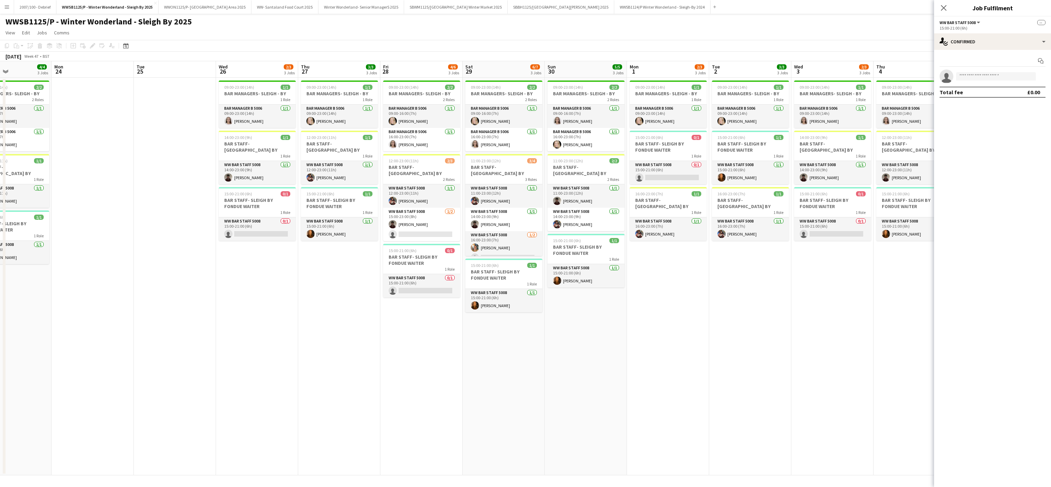
scroll to position [0, 281]
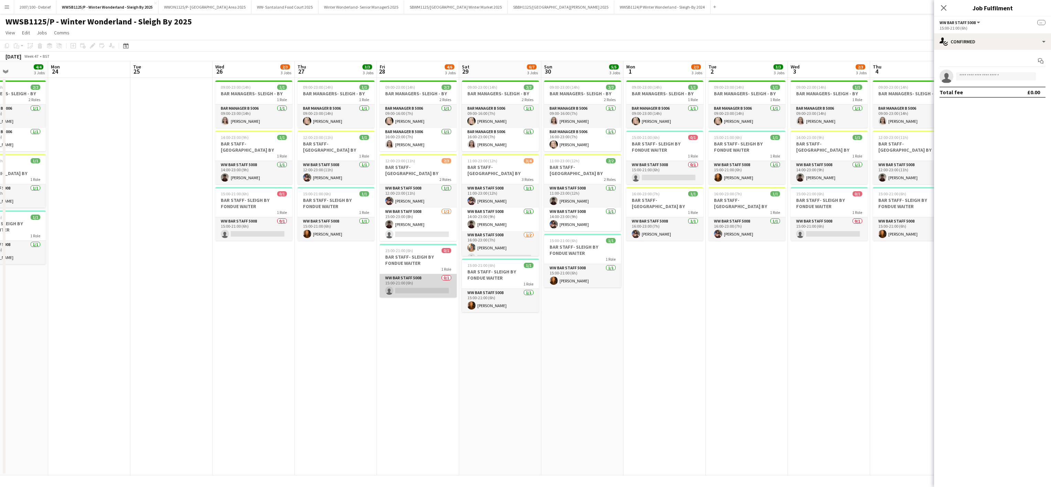
click at [400, 284] on app-card-role "WW Bar Staff 5008 0/1 15:00-21:00 (6h) single-neutral-actions" at bounding box center [418, 285] width 77 height 23
click at [493, 251] on app-card-role "WW Bar Staff 5008 [DATE] 16:00-23:00 (7h) [PERSON_NAME] single-neutral-actions" at bounding box center [500, 247] width 77 height 33
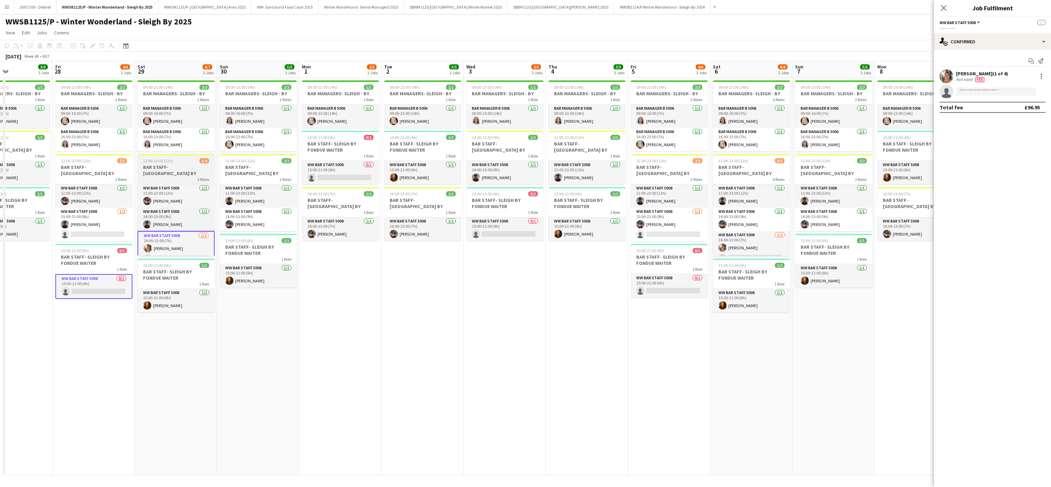
scroll to position [0, 283]
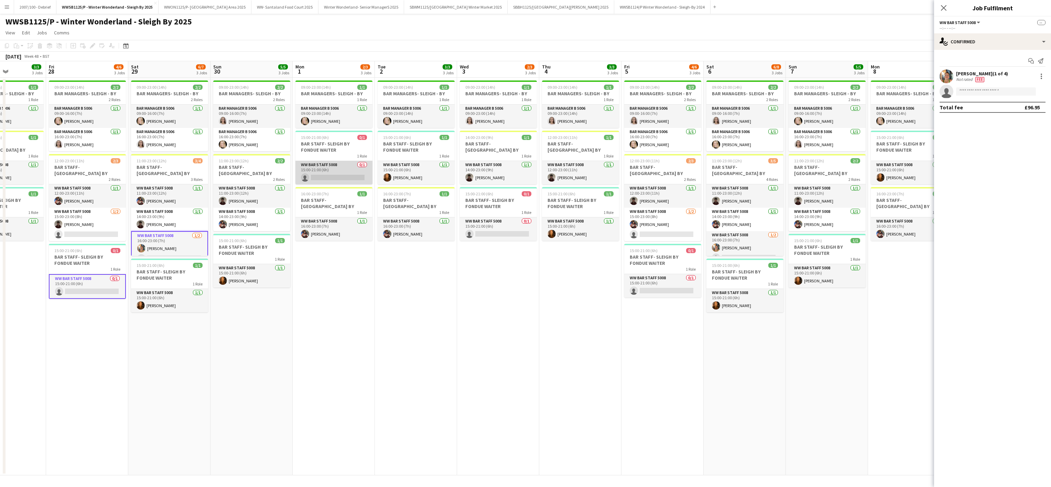
click at [345, 175] on app-card-role "WW Bar Staff 5008 0/1 15:00-21:00 (6h) single-neutral-actions" at bounding box center [334, 172] width 77 height 23
click at [661, 278] on app-card-role "WW Bar Staff 5008 0/1 15:00-21:00 (6h) single-neutral-actions" at bounding box center [662, 285] width 77 height 23
click at [719, 253] on app-card-role "WW Bar Staff 5008 [DATE] 16:00-23:00 (7h) [PERSON_NAME] single-neutral-actions" at bounding box center [745, 247] width 77 height 33
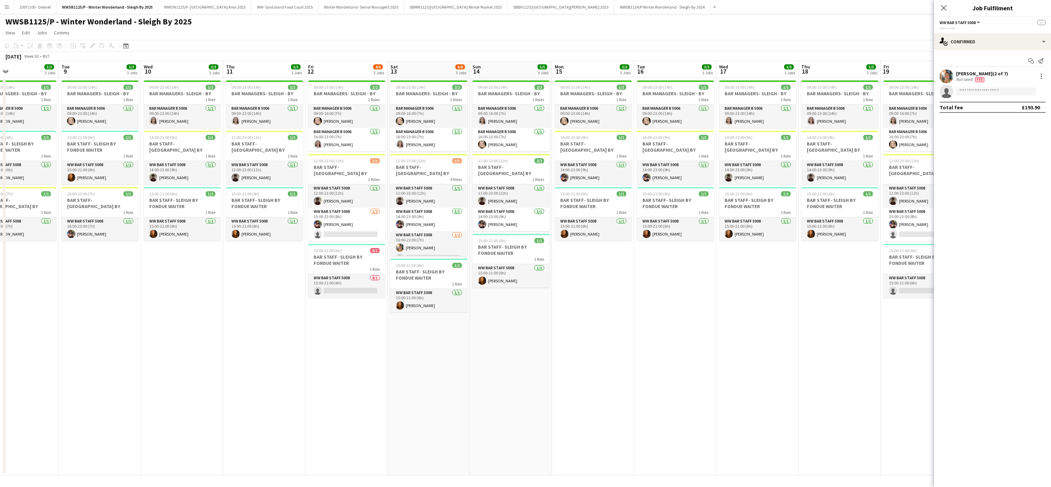
scroll to position [0, 261]
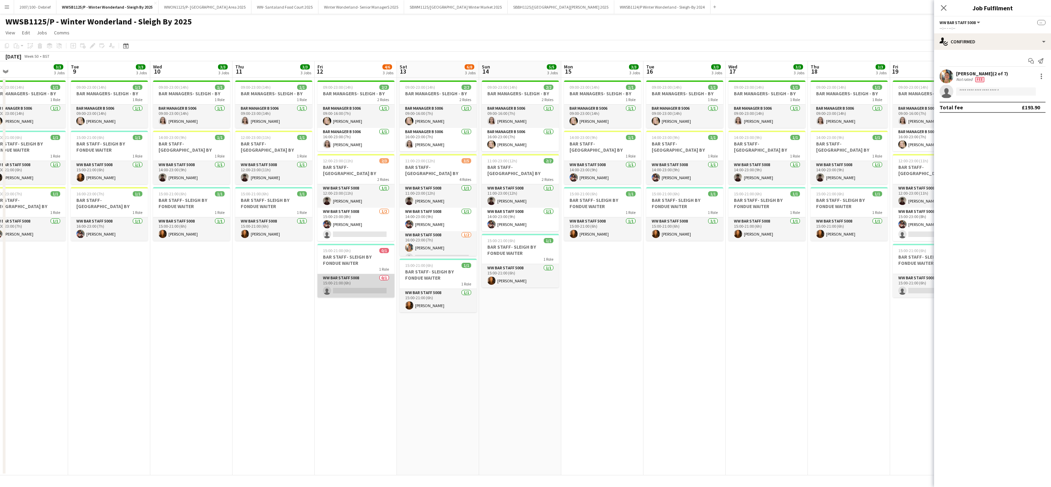
click at [370, 281] on app-card-role "WW Bar Staff 5008 0/1 15:00-21:00 (6h) single-neutral-actions" at bounding box center [356, 285] width 77 height 23
click at [427, 251] on app-card-role "WW Bar Staff 5008 [DATE] 16:00-23:00 (7h) [PERSON_NAME] single-neutral-actions" at bounding box center [438, 247] width 77 height 33
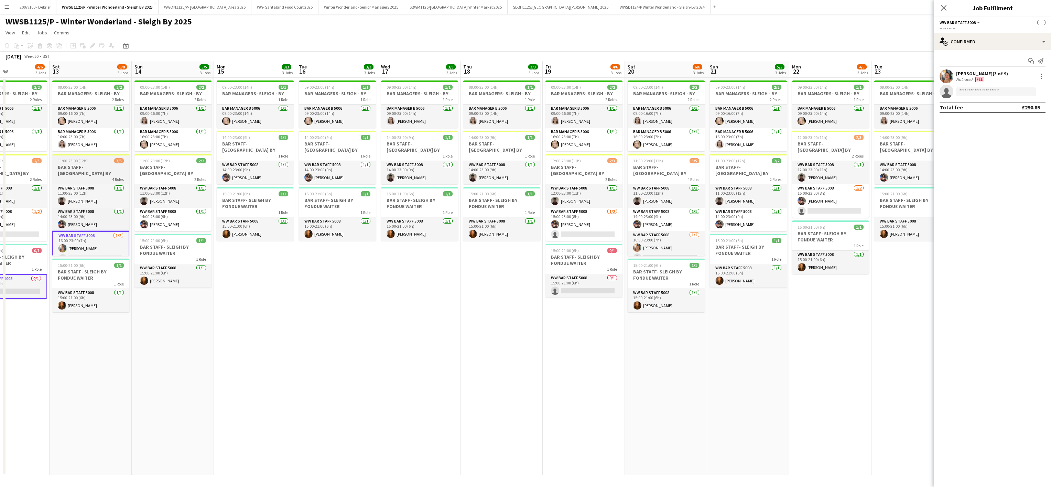
scroll to position [0, 209]
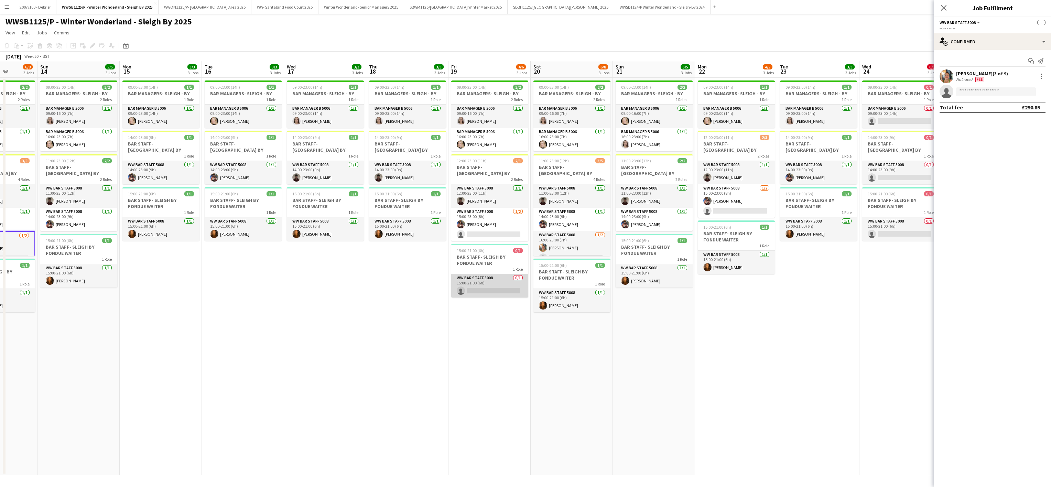
click at [485, 279] on app-card-role "WW Bar Staff 5008 0/1 15:00-21:00 (6h) single-neutral-actions" at bounding box center [489, 285] width 77 height 23
click at [561, 245] on app-card-role "WW Bar Staff 5008 [DATE] 16:00-23:00 (7h) [PERSON_NAME] single-neutral-actions" at bounding box center [572, 247] width 77 height 33
click at [734, 204] on app-card-role "WW Bar Staff 5008 [DATE] 15:00-23:00 (8h) [PERSON_NAME] single-neutral-actions" at bounding box center [736, 200] width 77 height 33
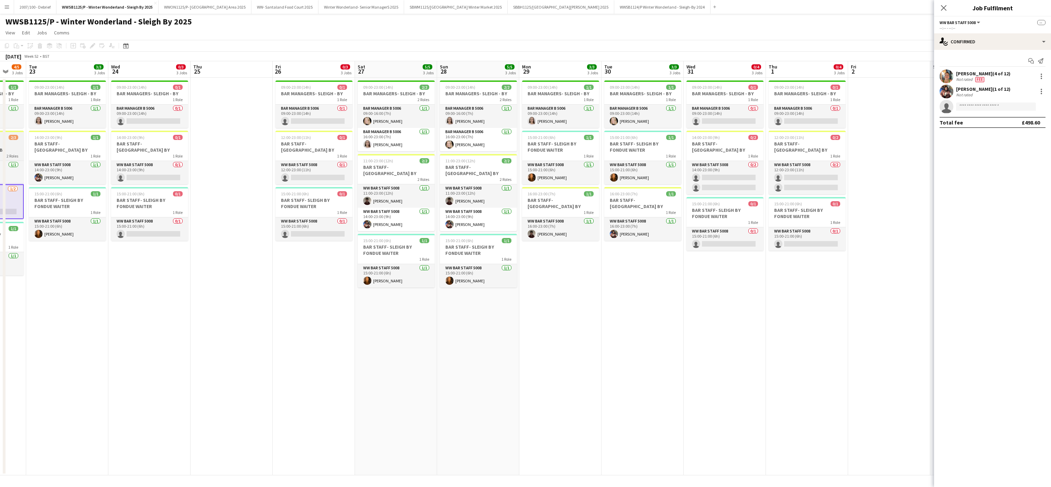
scroll to position [0, 269]
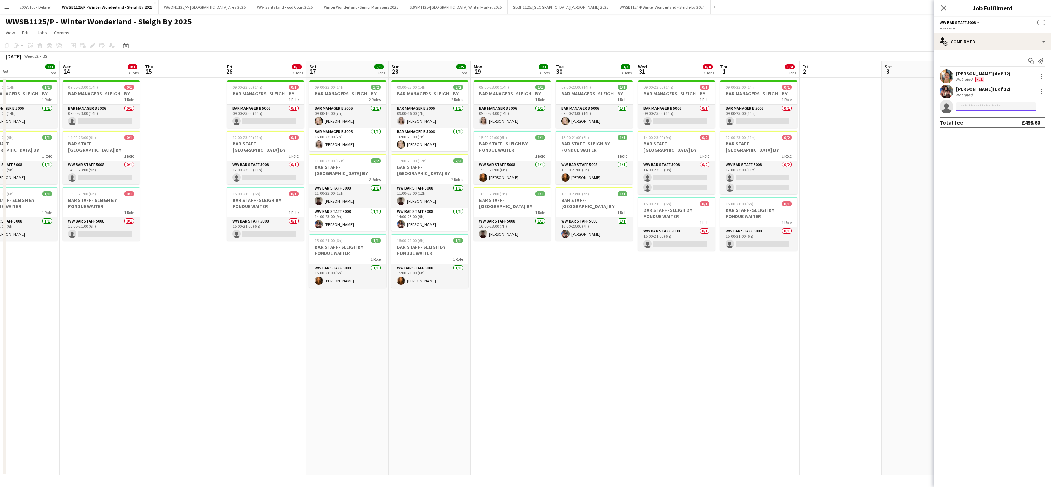
click at [970, 108] on input at bounding box center [996, 107] width 80 height 8
type input "*****"
click at [976, 126] on span "[PHONE_NUMBER]" at bounding box center [996, 129] width 69 height 6
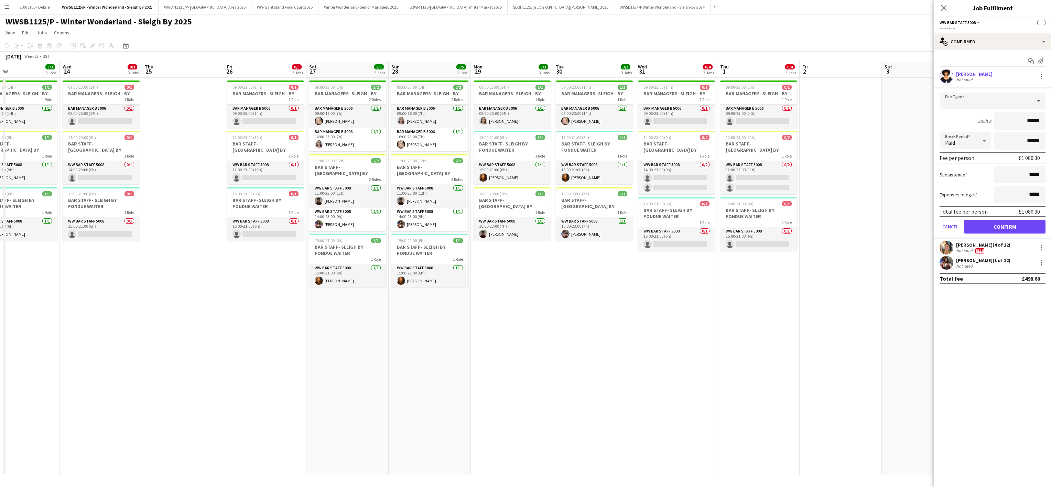
type input "******"
click at [1012, 231] on button "Confirm" at bounding box center [1005, 227] width 82 height 14
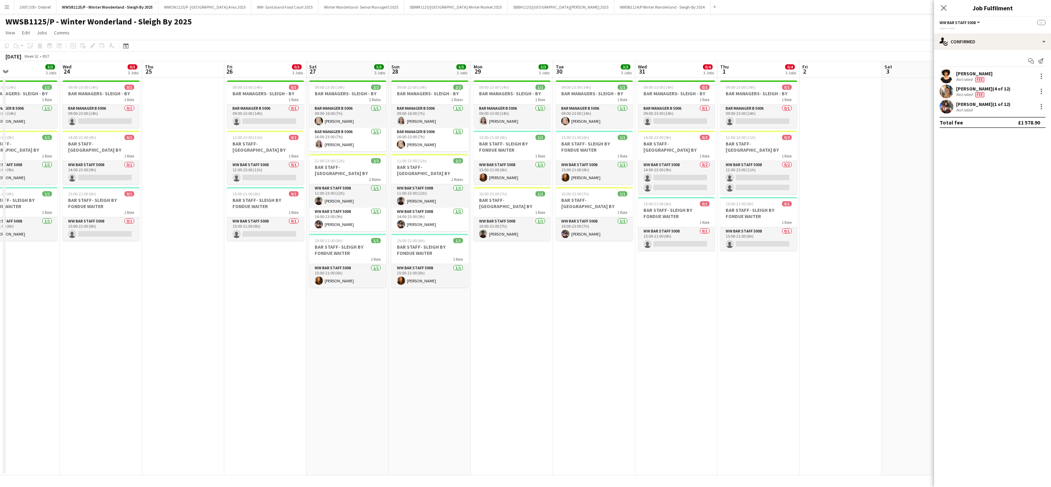
click at [623, 312] on app-date-cell "09:00-23:00 (14h) 1/1 BAR MANAGERS- SLEIGH - BY 1 Role Bar Manager B 5006 [DATE…" at bounding box center [594, 277] width 82 height 398
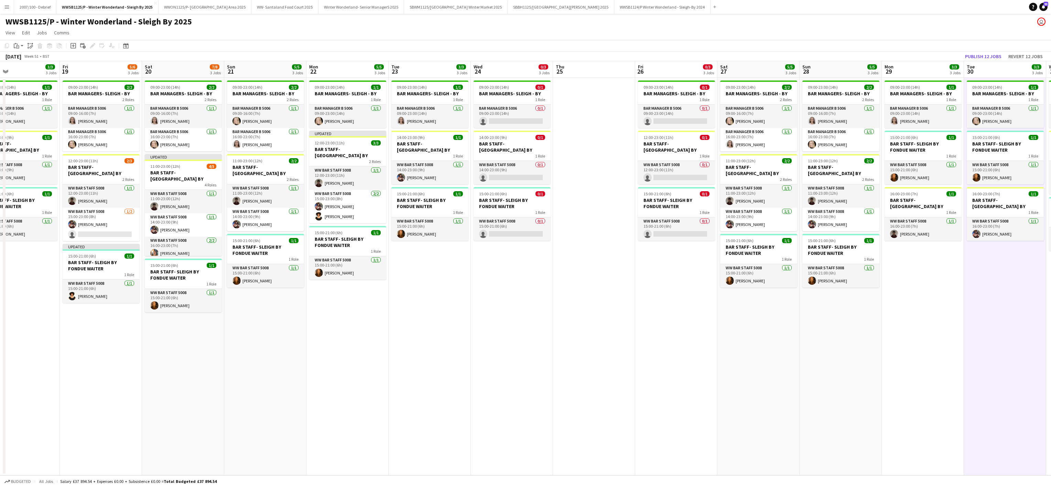
scroll to position [0, 194]
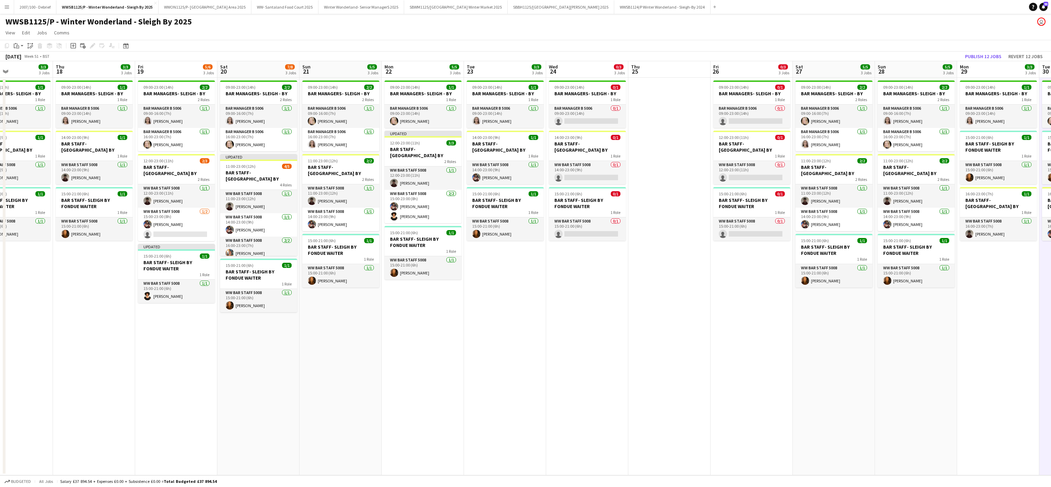
drag, startPoint x: 73, startPoint y: 320, endPoint x: 641, endPoint y: 282, distance: 569.9
click at [641, 282] on app-calendar-viewport "Mon 15 3/3 3 Jobs Tue 16 3/3 3 Jobs Wed 17 3/3 3 Jobs Thu 18 3/3 3 Jobs Fri 19 …" at bounding box center [525, 268] width 1051 height 414
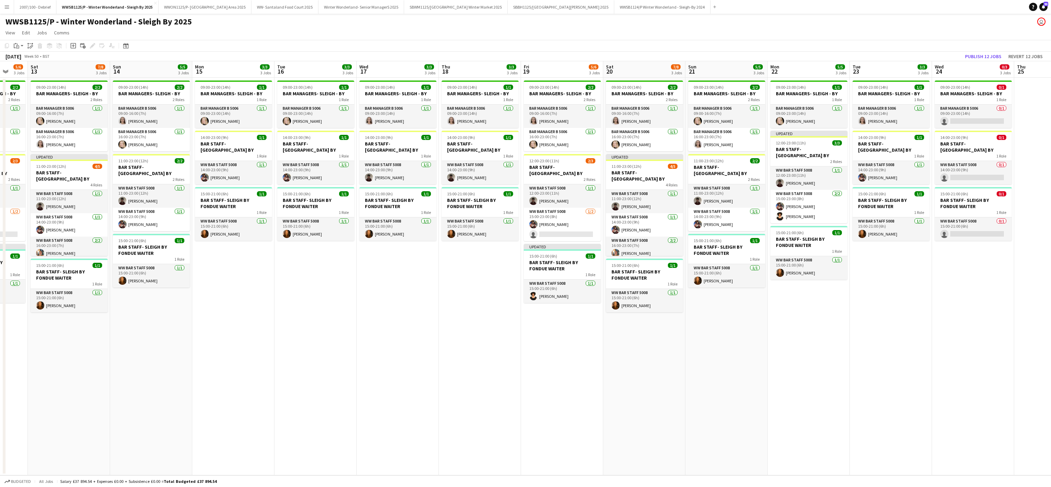
scroll to position [0, 218]
drag, startPoint x: 383, startPoint y: 271, endPoint x: 534, endPoint y: 268, distance: 151.0
click at [534, 268] on app-calendar-viewport "Wed 10 3/3 3 Jobs Thu 11 3/3 3 Jobs Fri 12 5/6 3 Jobs Sat 13 7/8 3 Jobs Sun 14 …" at bounding box center [525, 268] width 1051 height 414
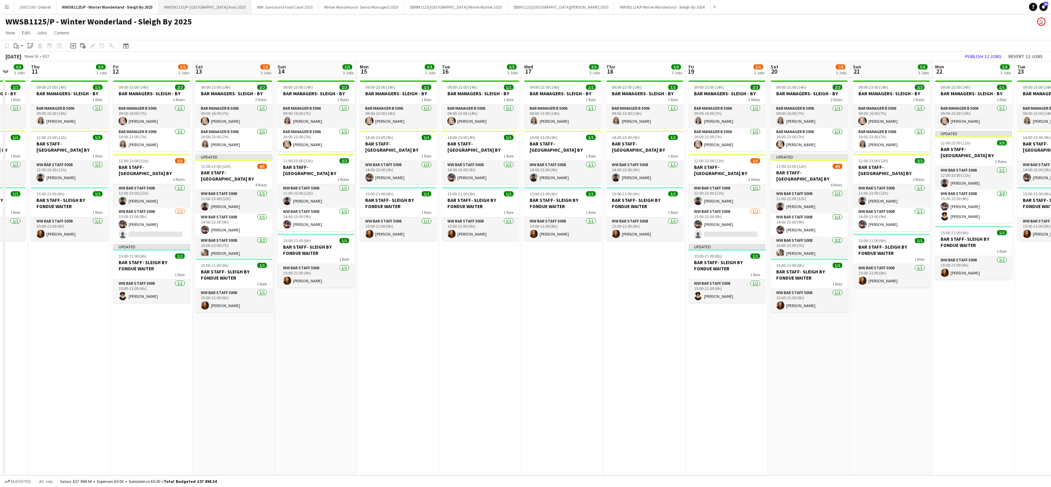
click at [206, 9] on button "WWON1125/P- Winter Wonderland- Streetfood Area 2025 Close" at bounding box center [205, 6] width 93 height 13
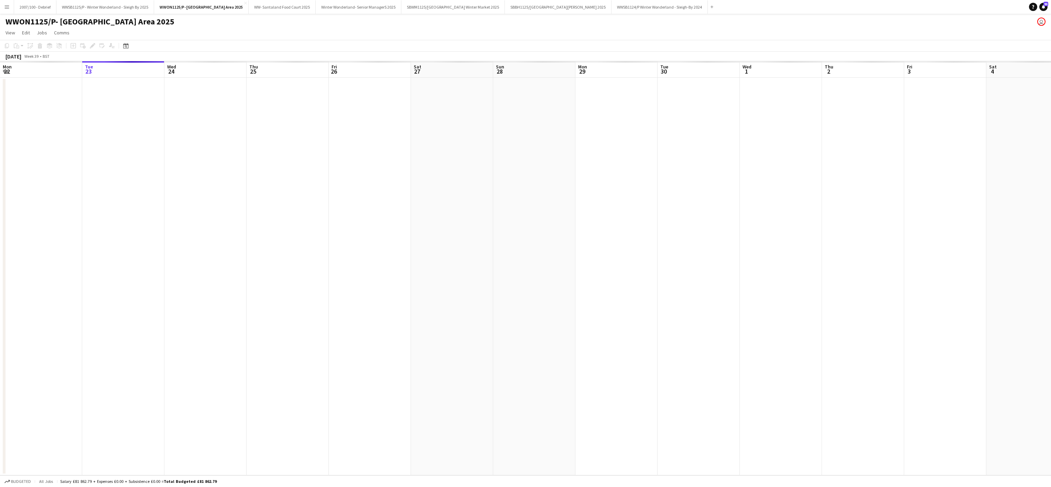
click at [234, 254] on app-date-cell at bounding box center [205, 277] width 82 height 398
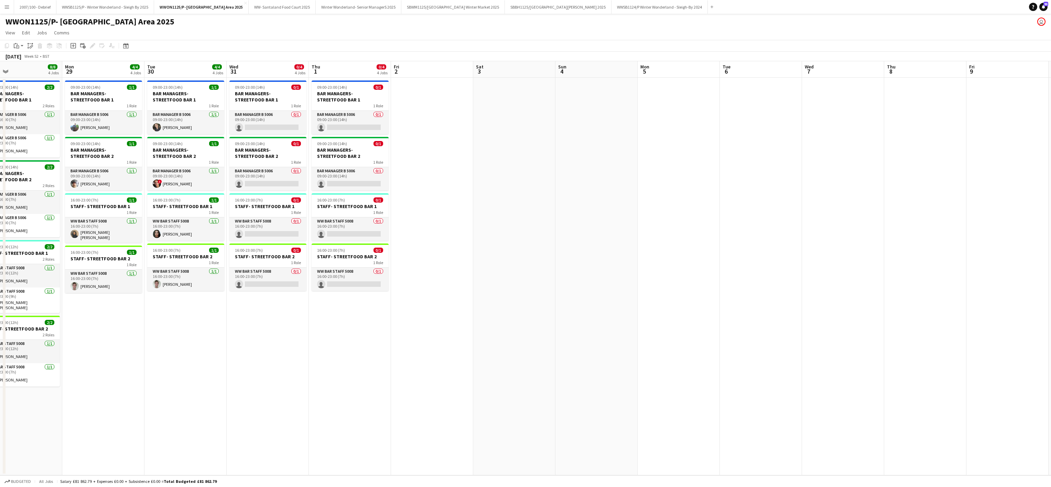
scroll to position [0, 189]
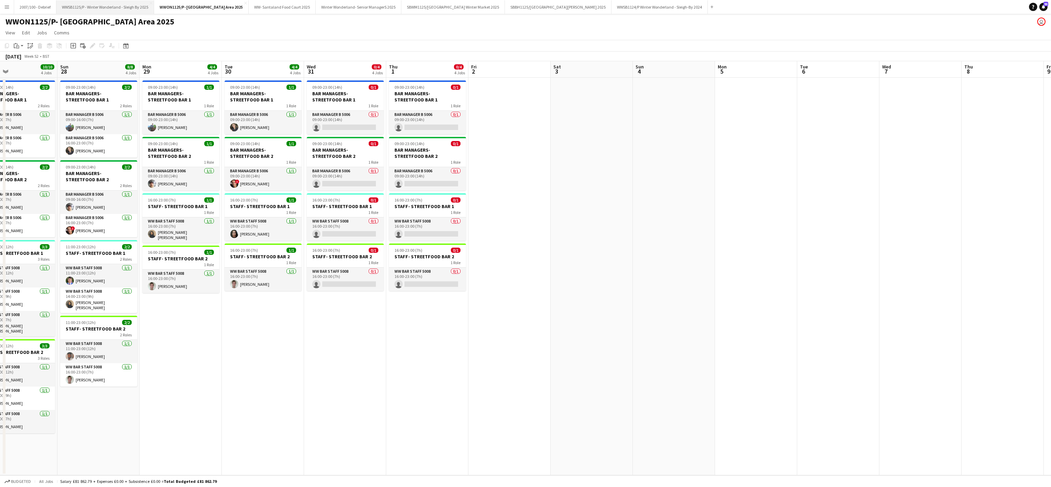
click at [106, 8] on button "WWSB1125/P - Winter Wonderland - Sleigh By 2025 Close" at bounding box center [105, 6] width 98 height 13
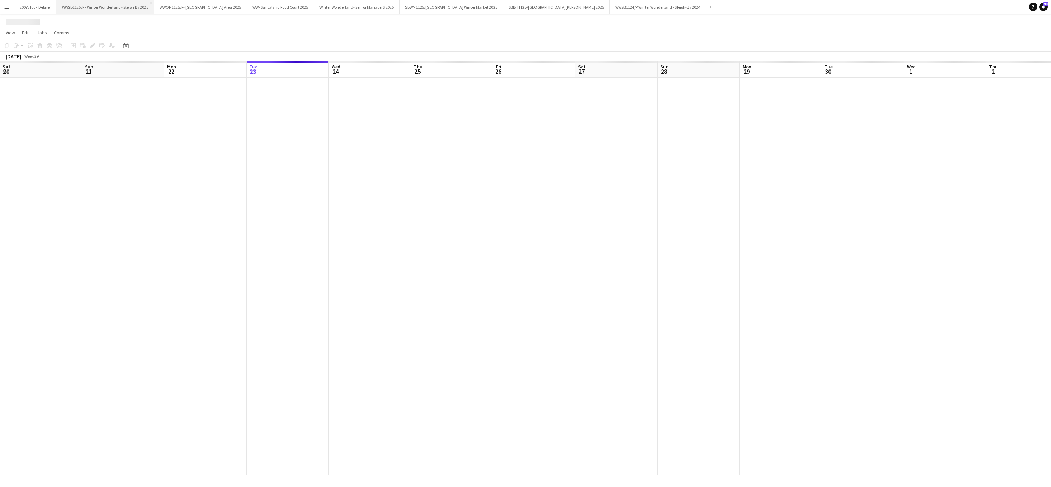
scroll to position [0, 164]
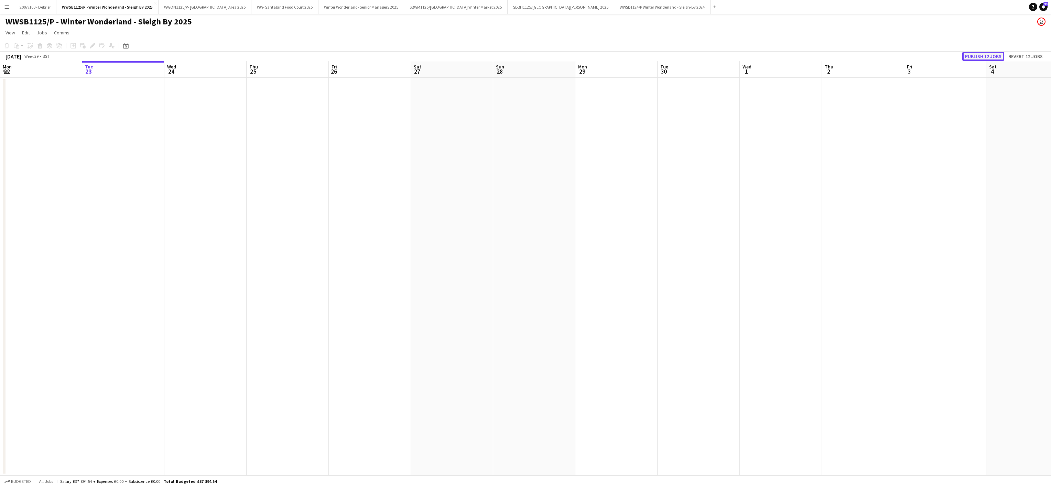
click at [989, 52] on button "Publish 12 jobs" at bounding box center [984, 56] width 42 height 9
click at [708, 213] on app-date-cell at bounding box center [699, 277] width 82 height 398
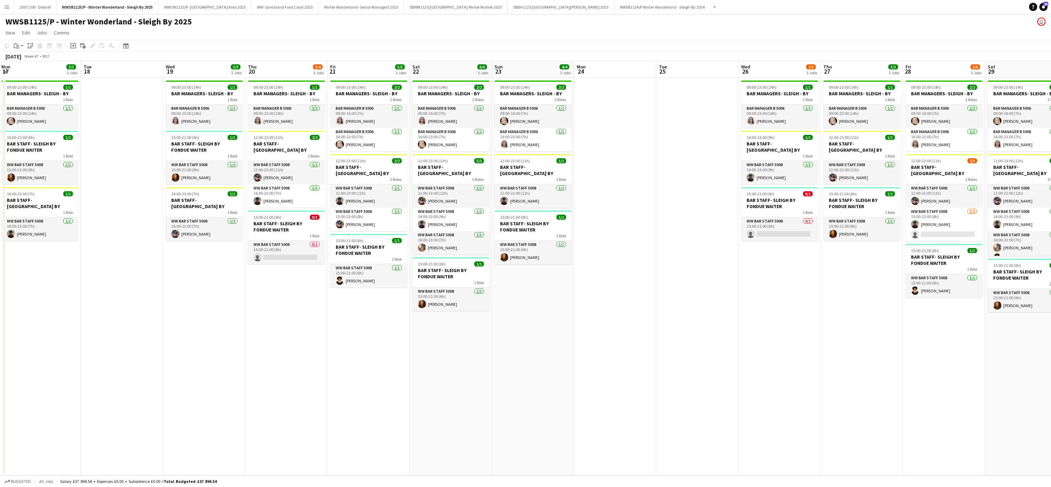
scroll to position [0, 249]
click at [292, 248] on app-card-role "WW Bar Staff 5008 0/1 15:00-21:00 (6h) single-neutral-actions" at bounding box center [285, 252] width 77 height 23
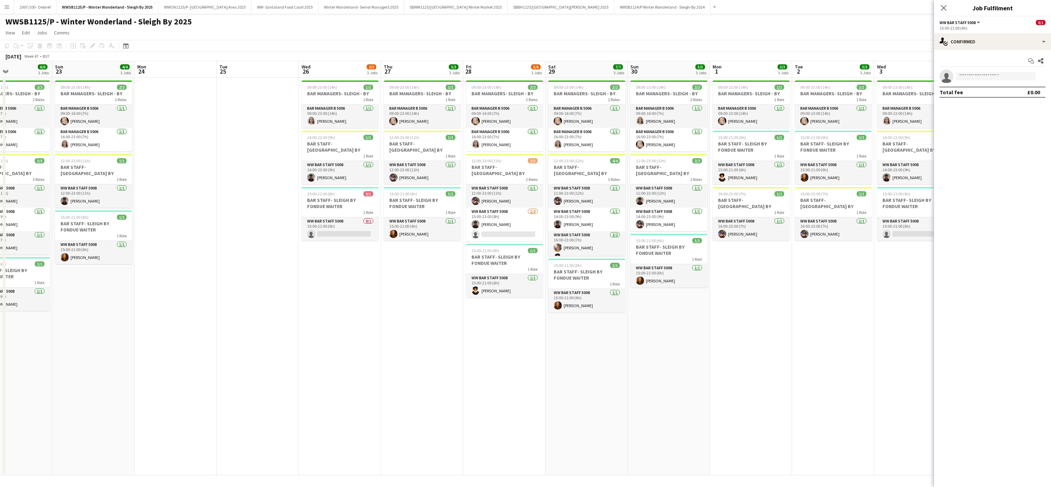
scroll to position [0, 278]
click at [312, 235] on app-card-role "WW Bar Staff 5008 0/1 15:00-21:00 (6h) single-neutral-actions" at bounding box center [338, 228] width 77 height 23
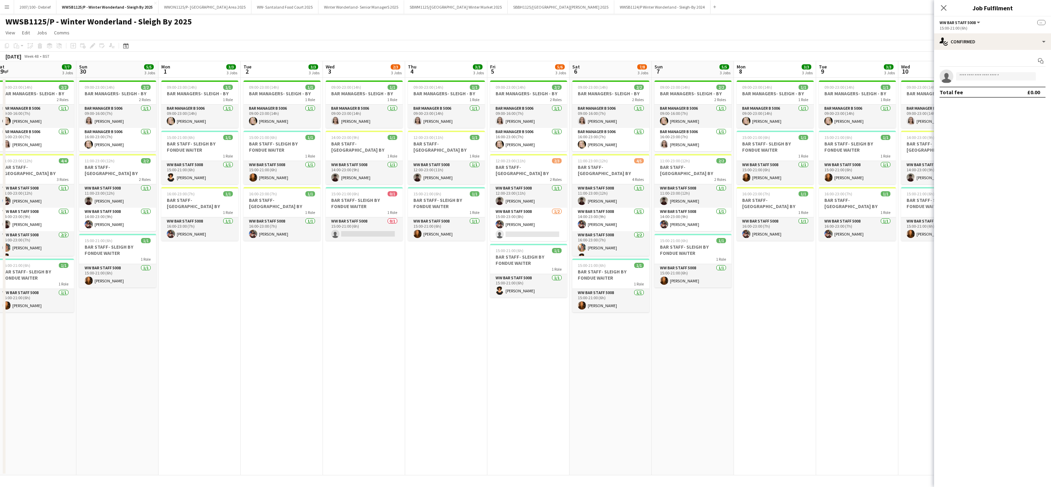
scroll to position [0, 254]
click at [376, 227] on app-card-role "WW Bar Staff 5008 0/1 15:00-21:00 (6h) single-neutral-actions" at bounding box center [363, 228] width 77 height 23
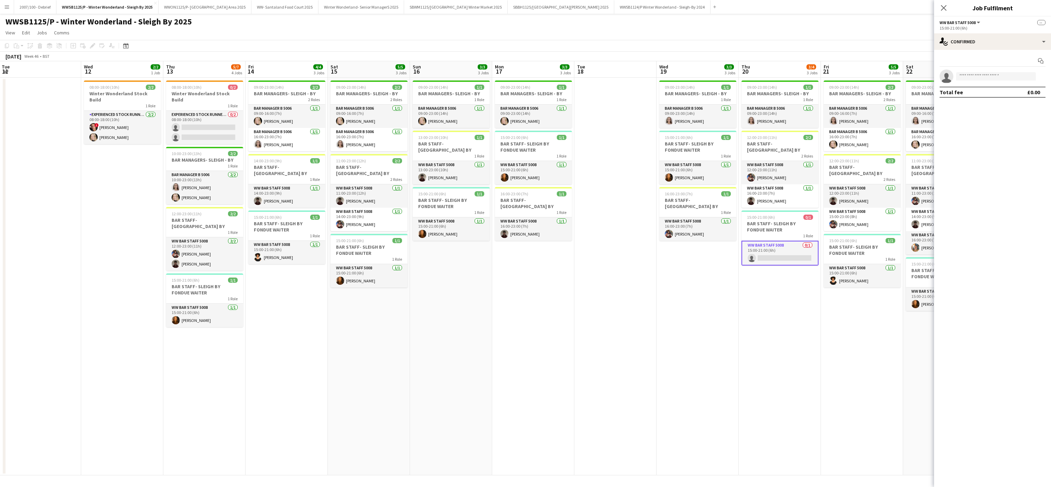
scroll to position [0, 160]
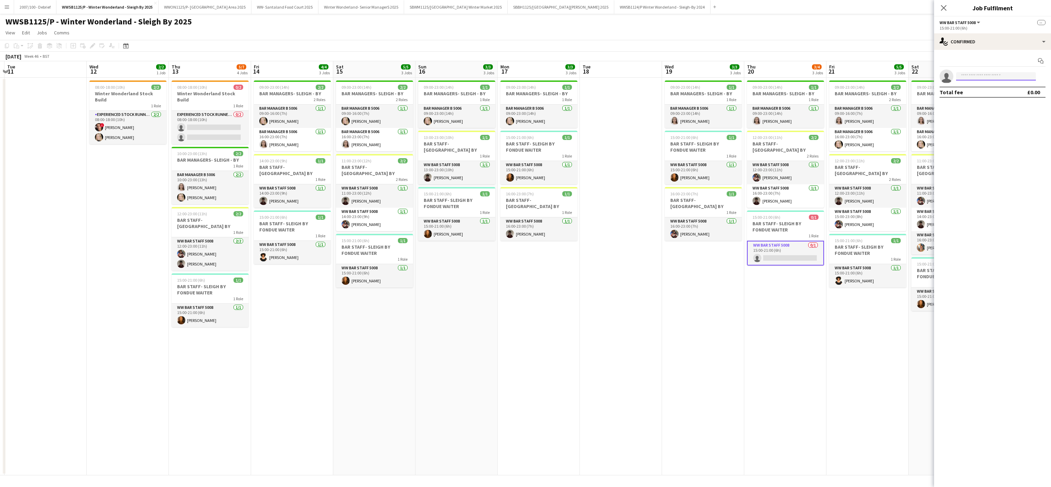
click at [995, 75] on input at bounding box center [996, 76] width 80 height 8
type input "****"
click at [988, 85] on span "[PERSON_NAME] Approved" at bounding box center [996, 87] width 69 height 6
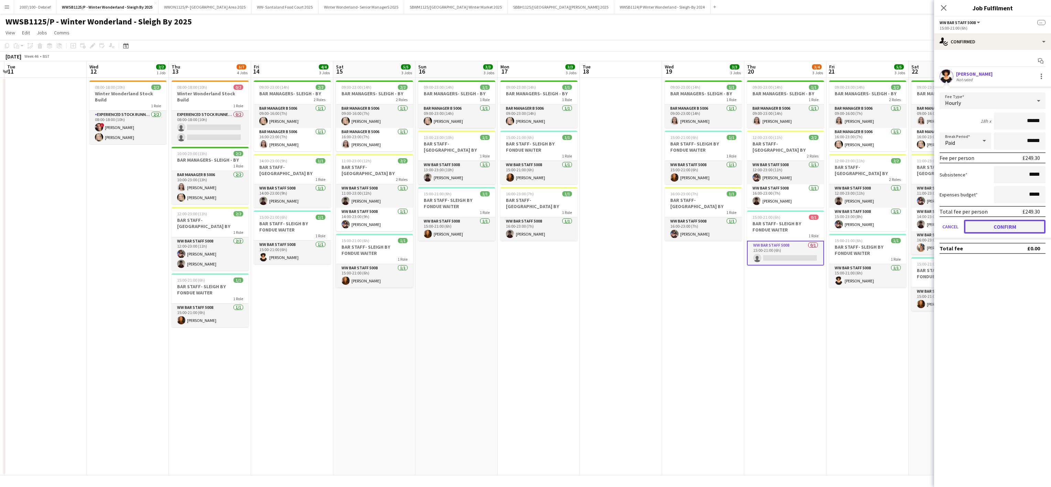
click at [994, 229] on button "Confirm" at bounding box center [1005, 227] width 82 height 14
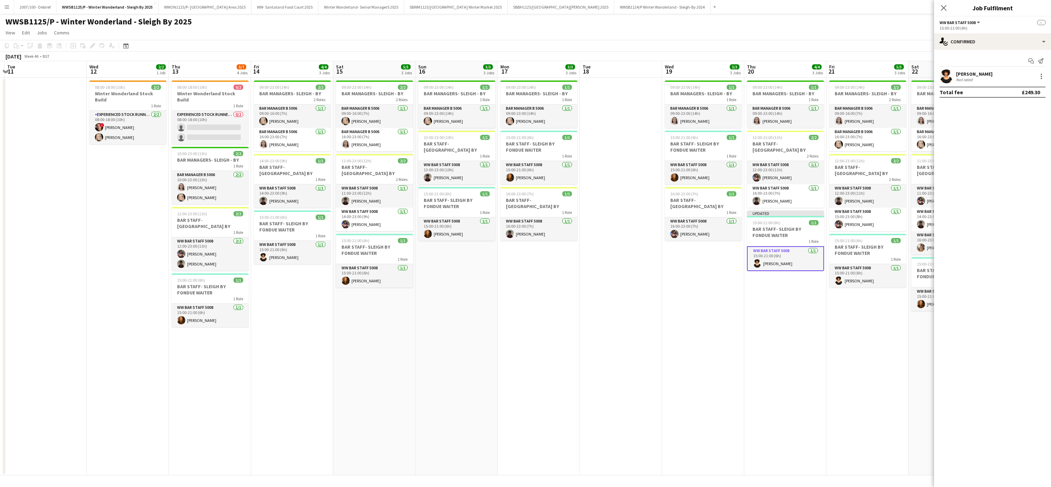
click at [658, 395] on app-date-cell at bounding box center [621, 277] width 82 height 398
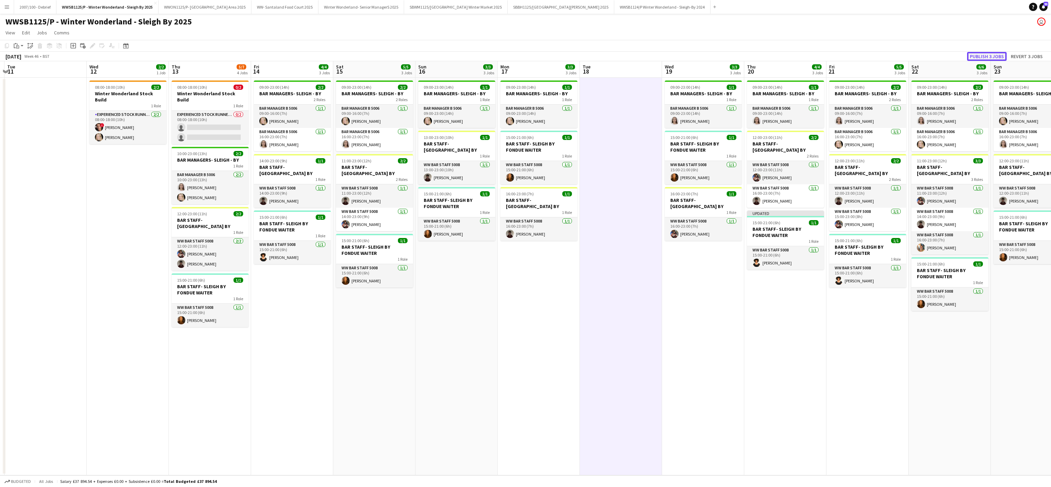
click at [994, 56] on button "Publish 3 jobs" at bounding box center [987, 56] width 40 height 9
click at [286, 302] on app-date-cell "09:00-23:00 (14h) 2/2 BAR MANAGERS- SLEIGH - BY 2 Roles Bar Manager B 5006 [DAT…" at bounding box center [292, 277] width 82 height 398
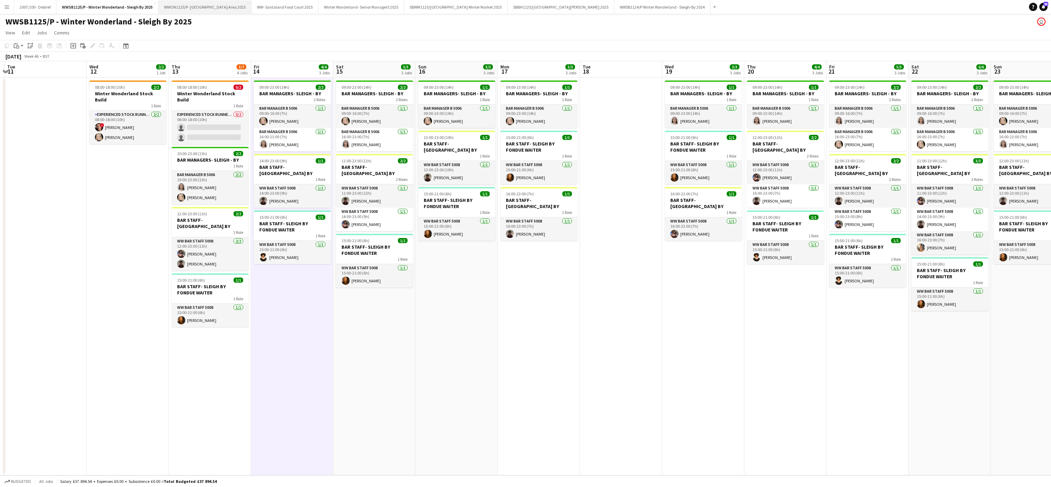
click at [228, 13] on button "WWON1125/P- Winter Wonderland- Streetfood Area 2025 Close" at bounding box center [205, 6] width 93 height 13
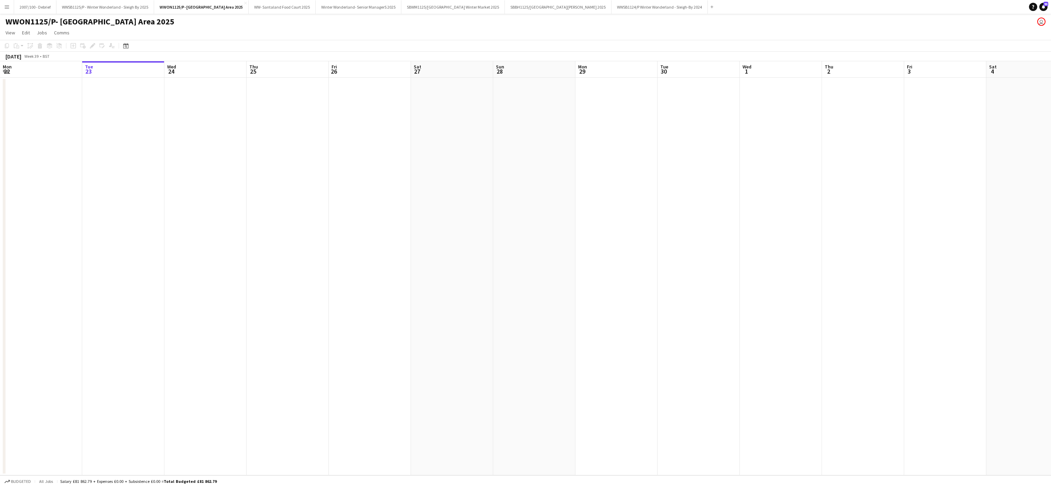
click at [223, 369] on app-date-cell at bounding box center [205, 277] width 82 height 398
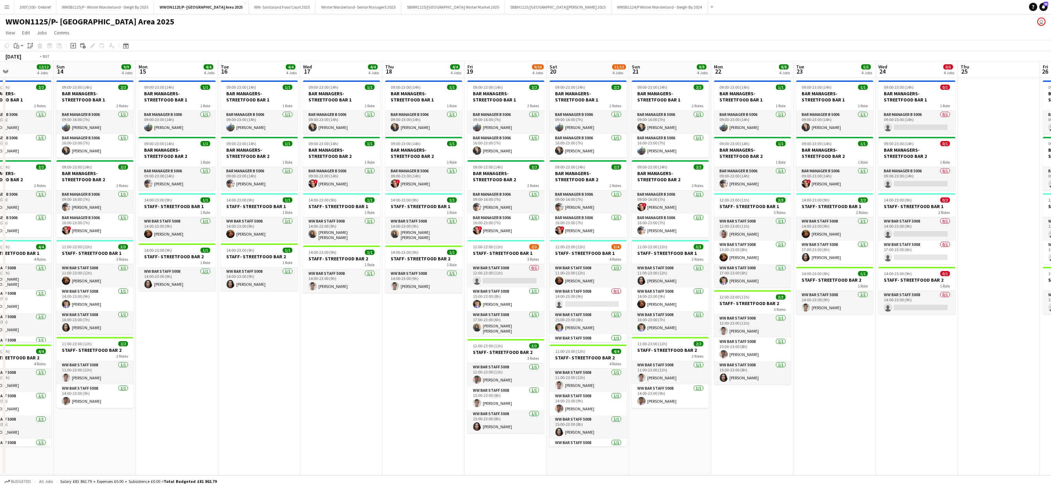
scroll to position [0, 212]
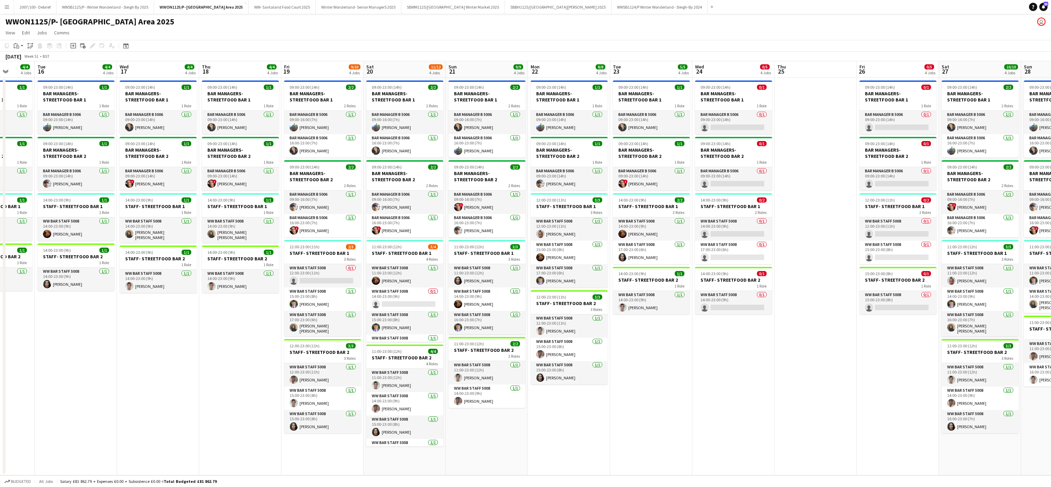
click at [200, 363] on app-date-cell "09:00-23:00 (14h) 1/1 BAR MANAGERS- STREETFOOD BAR 1 1 Role Bar Manager B 5006 …" at bounding box center [240, 277] width 82 height 398
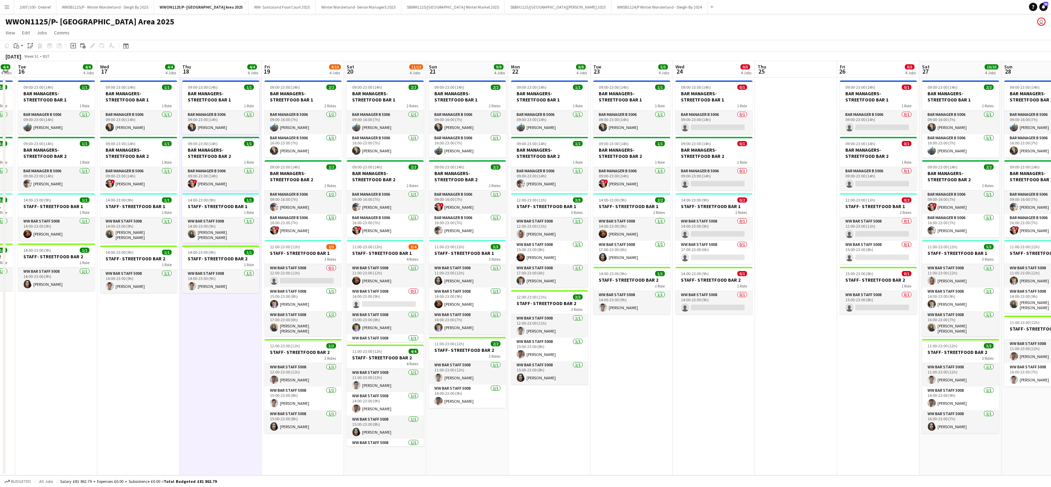
scroll to position [0, 239]
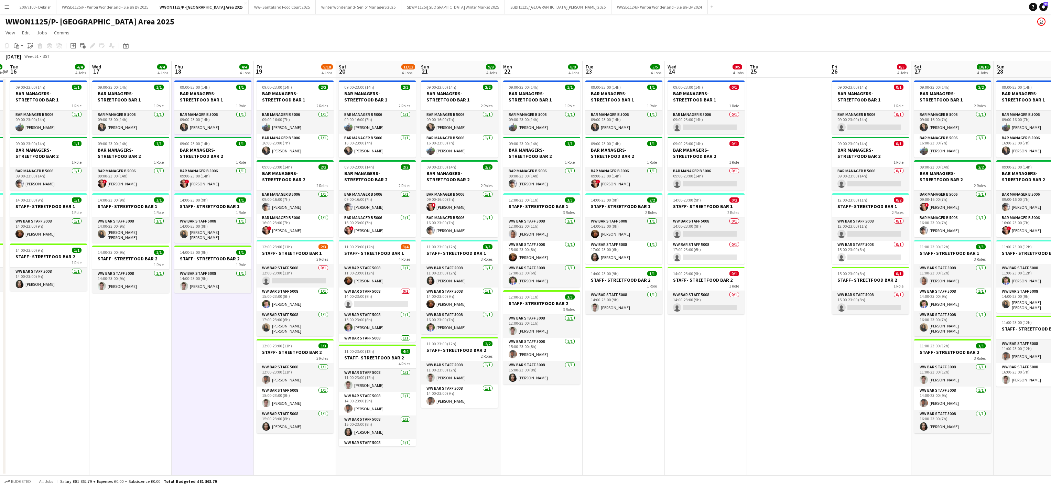
click at [660, 383] on app-date-cell "09:00-23:00 (14h) 1/1 BAR MANAGERS- STREETFOOD BAR 1 1 Role Bar Manager B 5006 …" at bounding box center [624, 277] width 82 height 398
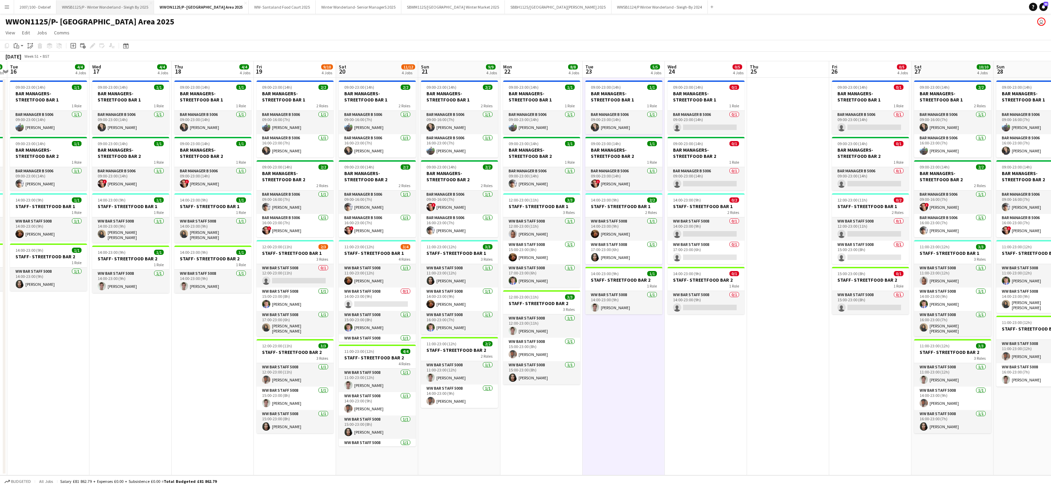
click at [91, 9] on button "WWSB1125/P - Winter Wonderland - Sleigh By 2025 Close" at bounding box center [105, 6] width 98 height 13
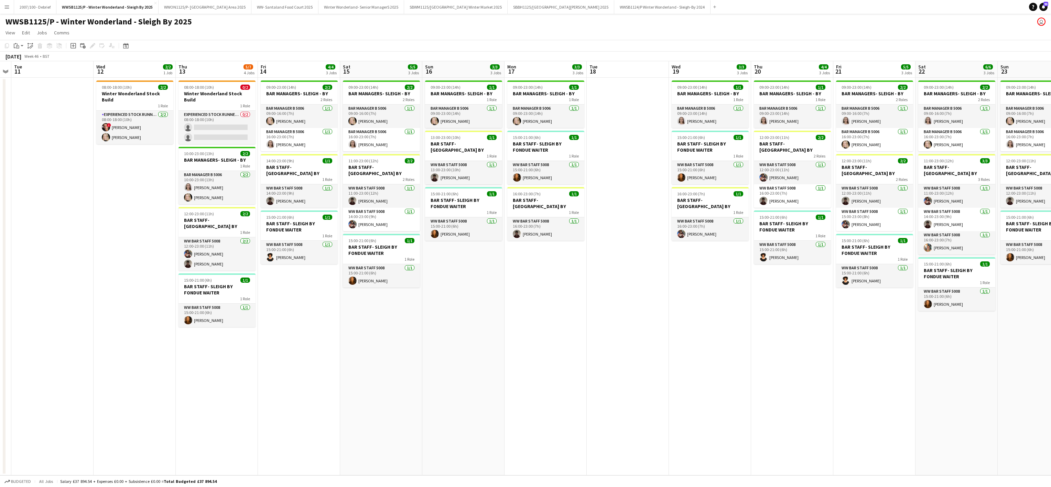
scroll to position [0, 246]
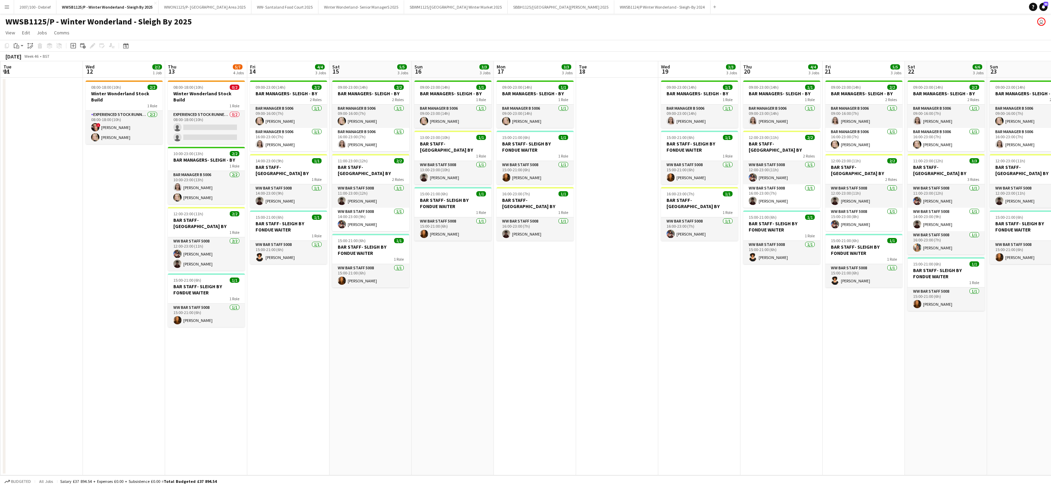
click at [290, 363] on app-date-cell "09:00-23:00 (14h) 2/2 BAR MANAGERS- SLEIGH - BY 2 Roles Bar Manager B 5006 [DAT…" at bounding box center [288, 277] width 82 height 398
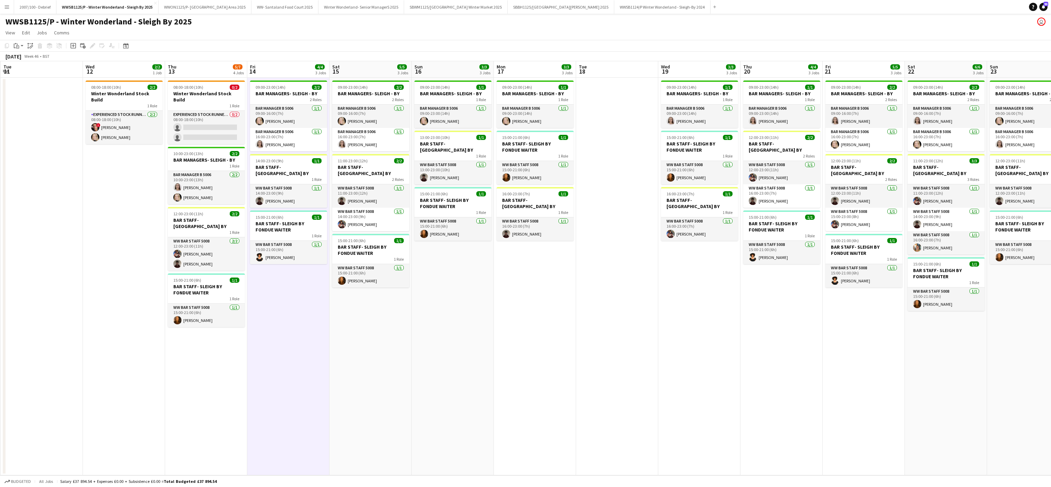
scroll to position [0, 273]
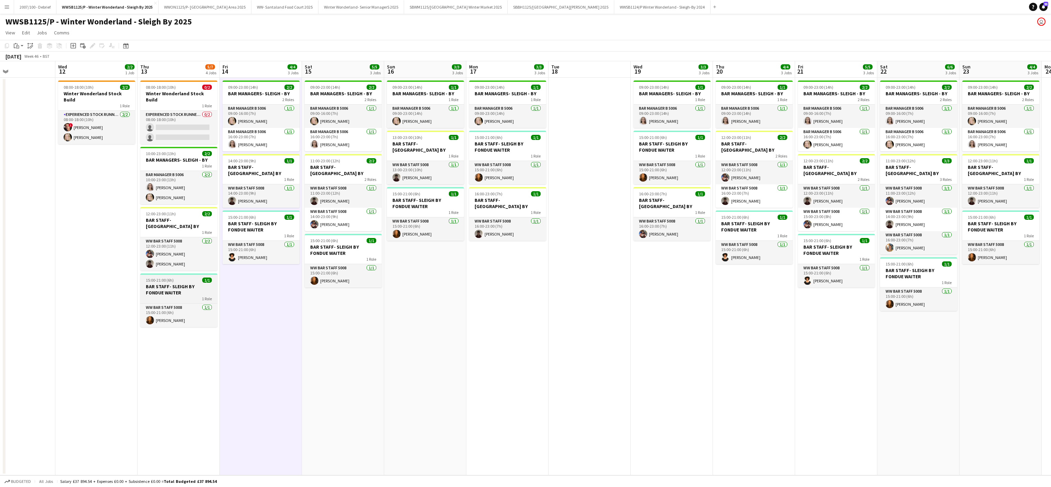
click at [182, 278] on div "15:00-21:00 (6h) 1/1" at bounding box center [178, 280] width 77 height 5
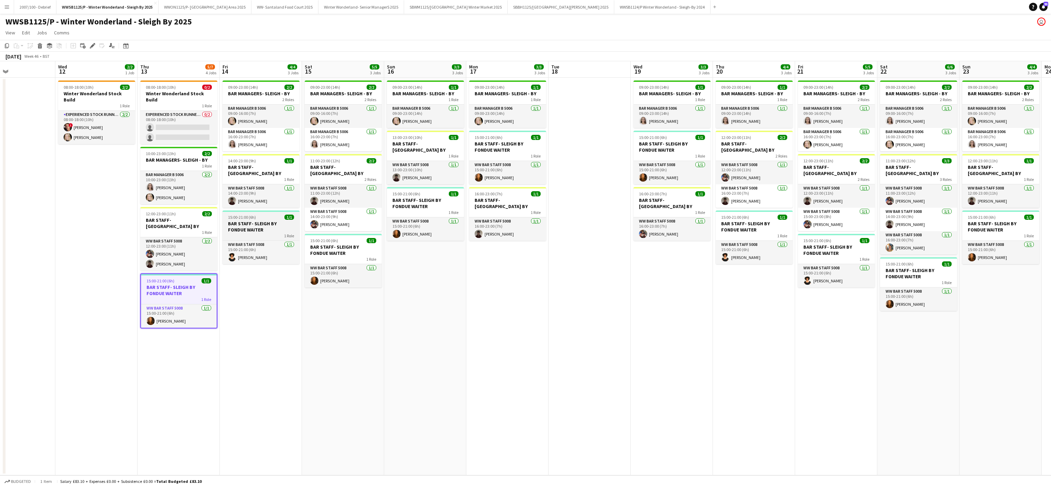
click at [241, 233] on div "1 Role" at bounding box center [261, 236] width 77 height 6
click at [319, 246] on h3 "BAR STAFF- SLEIGH BY FONDUE WAITER" at bounding box center [343, 250] width 77 height 12
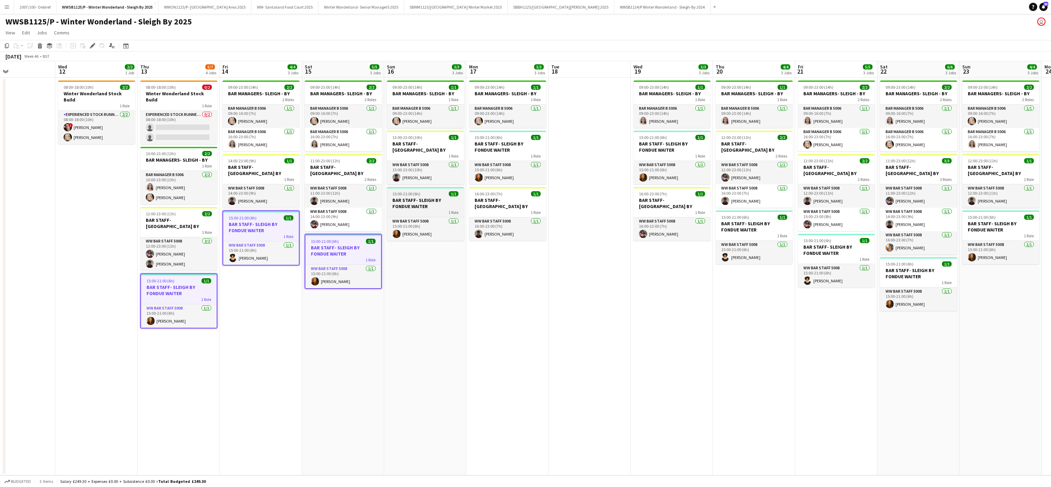
click at [395, 197] on h3 "BAR STAFF- SLEIGH BY FONDUE WAITER" at bounding box center [425, 203] width 77 height 12
click at [517, 154] on div "1 Role" at bounding box center [507, 156] width 77 height 6
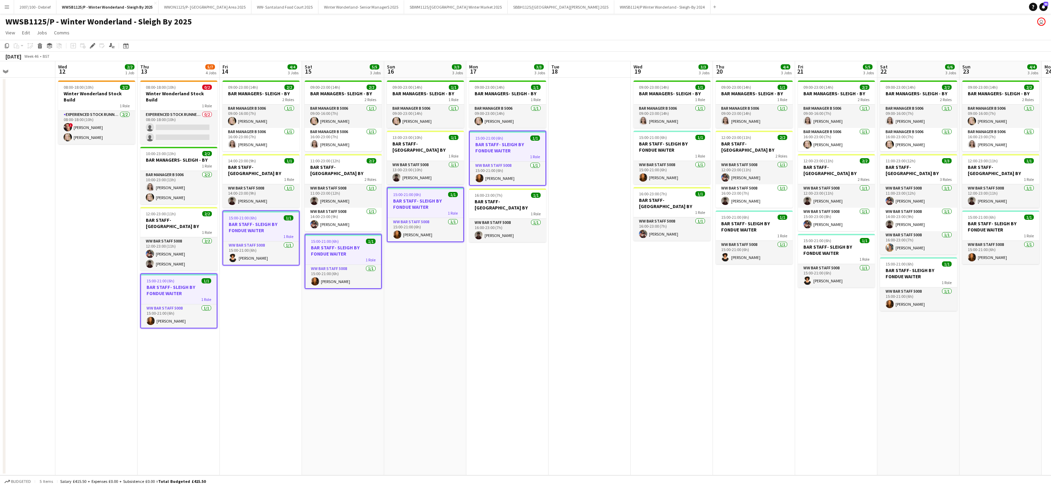
click at [541, 344] on app-date-cell "09:00-23:00 (14h) 1/1 BAR MANAGERS- SLEIGH - BY 1 Role Bar Manager B 5006 [DATE…" at bounding box center [507, 277] width 82 height 398
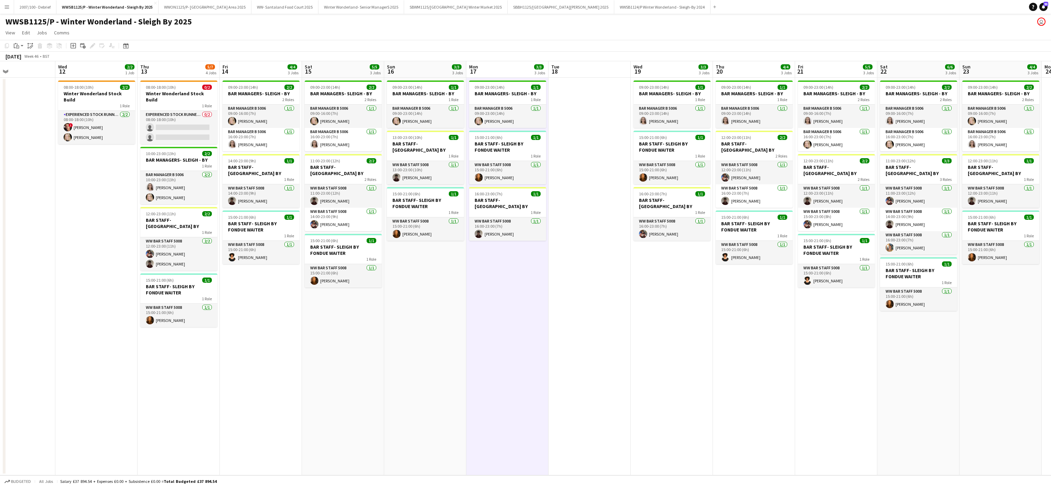
scroll to position [0, 301]
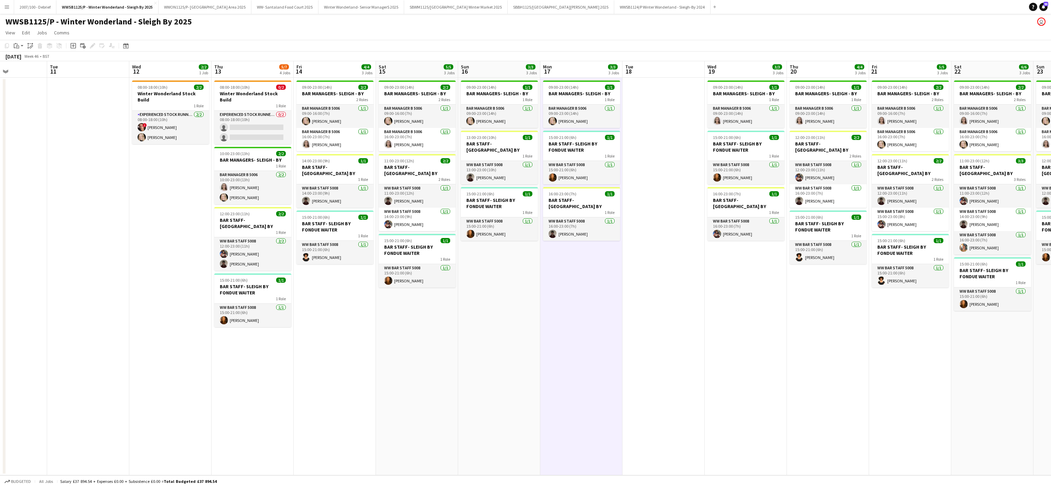
drag, startPoint x: 135, startPoint y: 277, endPoint x: 239, endPoint y: 223, distance: 116.5
click at [239, 223] on app-calendar-viewport "Sat 8 0/2 1 Job Sun 9 Mon 10 Tue 11 Wed 12 2/2 1 Job Thu 13 5/7 4 Jobs Fri 14 4…" at bounding box center [525, 268] width 1051 height 414
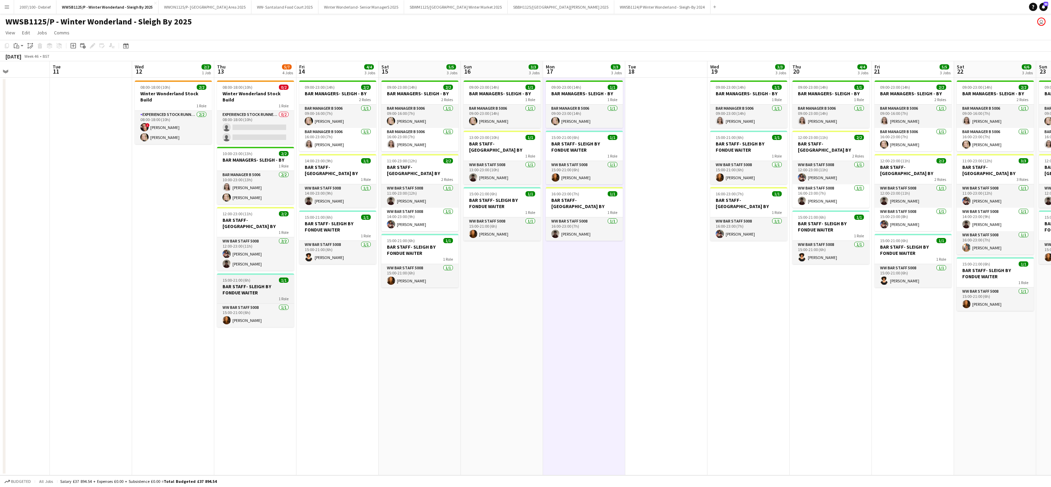
click at [237, 278] on span "15:00-21:00 (6h)" at bounding box center [237, 280] width 28 height 5
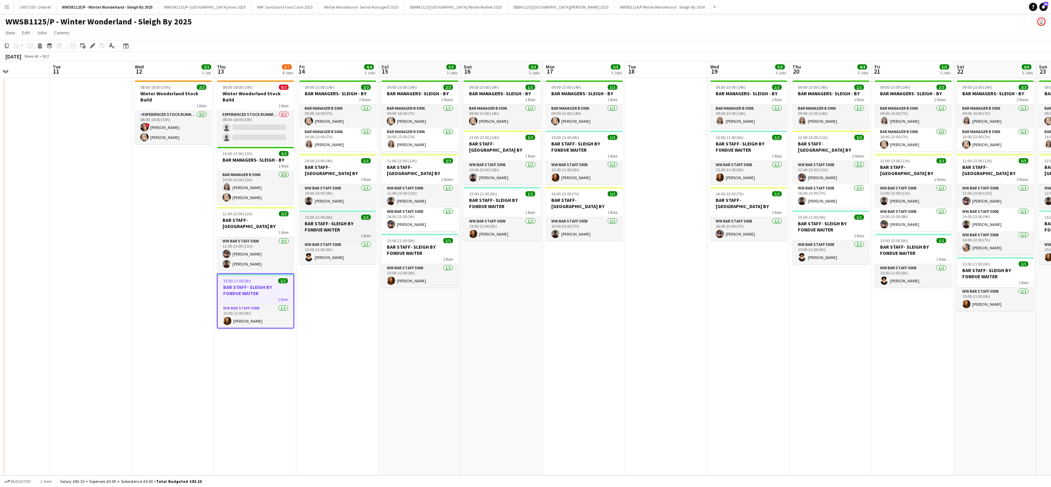
click at [347, 215] on app-job-card "15:00-21:00 (6h) 1/1 BAR STAFF- SLEIGH BY FONDUE WAITER 1 Role WW Bar Staff 500…" at bounding box center [337, 238] width 77 height 54
click at [405, 256] on div "1 Role" at bounding box center [420, 259] width 77 height 6
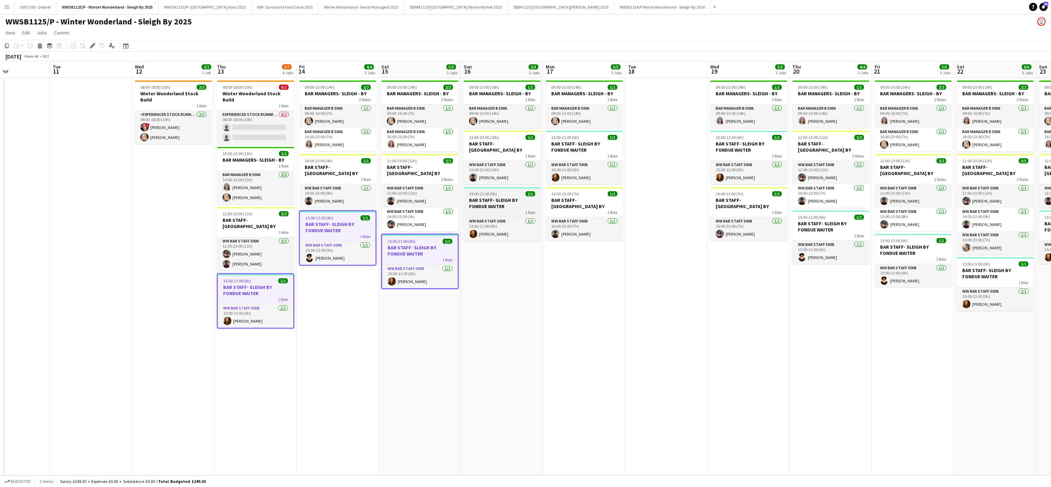
click at [495, 210] on div "1 Role" at bounding box center [502, 213] width 77 height 6
click at [587, 133] on app-job-card "15:00-21:00 (6h) 1/1 BAR STAFF- SLEIGH BY FONDUE WAITER 1 Role WW Bar Staff 500…" at bounding box center [584, 158] width 77 height 54
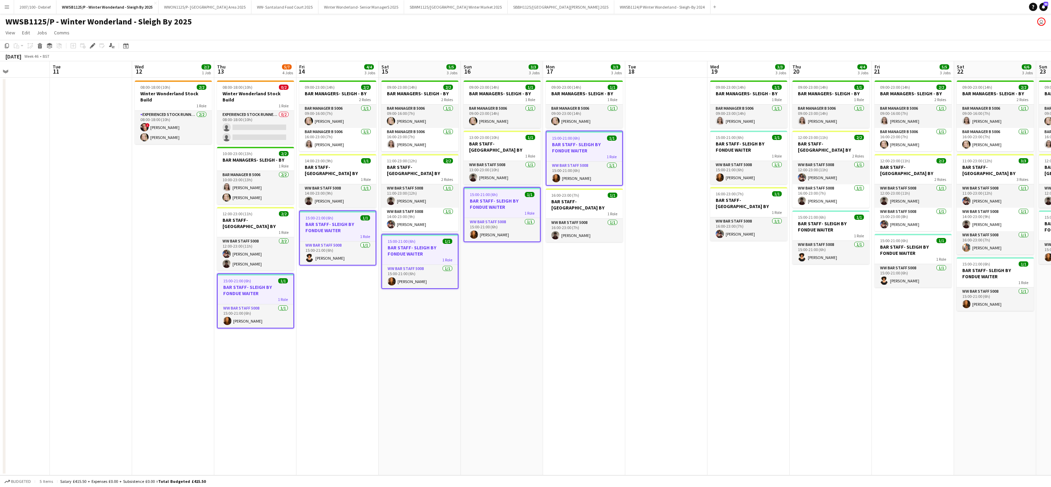
click at [710, 412] on app-date-cell "09:00-23:00 (14h) 1/1 BAR MANAGERS- SLEIGH - BY 1 Role Bar Manager B 5006 [DATE…" at bounding box center [749, 277] width 82 height 398
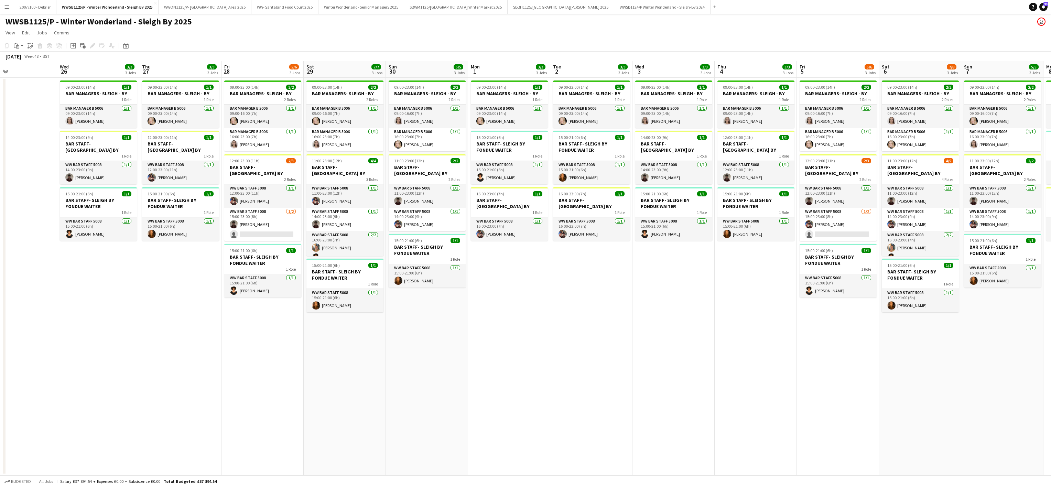
scroll to position [0, 287]
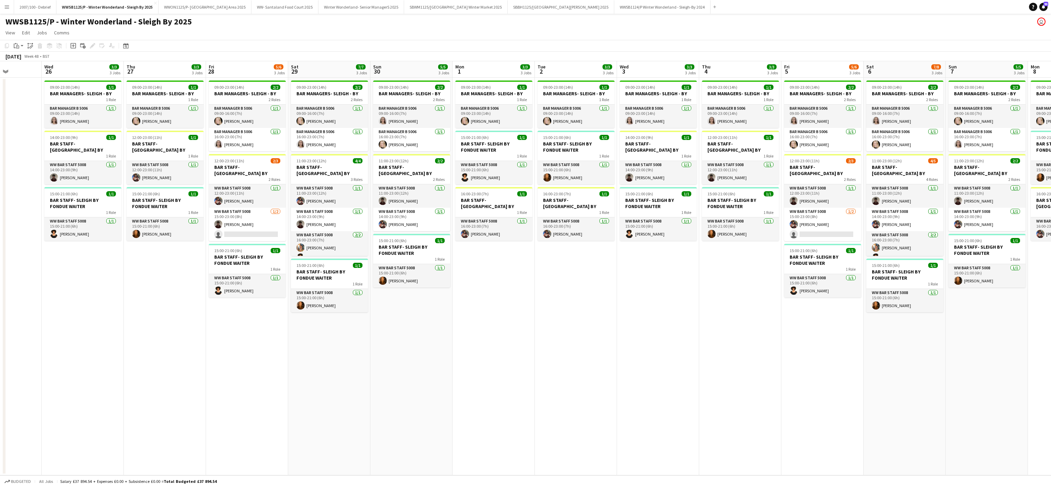
click at [379, 331] on app-date-cell "09:00-23:00 (14h) 2/2 BAR MANAGERS- SLEIGH - BY 2 Roles Bar Manager B 5006 [DAT…" at bounding box center [412, 277] width 82 height 398
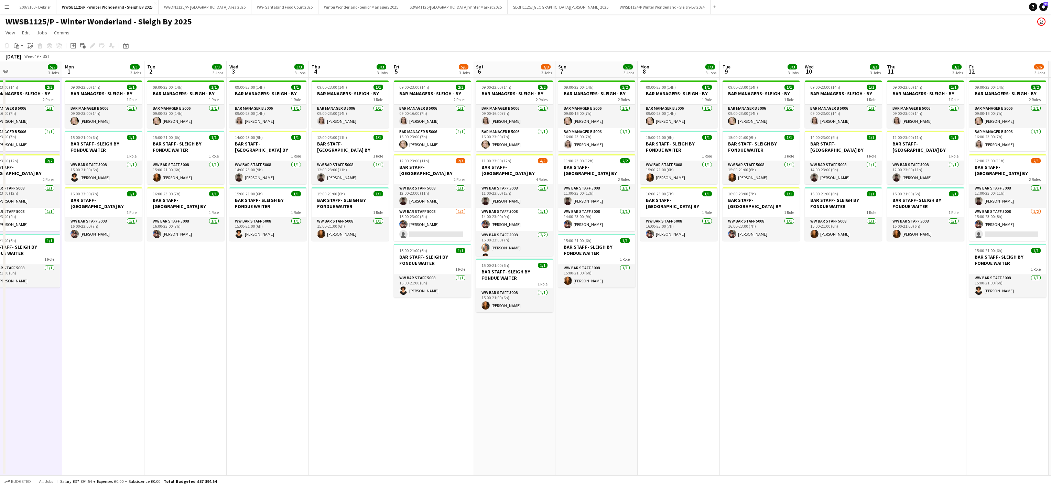
scroll to position [0, 178]
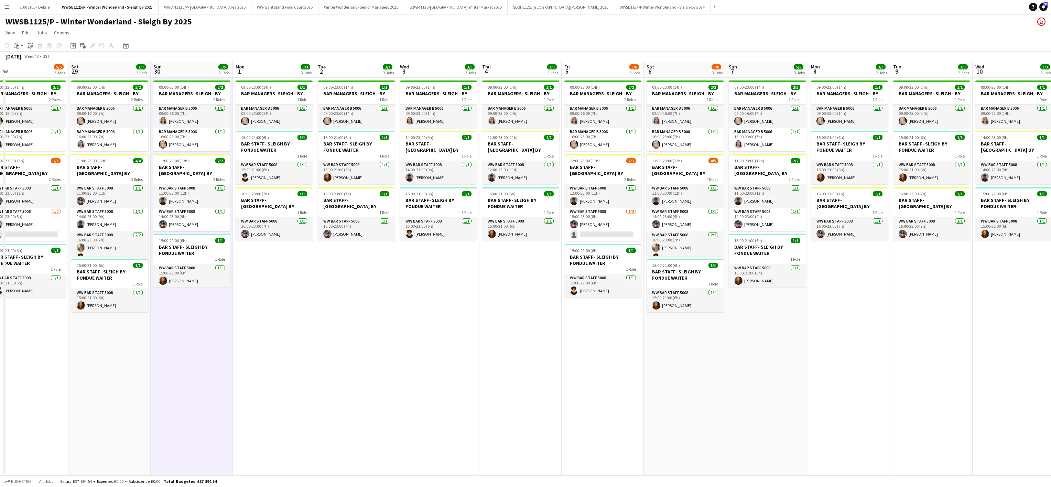
click at [8, 8] on app-icon "Menu" at bounding box center [7, 7] width 6 height 6
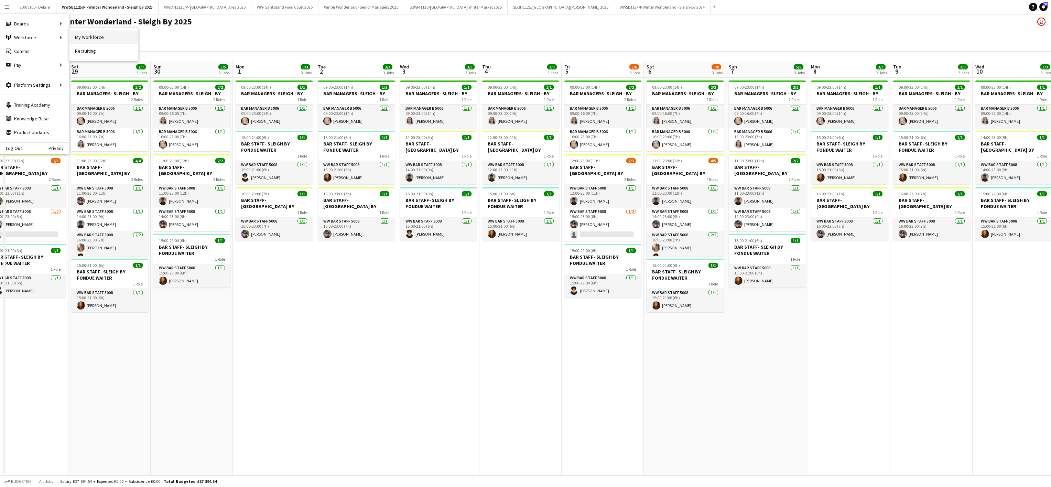
click at [85, 39] on link "My Workforce" at bounding box center [103, 38] width 69 height 14
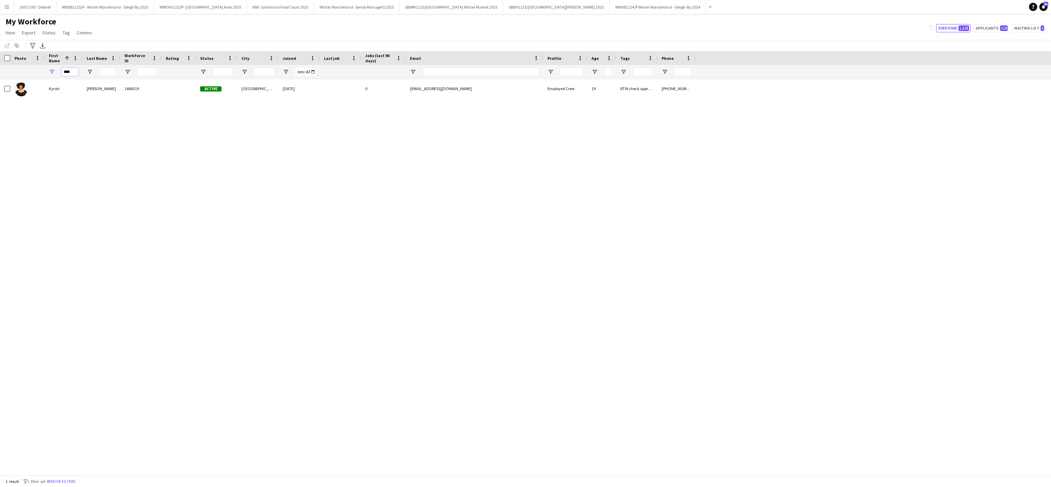
click at [74, 74] on input "****" at bounding box center [69, 72] width 17 height 8
type input "*"
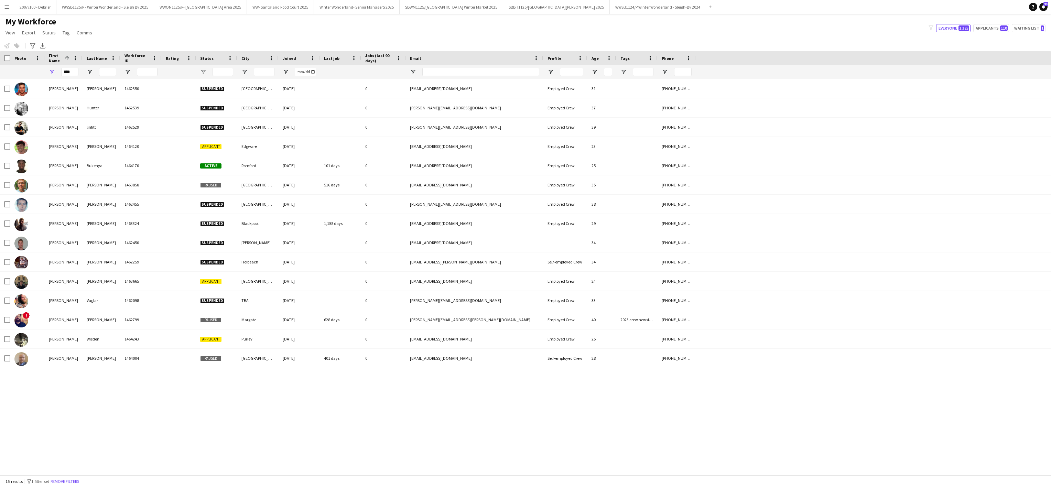
click at [191, 409] on div "[PERSON_NAME] 1462350 Suspended Southampton [DATE] 0 [EMAIL_ADDRESS][DOMAIN_NAM…" at bounding box center [525, 272] width 1051 height 386
click at [73, 69] on input "****" at bounding box center [69, 72] width 17 height 8
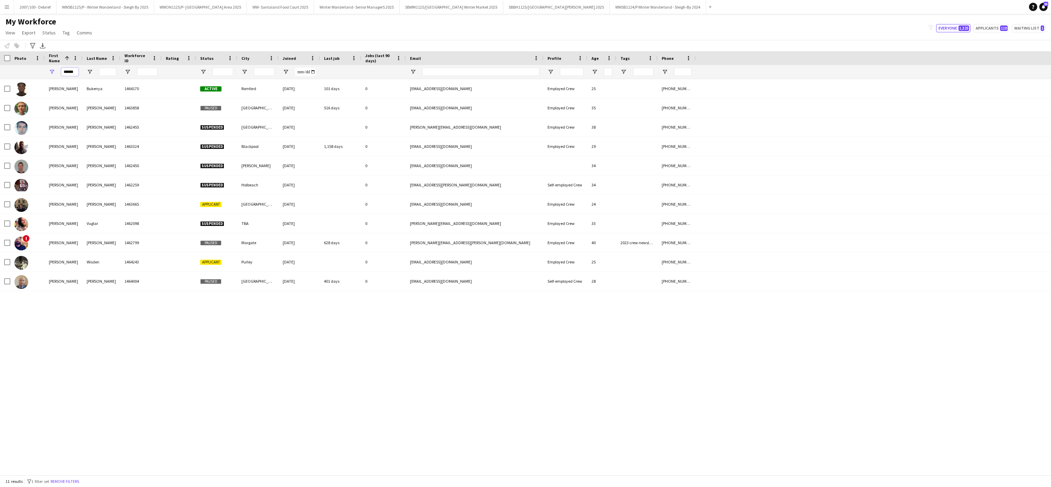
type input "******"
click at [124, 461] on div "[PERSON_NAME] 1464170 Active [GEOGRAPHIC_DATA] [DATE] 101 days 0 [EMAIL_ADDRESS…" at bounding box center [525, 272] width 1051 height 386
click at [113, 70] on input "Last Name Filter Input" at bounding box center [107, 72] width 17 height 8
type input "*"
type input "*****"
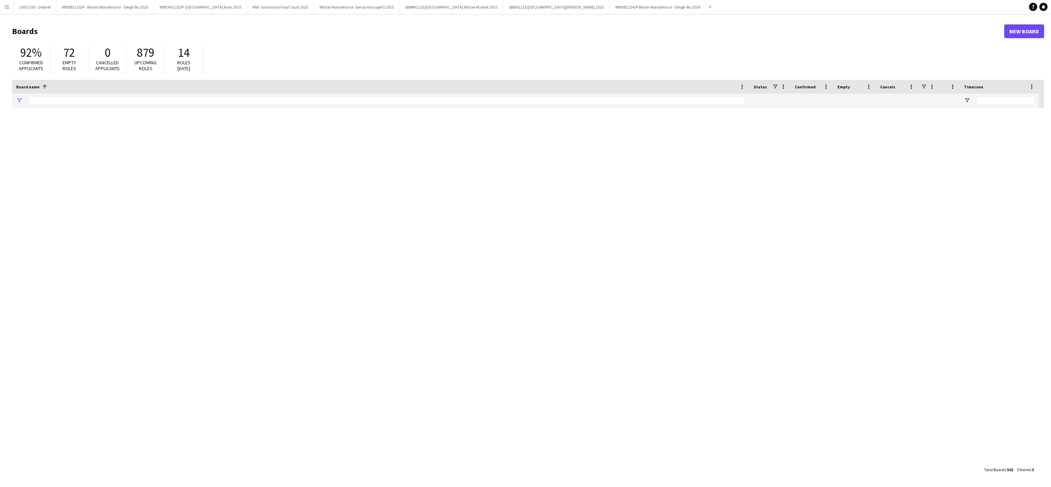
type input "******"
click at [4, 4] on app-icon "Menu" at bounding box center [7, 7] width 6 height 6
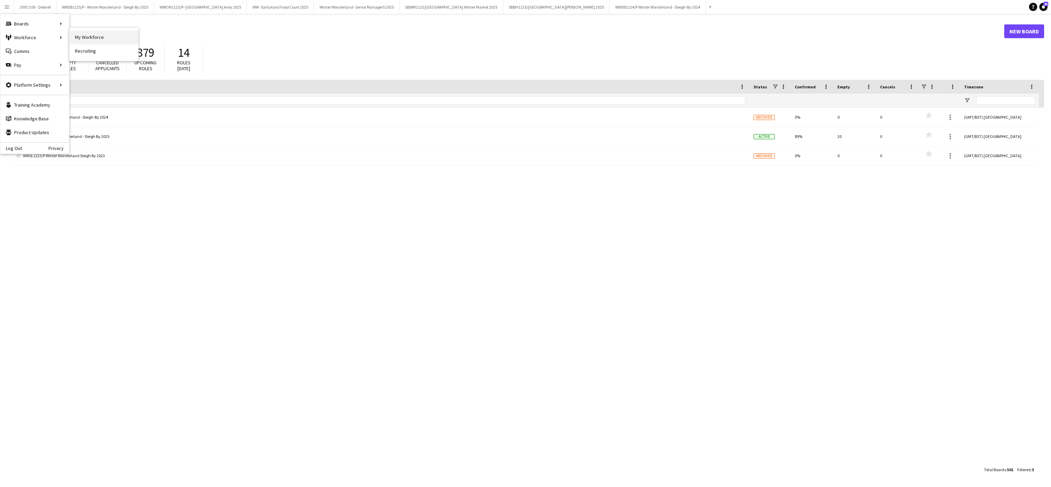
click at [83, 43] on link "My Workforce" at bounding box center [103, 38] width 69 height 14
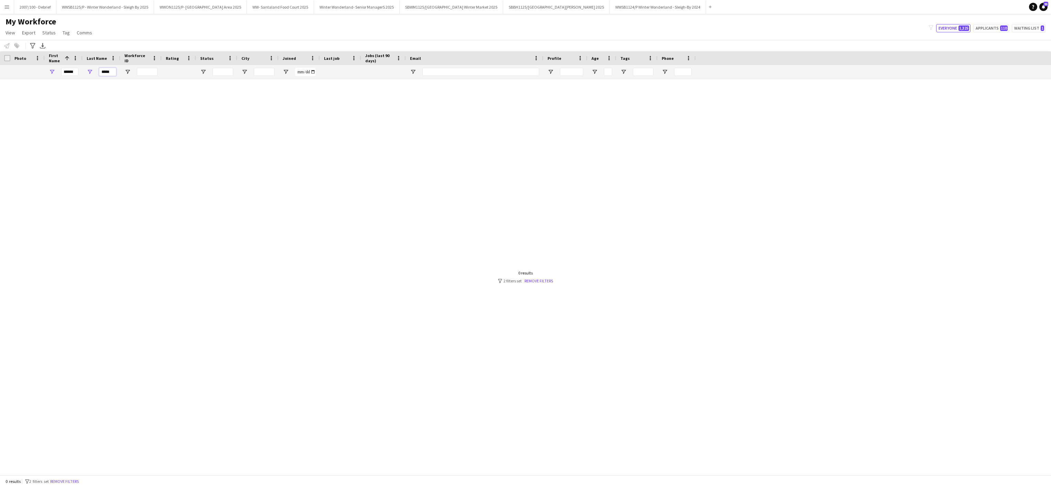
click at [111, 71] on input "*****" at bounding box center [107, 72] width 17 height 8
type input "*"
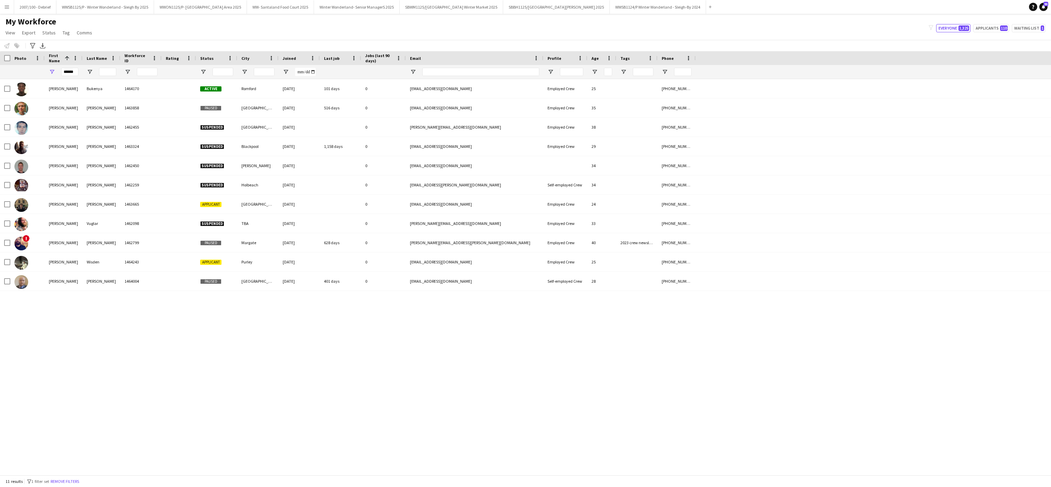
click at [78, 74] on div "******" at bounding box center [64, 72] width 38 height 14
click at [77, 74] on input "******" at bounding box center [69, 72] width 17 height 8
type input "*"
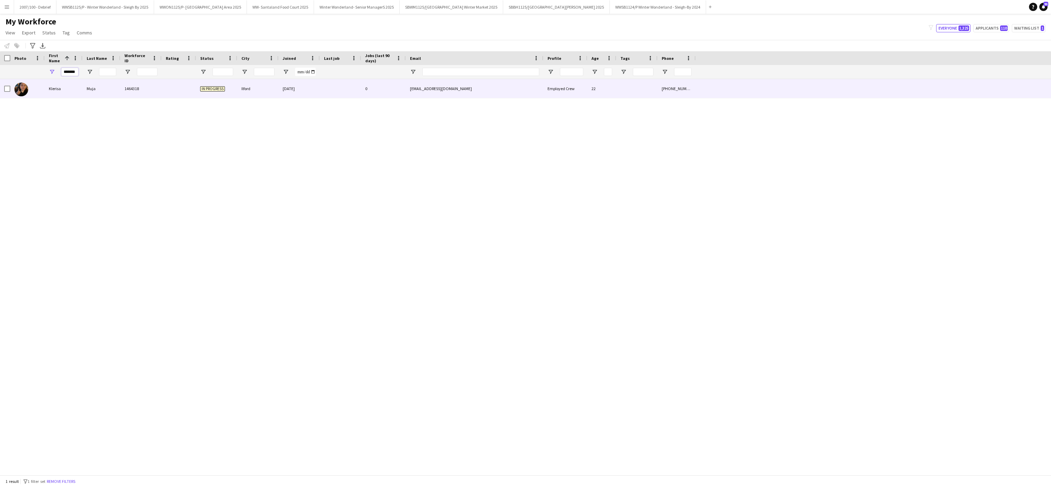
type input "*******"
click at [69, 87] on div "Klerisa" at bounding box center [64, 88] width 38 height 19
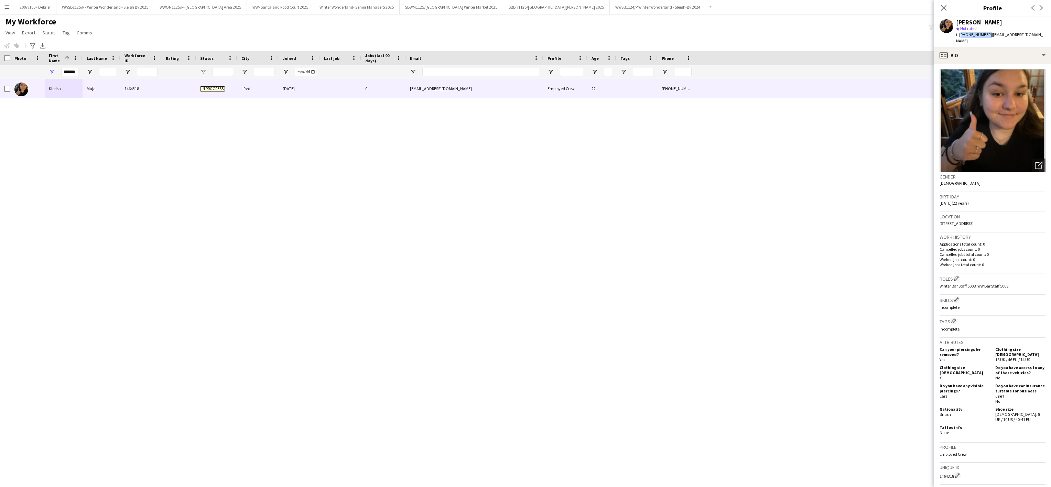
drag, startPoint x: 986, startPoint y: 33, endPoint x: 960, endPoint y: 40, distance: 26.6
click at [960, 40] on div "Klerisa Muja star Not rated t. +447846830198 | k.muja1@outlook.com" at bounding box center [992, 32] width 117 height 31
copy span "+447846830198"
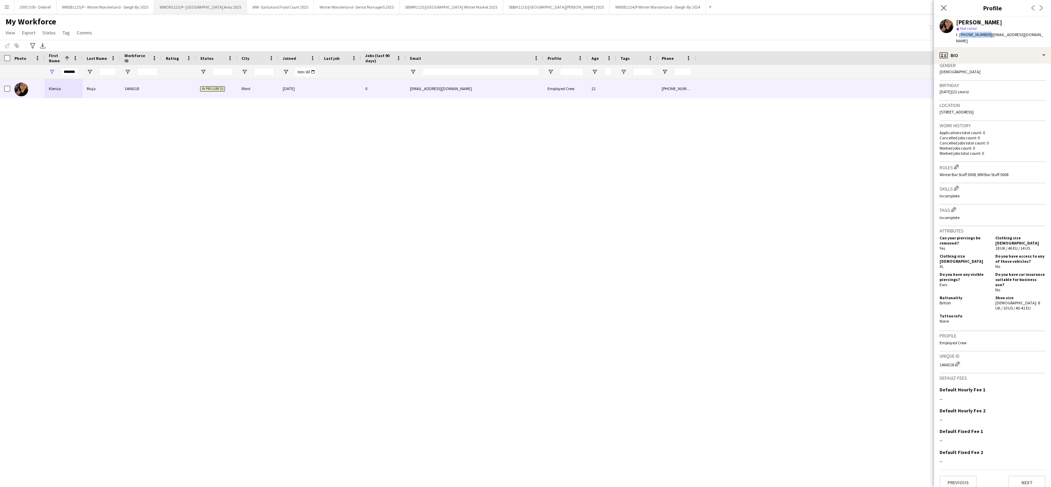
click at [210, 1] on button "WWON1125/P- Winter Wonderland- Streetfood Area 2025 Close" at bounding box center [200, 6] width 93 height 13
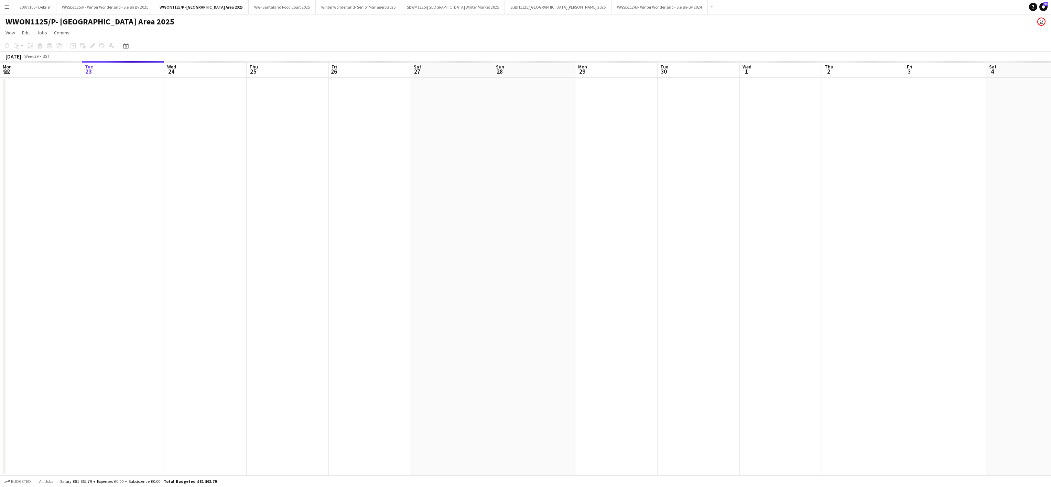
click at [232, 282] on app-date-cell at bounding box center [205, 277] width 82 height 398
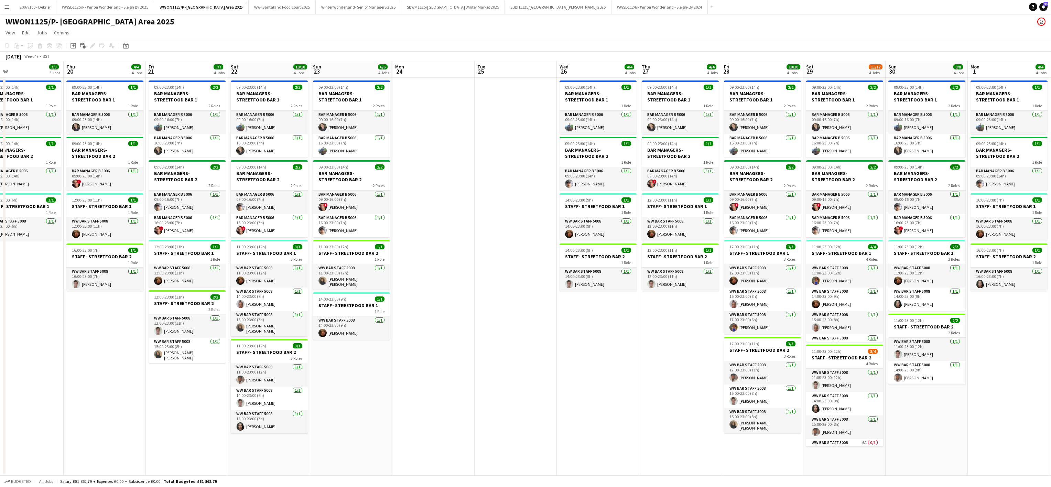
scroll to position [0, 218]
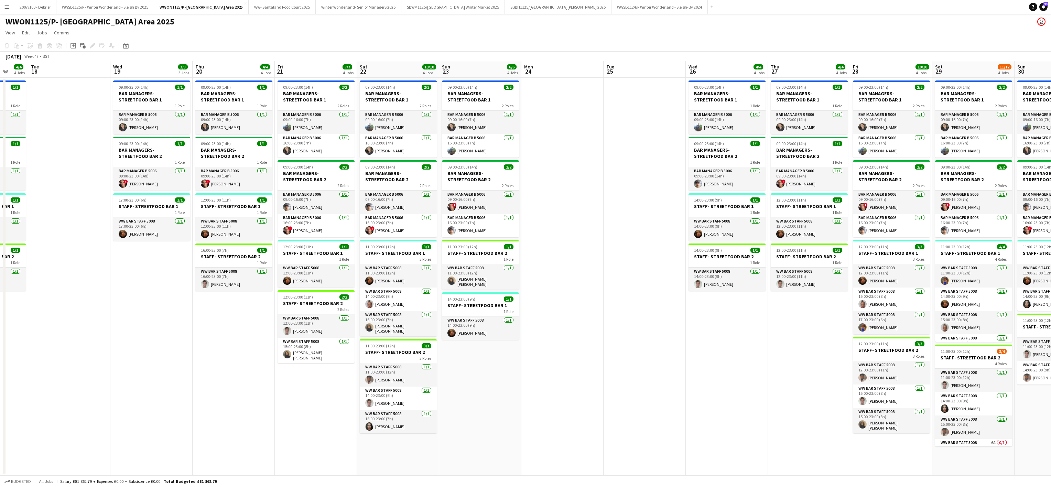
click at [653, 250] on app-date-cell at bounding box center [645, 277] width 82 height 398
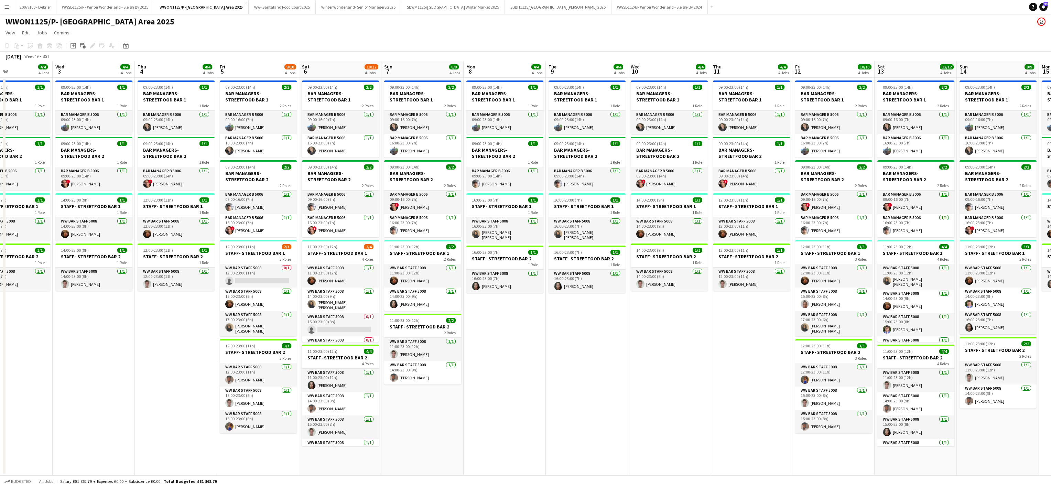
scroll to position [0, 254]
